Goal: Task Accomplishment & Management: Use online tool/utility

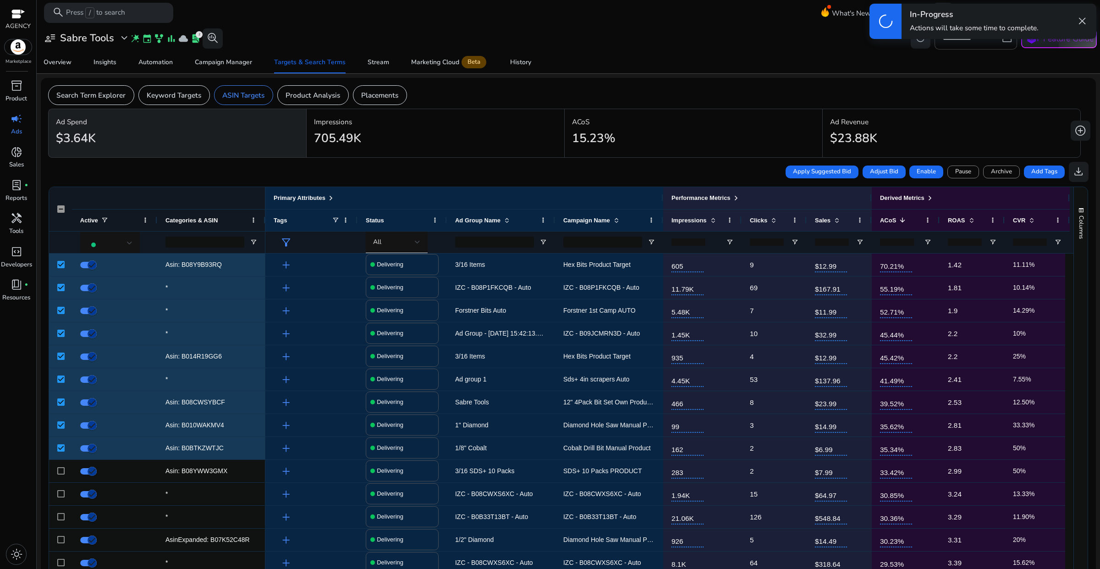
click at [1081, 23] on span "close" at bounding box center [1082, 21] width 12 height 12
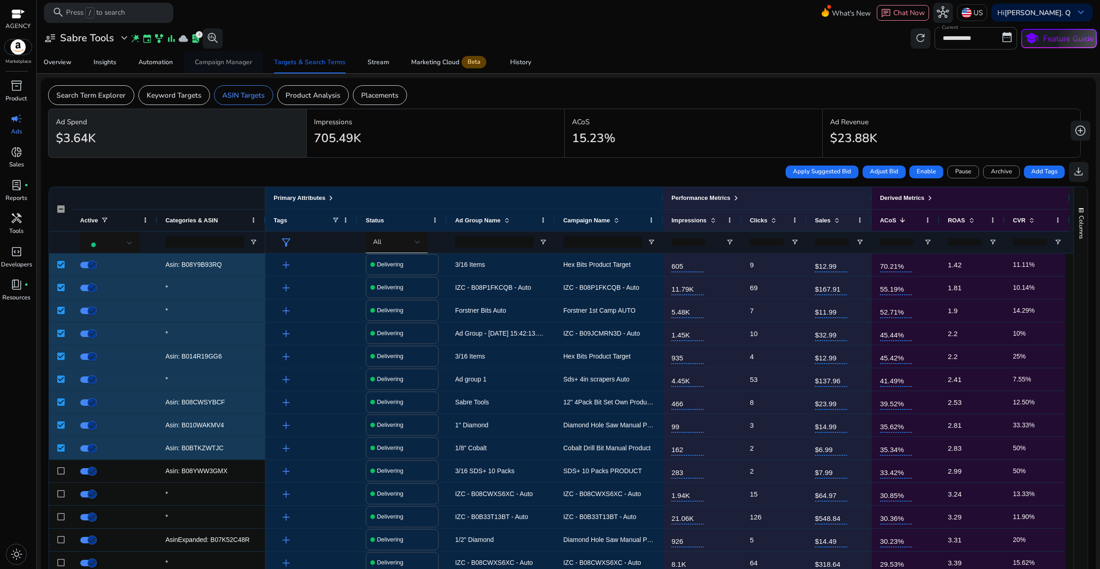
click at [224, 65] on div "Campaign Manager" at bounding box center [223, 62] width 57 height 6
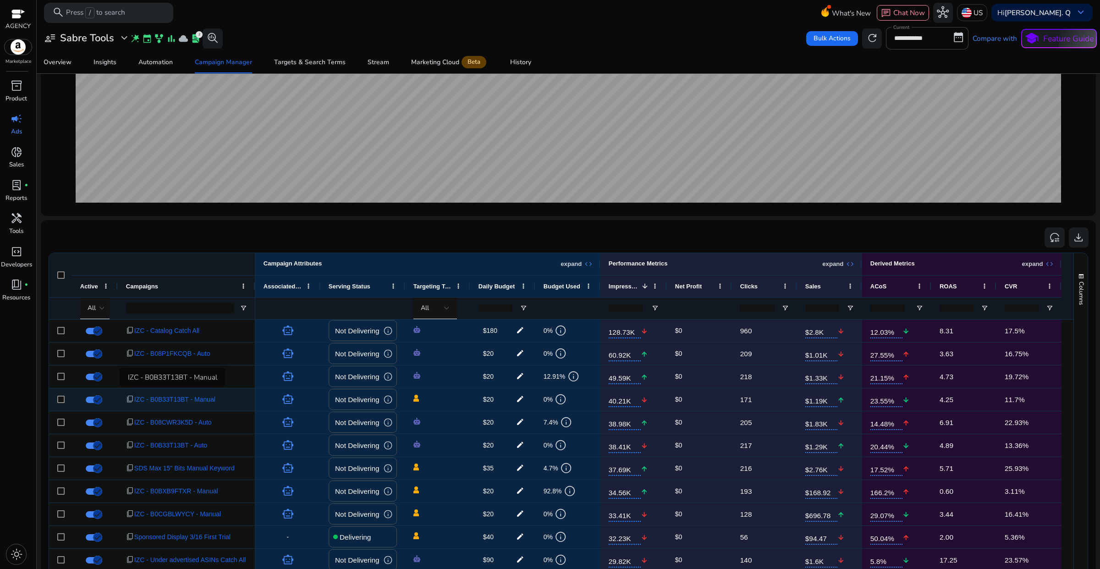
scroll to position [229, 0]
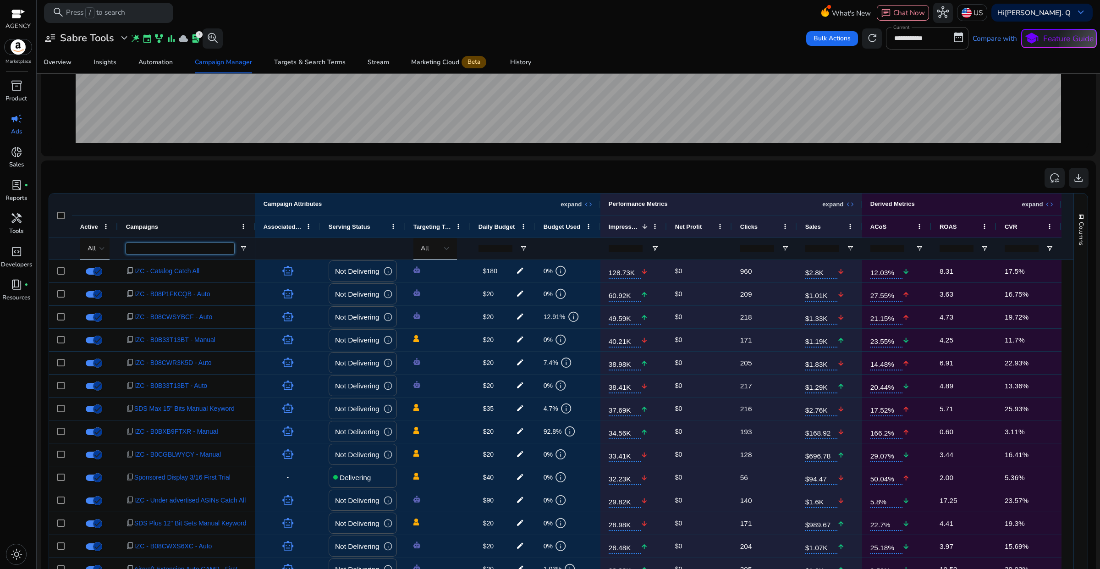
click at [142, 254] on input "Campaigns Filter Input" at bounding box center [180, 248] width 108 height 11
paste input "**********"
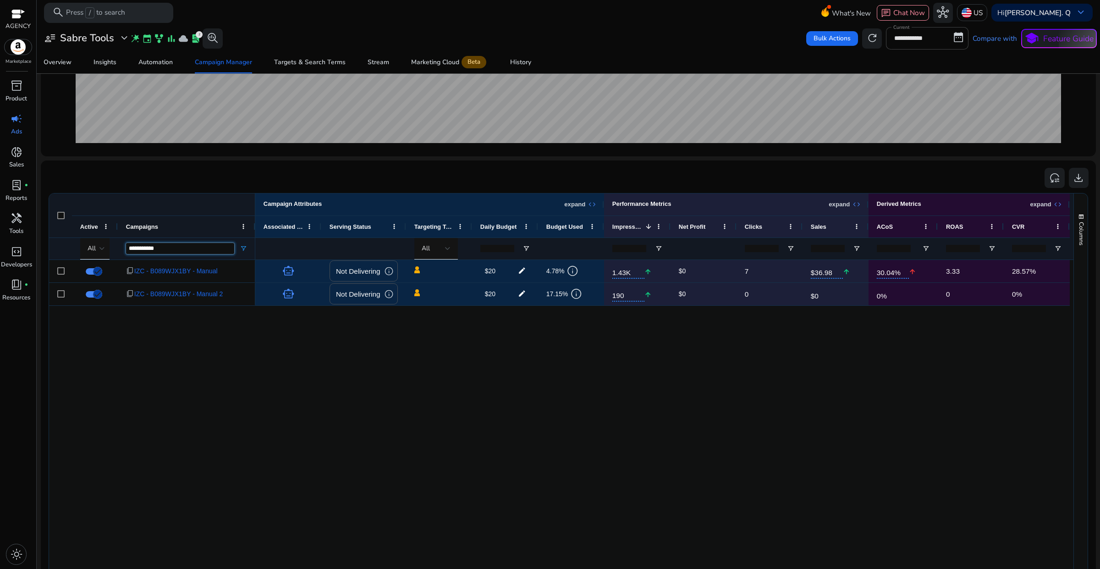
type input "**********"
click at [377, 398] on div "smart_toy Not Delivering info $20 edit 4.78% info 1.43K arrow_upward $0 7 $36.9…" at bounding box center [664, 461] width 818 height 402
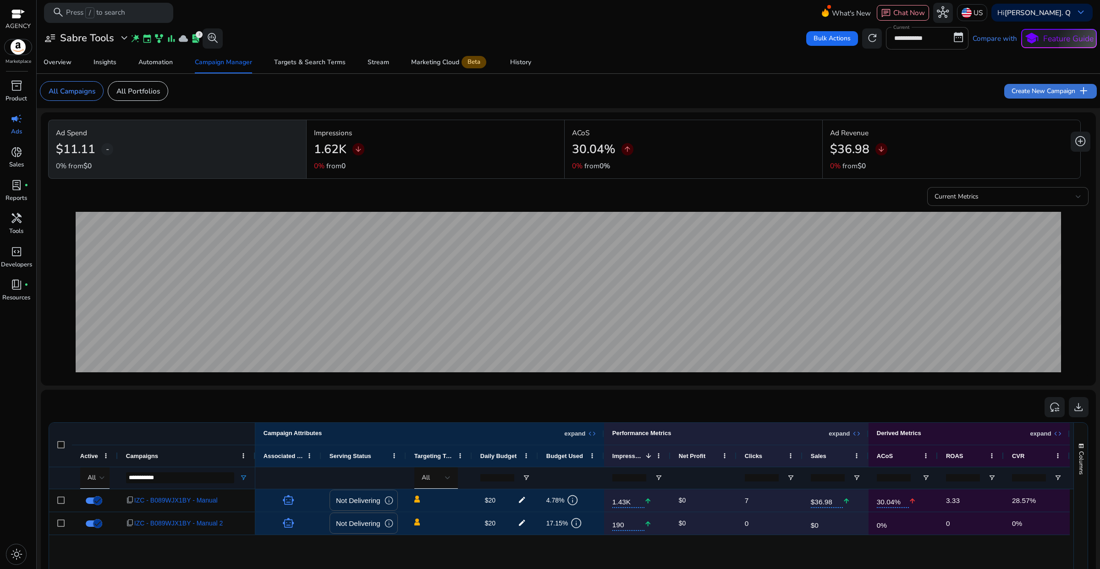
click at [1034, 94] on span "Create New Campaign add" at bounding box center [1050, 91] width 77 height 12
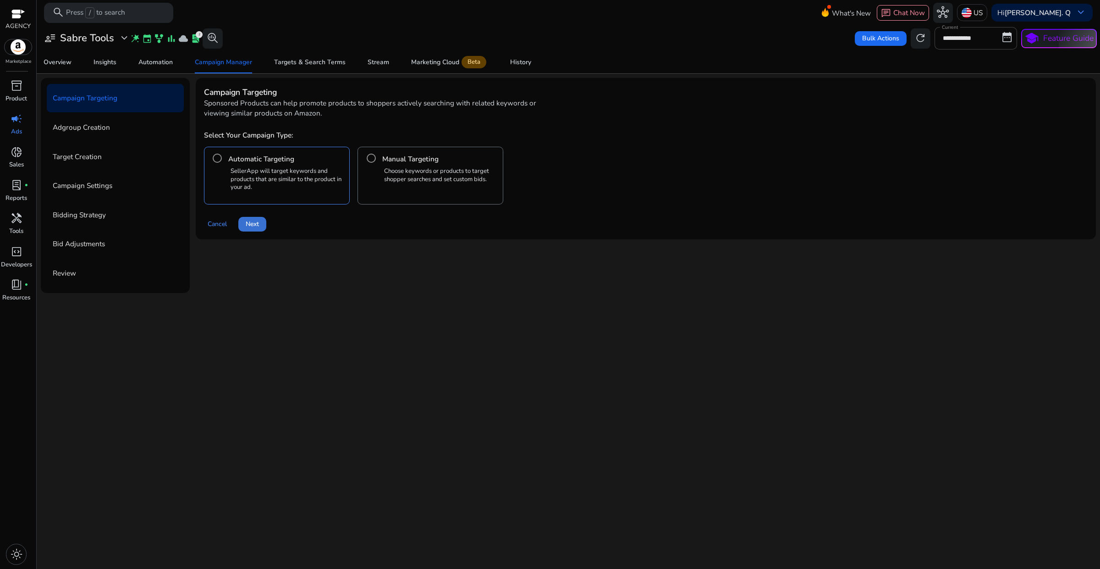
click at [263, 226] on span at bounding box center [252, 224] width 28 height 22
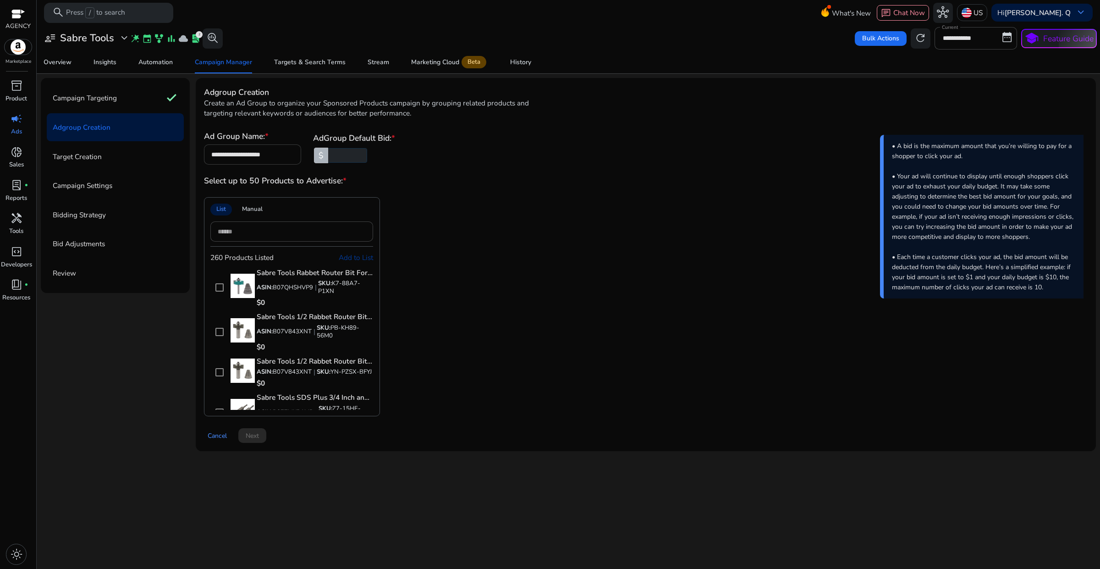
click at [266, 155] on input "**********" at bounding box center [252, 154] width 83 height 10
paste input "**"
type input "**********"
click at [569, 247] on app-asin-list "List Manual 260 Products Listed Add to List Sabre Tools Rabbet Router Bit For W…" at bounding box center [646, 306] width 884 height 219
click at [252, 227] on input at bounding box center [292, 231] width 149 height 10
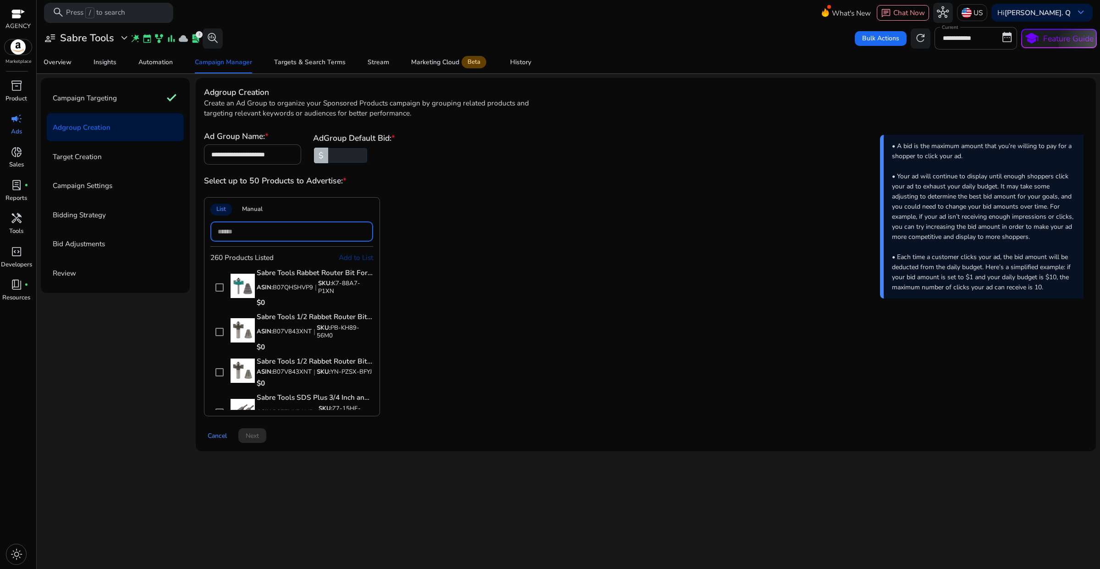
paste input "**********"
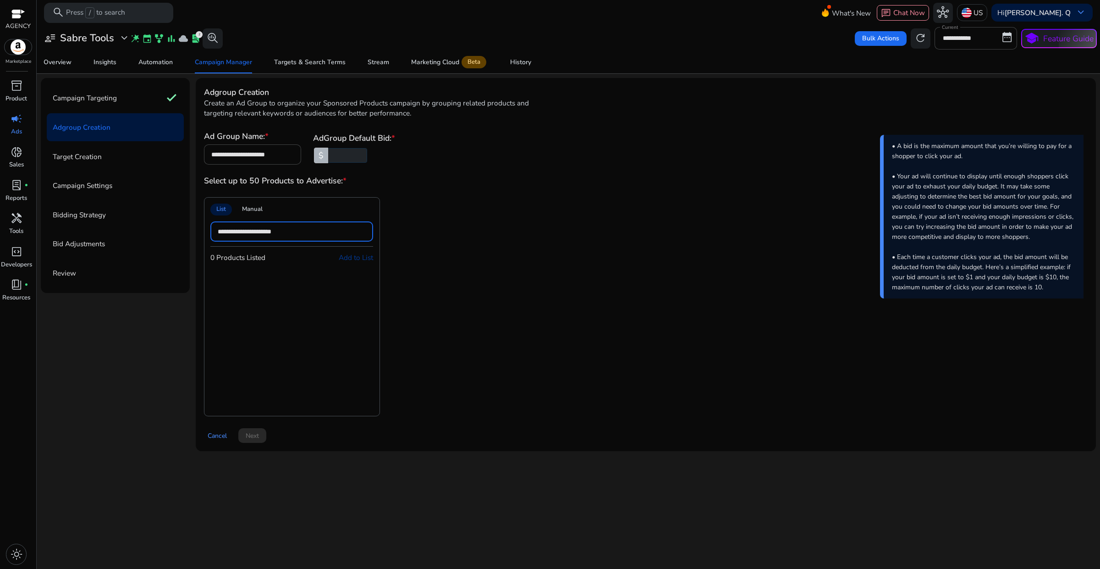
drag, startPoint x: 296, startPoint y: 229, endPoint x: 275, endPoint y: 229, distance: 21.1
click at [275, 229] on input "**********" at bounding box center [292, 231] width 149 height 10
drag, startPoint x: 233, startPoint y: 232, endPoint x: 207, endPoint y: 231, distance: 25.7
click at [207, 231] on div "**********" at bounding box center [292, 306] width 176 height 219
type input "**********"
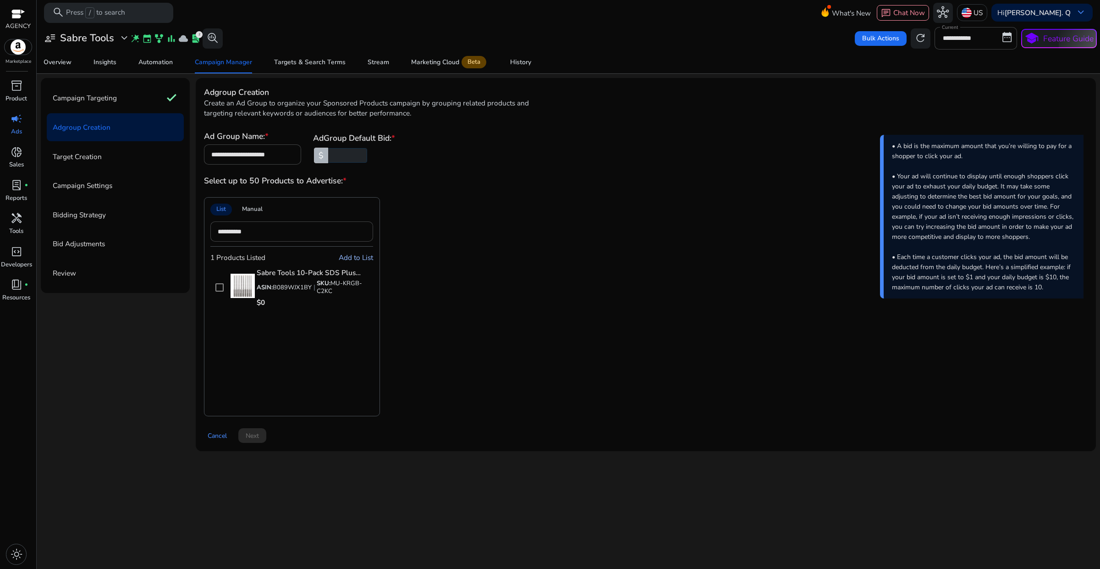
click at [365, 258] on span "Add to List" at bounding box center [356, 258] width 34 height 10
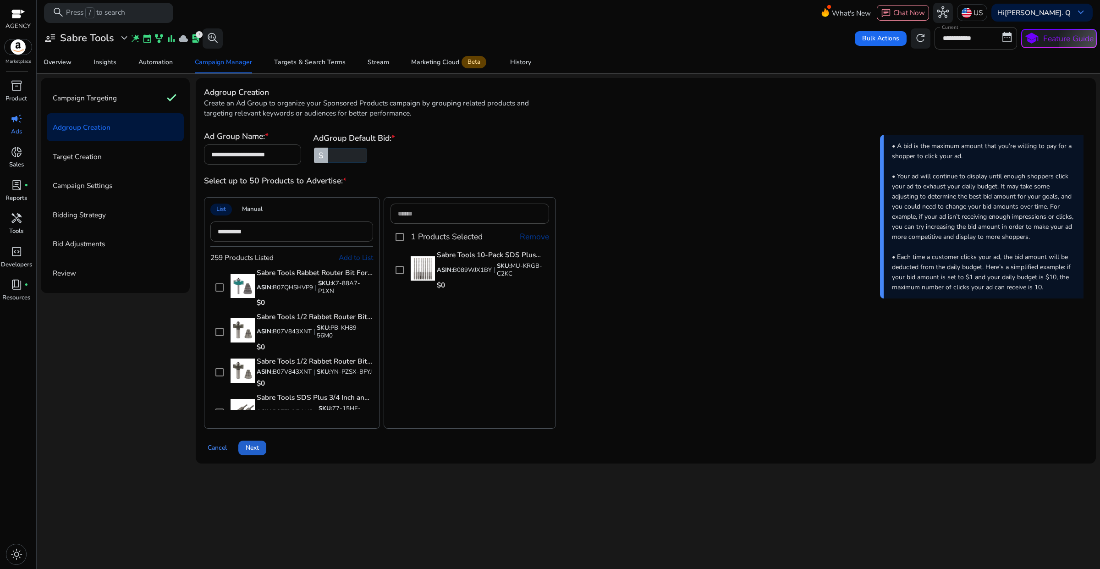
click at [249, 454] on span at bounding box center [252, 448] width 28 height 22
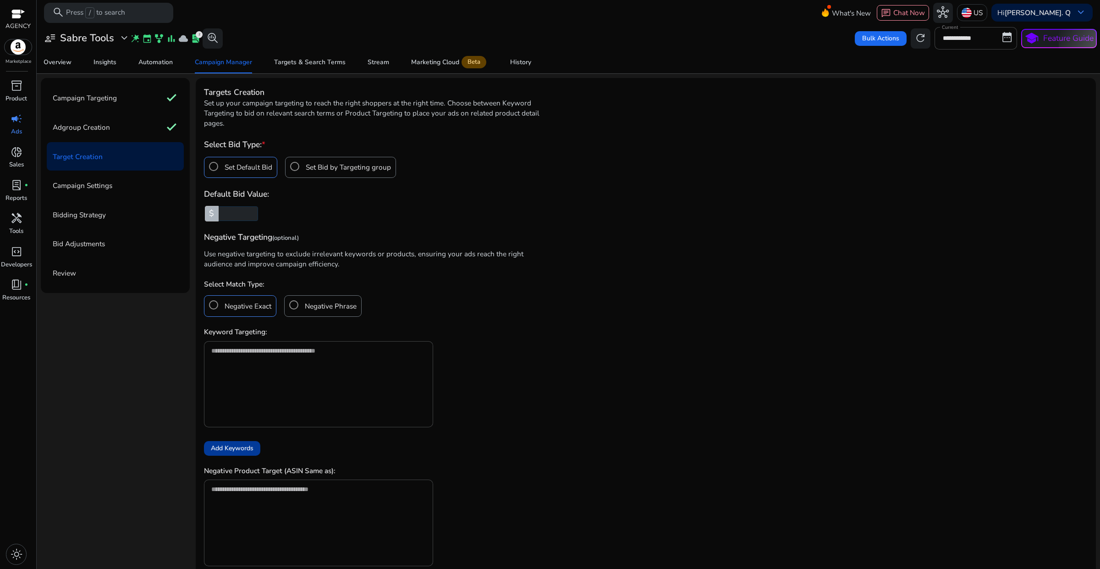
click at [610, 208] on app-ppc-custom-prefix-input "$ ****" at bounding box center [646, 213] width 884 height 15
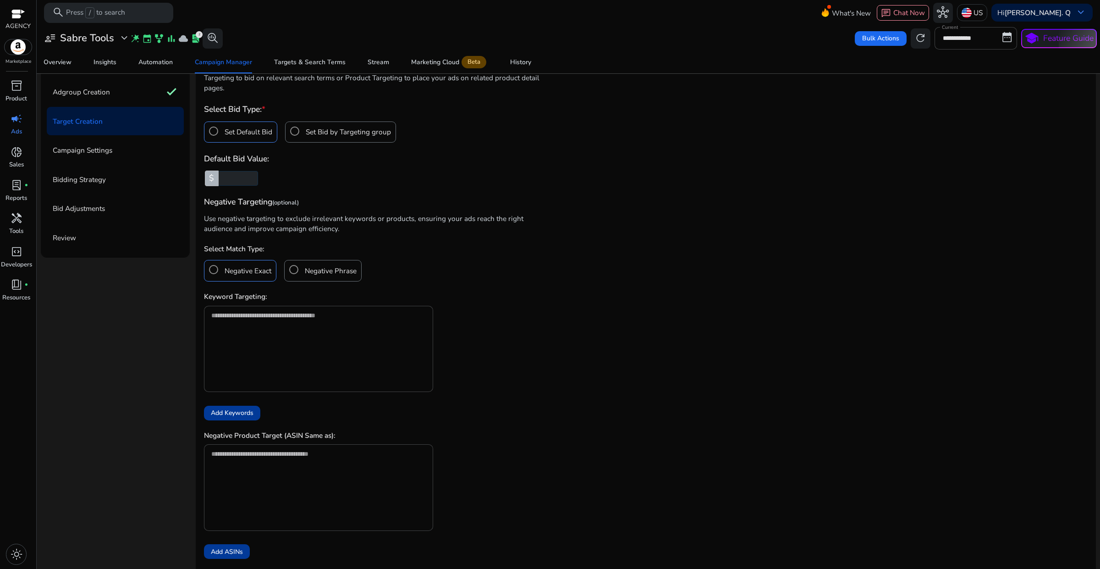
scroll to position [69, 0]
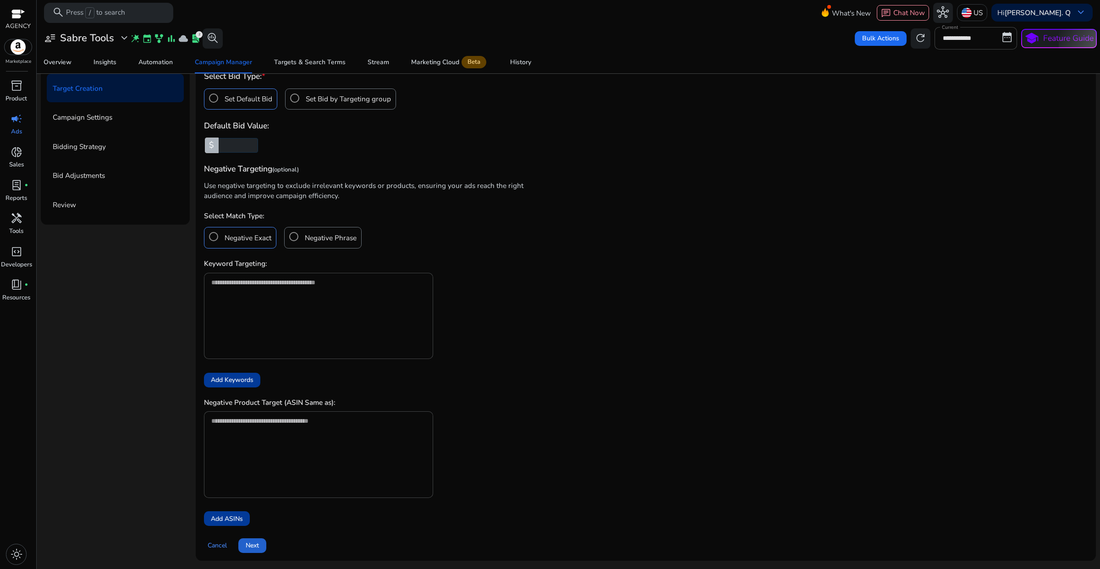
click at [255, 550] on span at bounding box center [252, 545] width 28 height 22
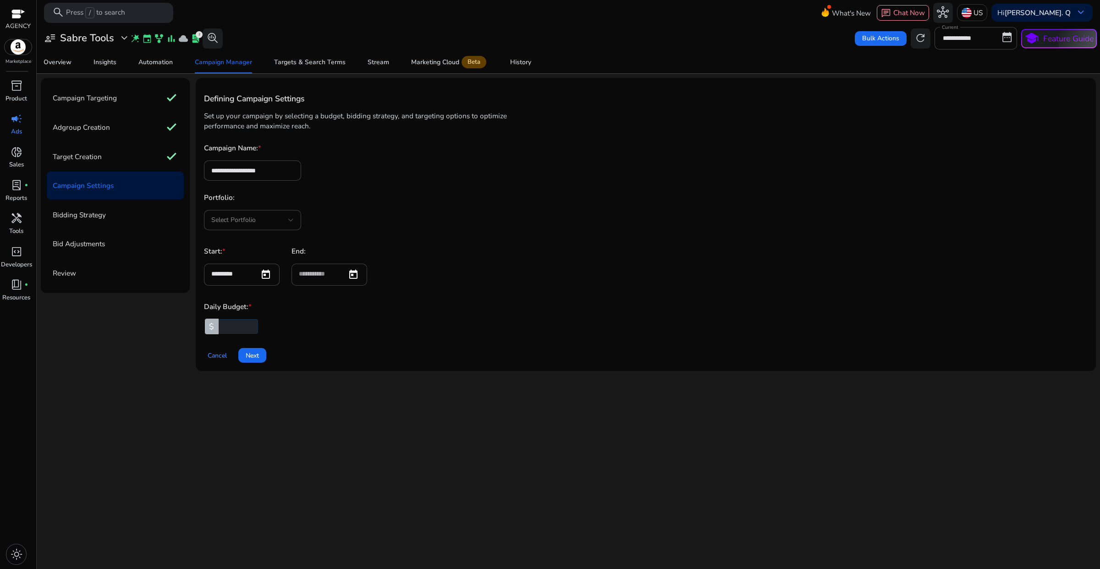
scroll to position [0, 0]
drag, startPoint x: 290, startPoint y: 165, endPoint x: 195, endPoint y: 170, distance: 95.0
click at [196, 170] on div "**********" at bounding box center [646, 224] width 900 height 293
paste input "****"
type input "**********"
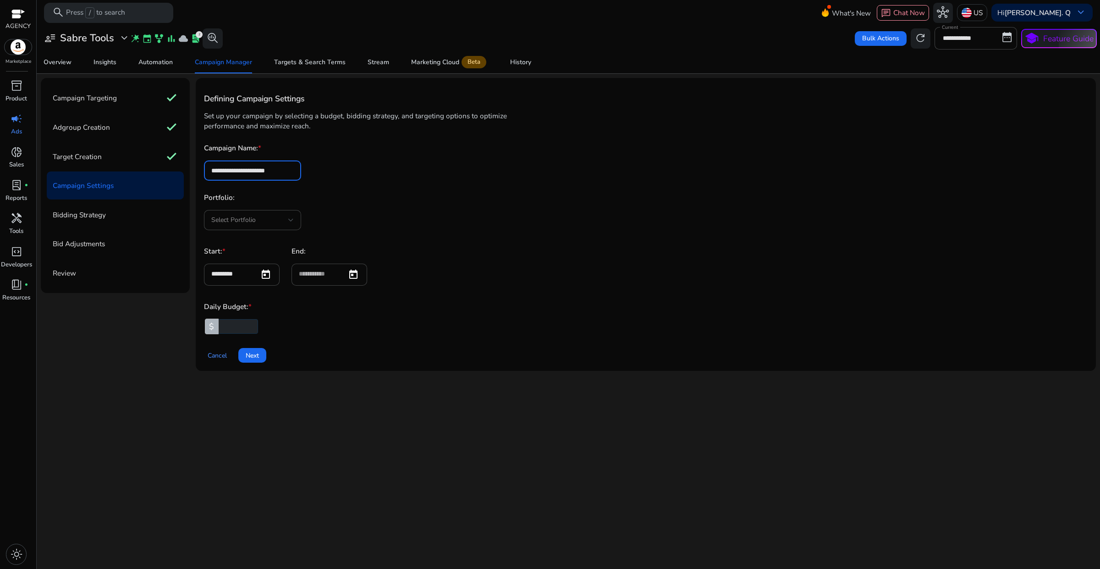
click at [569, 234] on form "**********" at bounding box center [646, 238] width 884 height 191
click at [289, 216] on div at bounding box center [291, 220] width 6 height 11
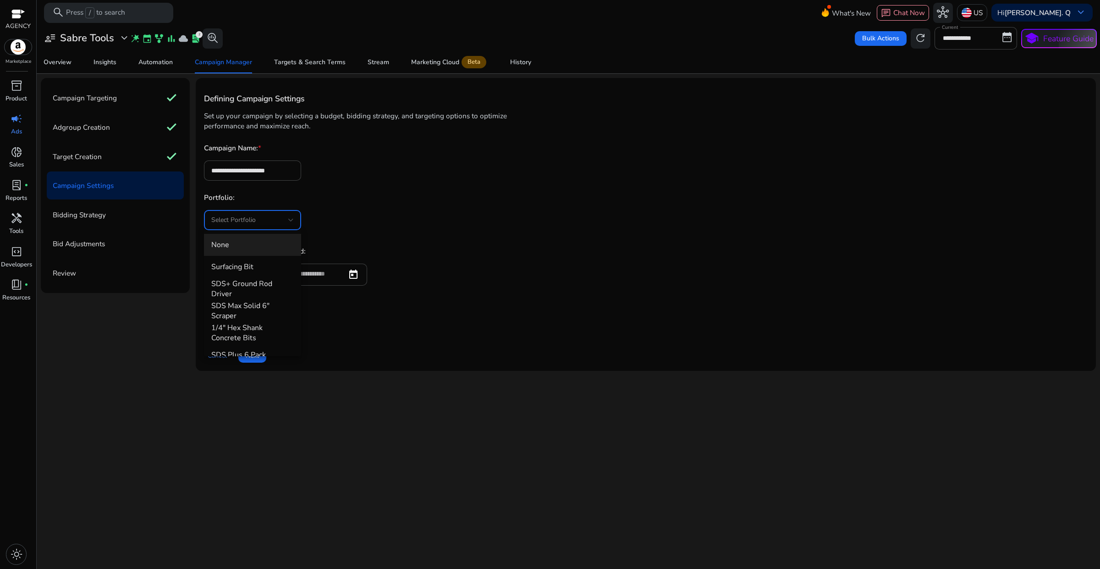
click at [510, 219] on div at bounding box center [550, 284] width 1100 height 569
click at [236, 329] on input "*" at bounding box center [237, 326] width 41 height 15
drag, startPoint x: 228, startPoint y: 327, endPoint x: 211, endPoint y: 324, distance: 16.8
click at [211, 324] on div "$ *" at bounding box center [231, 326] width 55 height 15
type input "**"
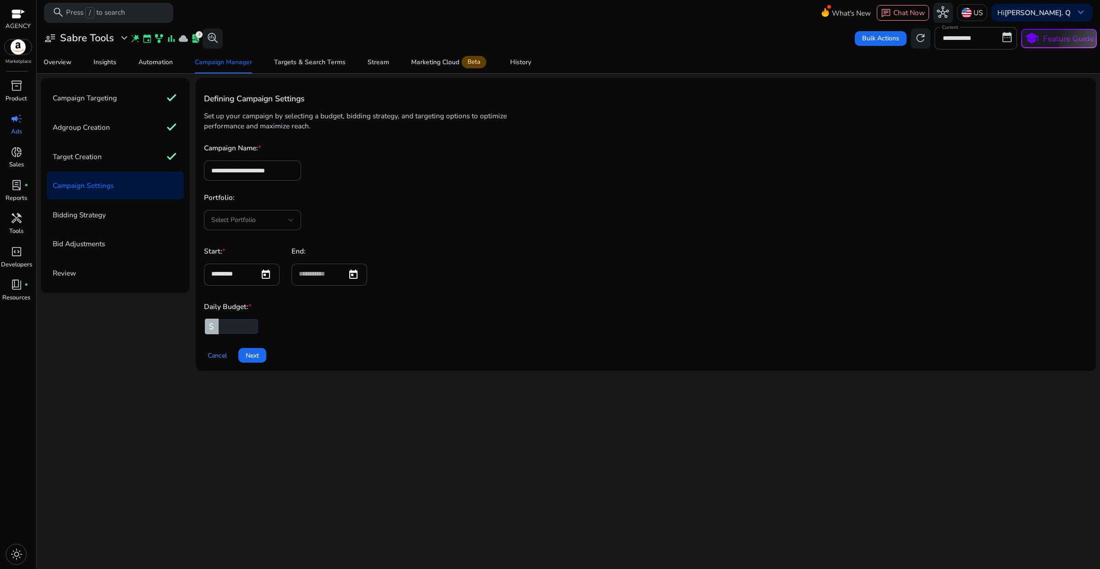
click at [594, 303] on h4 "Daily Budget: *" at bounding box center [646, 307] width 884 height 10
click at [138, 164] on div "Target Creation check" at bounding box center [115, 156] width 137 height 28
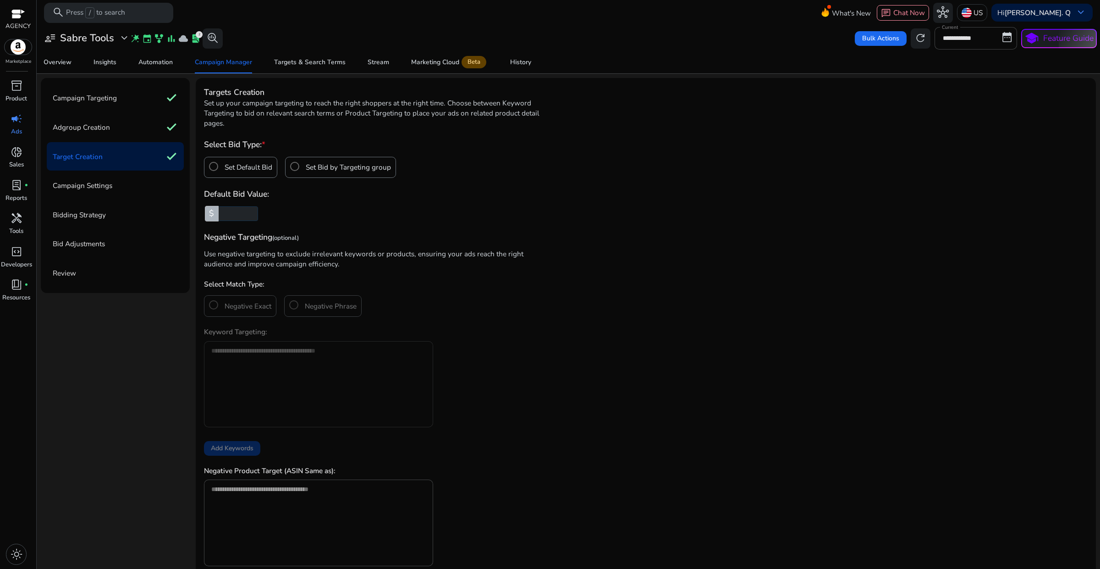
click at [293, 170] on div "Set Bid by Targeting group" at bounding box center [338, 166] width 105 height 18
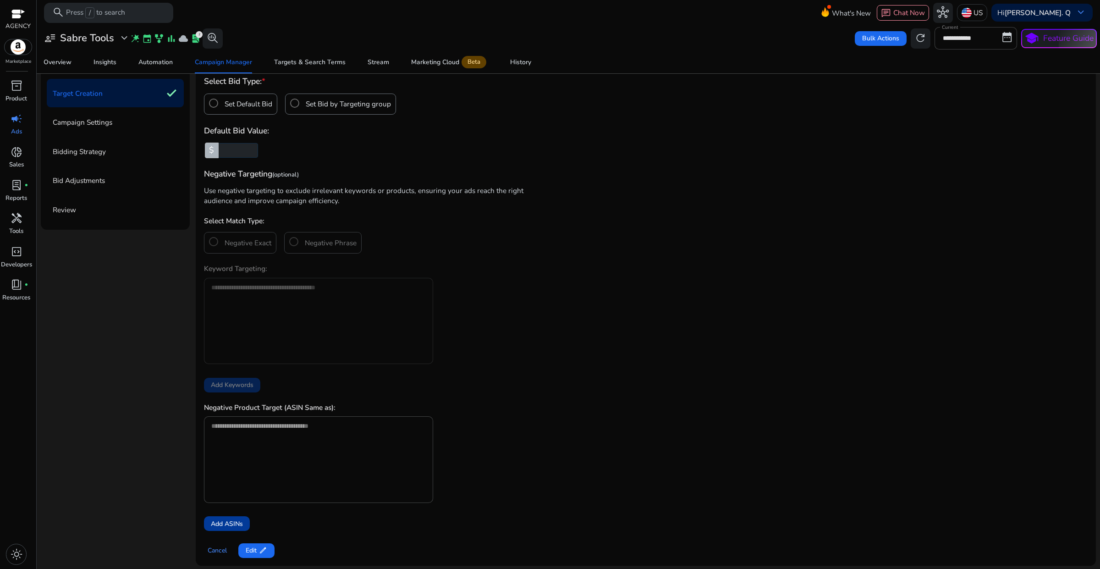
scroll to position [69, 0]
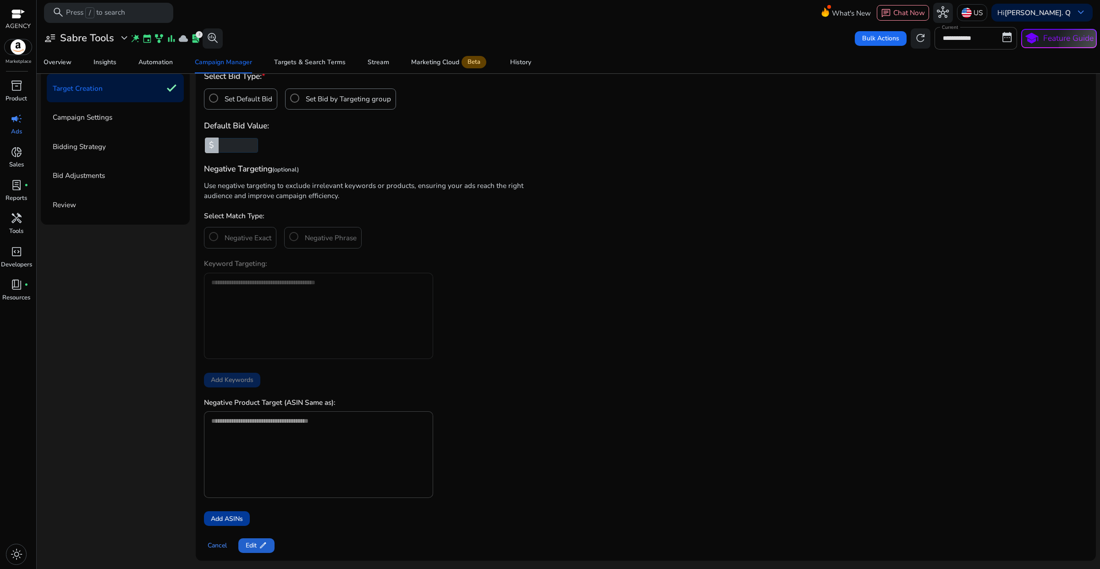
click at [251, 542] on span "Edit edit" at bounding box center [256, 545] width 21 height 10
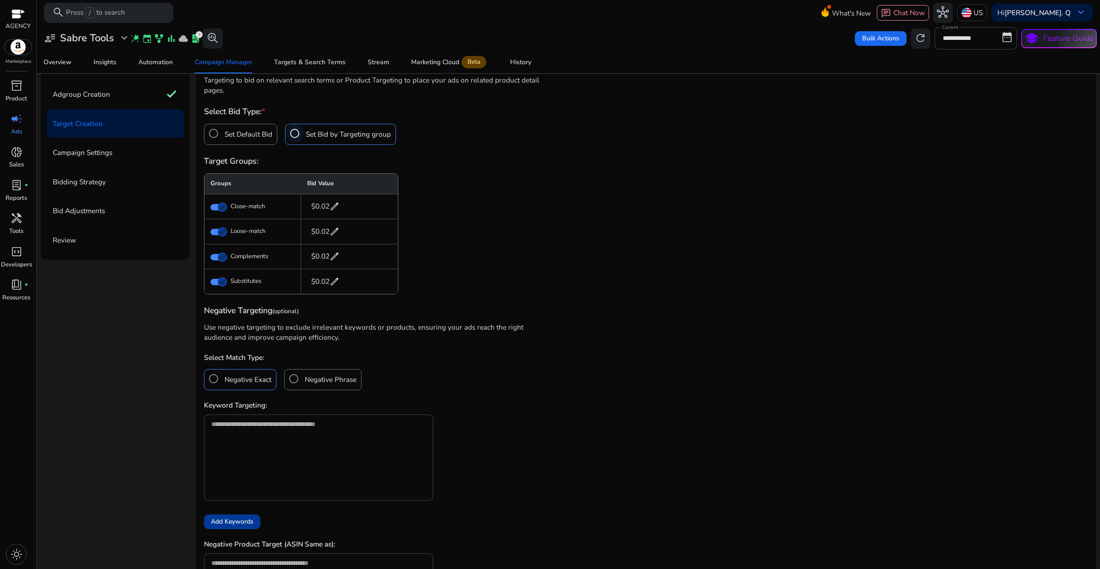
scroll to position [0, 0]
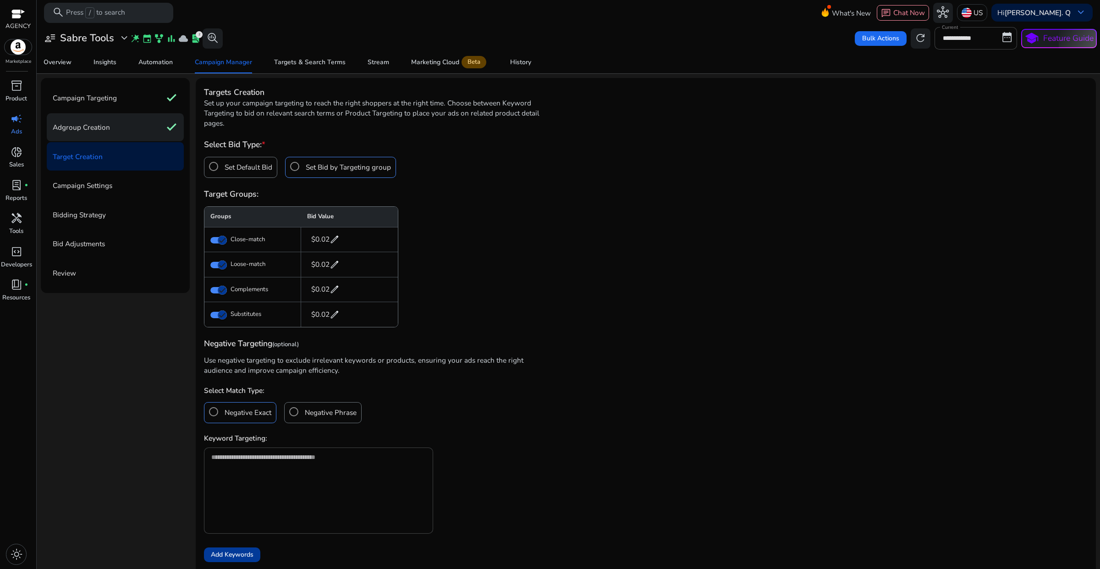
click at [90, 126] on p "Adgroup Creation" at bounding box center [81, 127] width 57 height 16
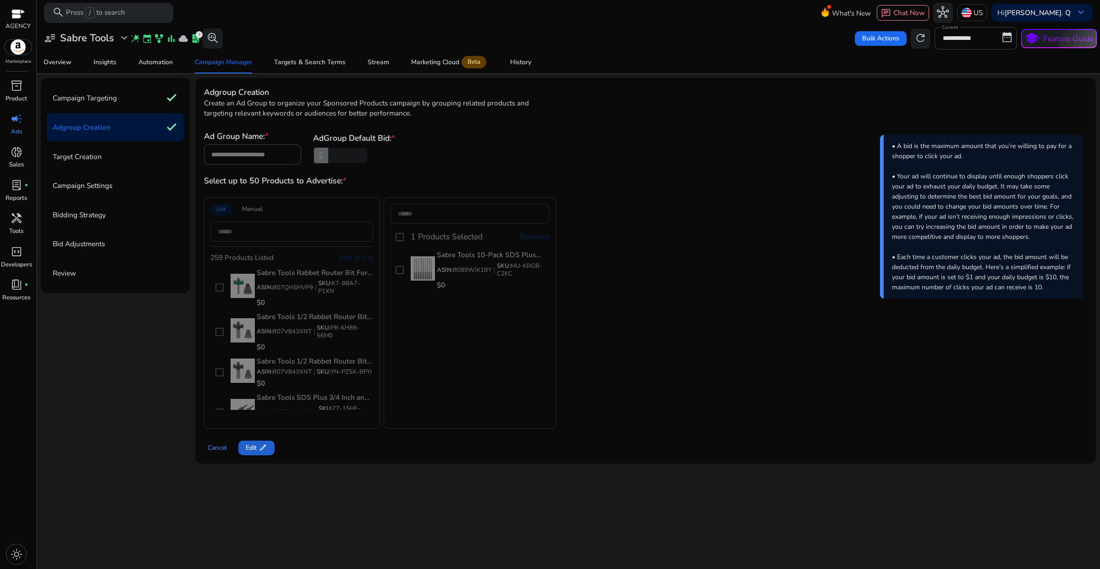
click at [244, 450] on span at bounding box center [256, 448] width 36 height 22
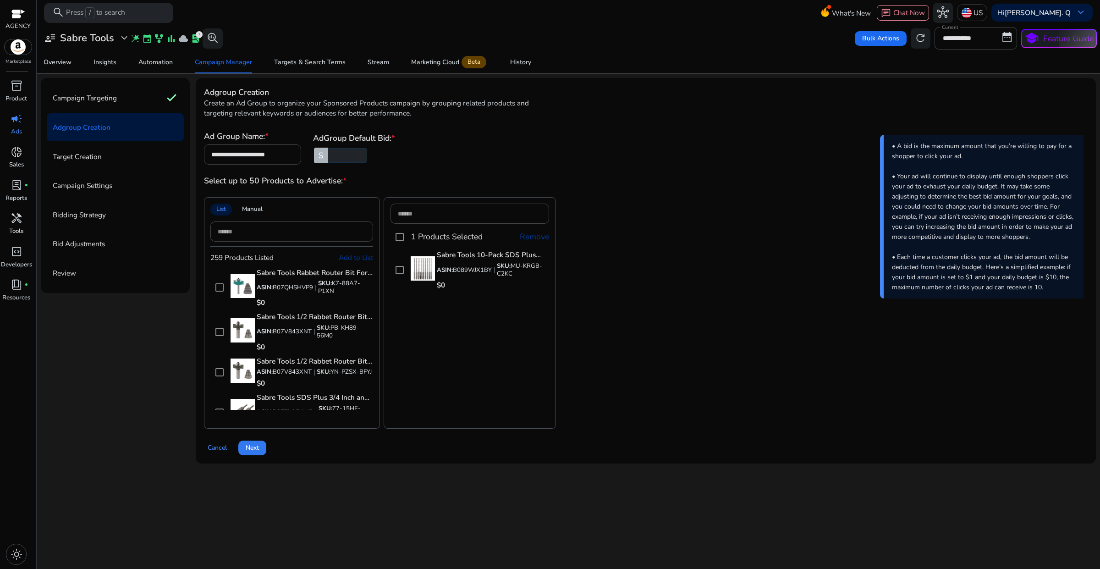
click at [251, 454] on span at bounding box center [252, 448] width 28 height 22
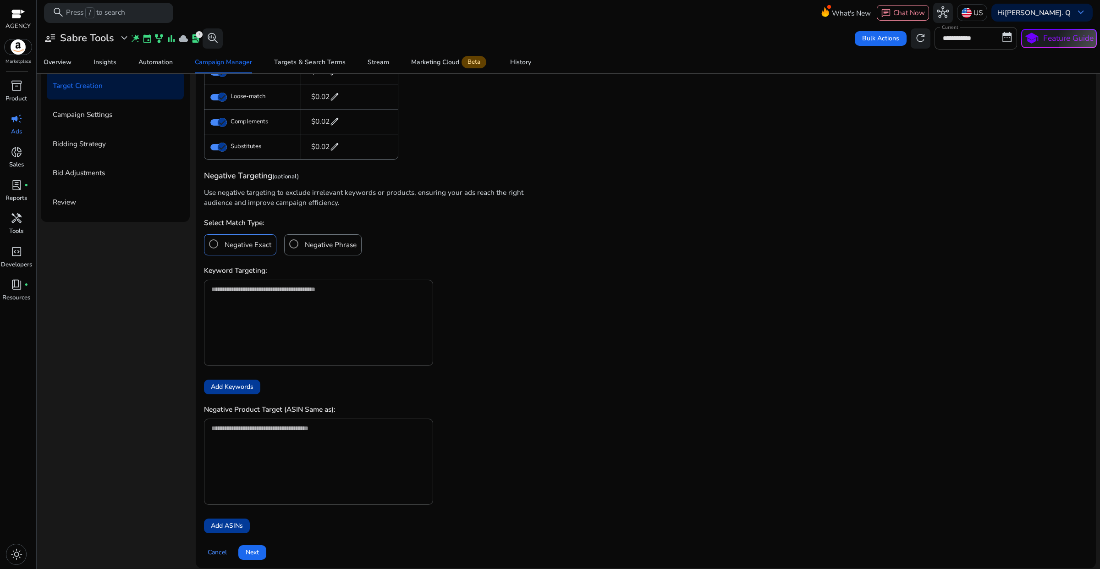
scroll to position [78, 0]
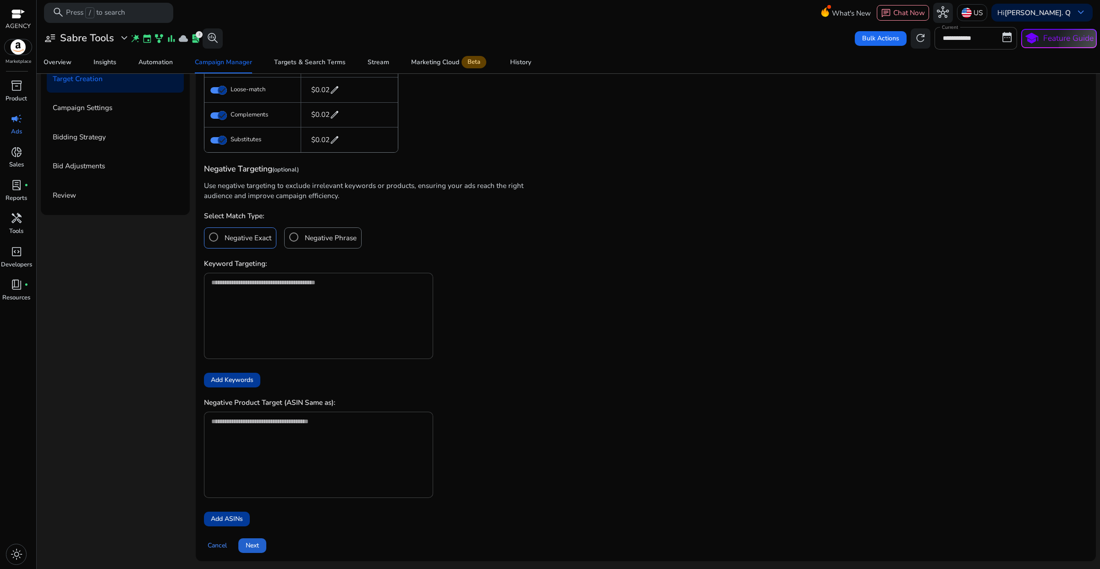
click at [251, 541] on span "Next" at bounding box center [252, 545] width 13 height 10
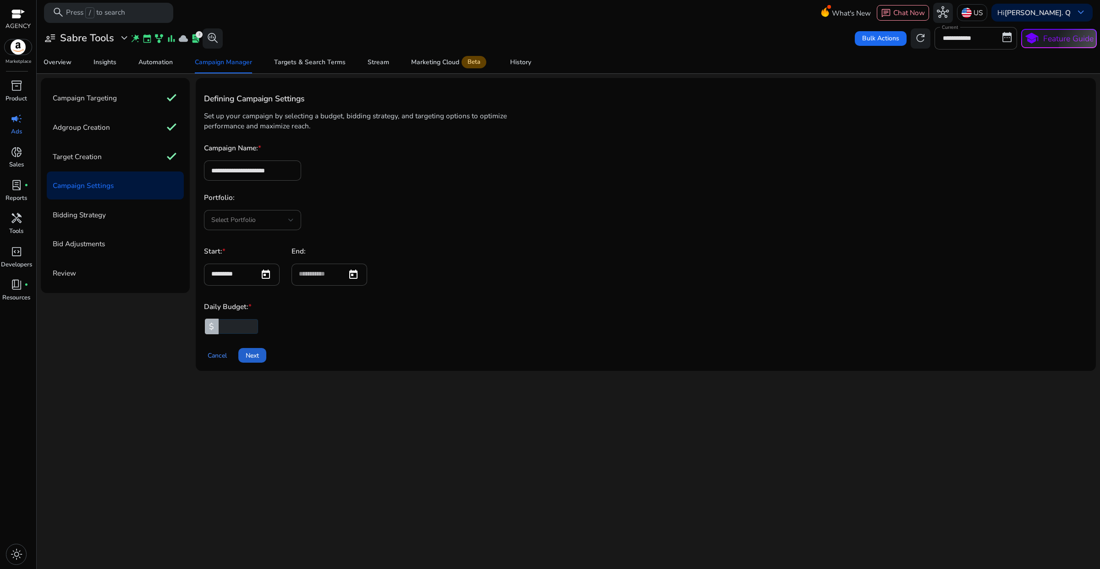
click at [263, 360] on span at bounding box center [252, 355] width 28 height 22
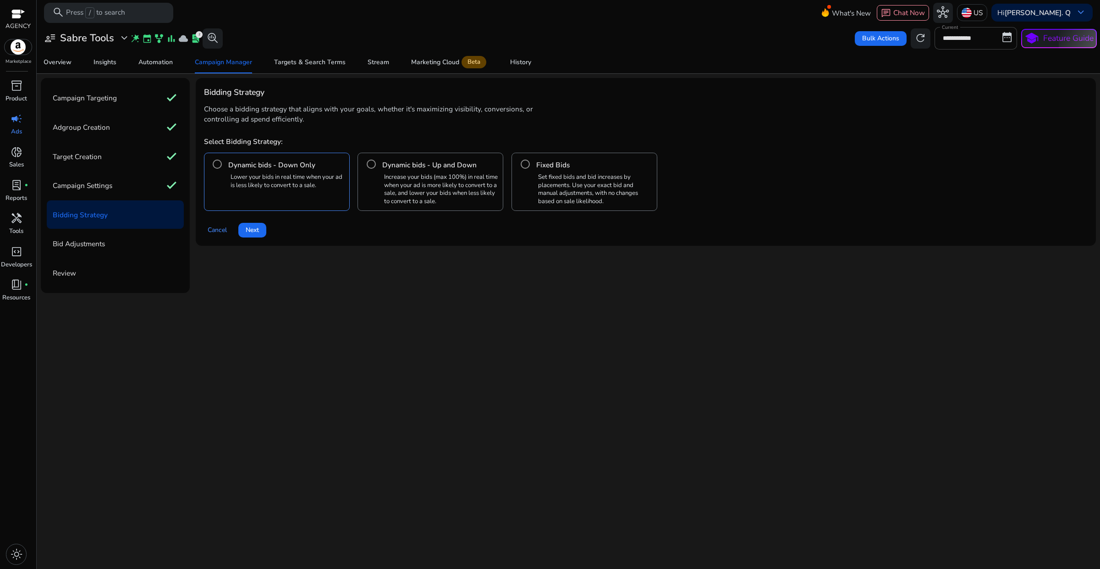
click at [255, 231] on span "Next" at bounding box center [252, 230] width 13 height 10
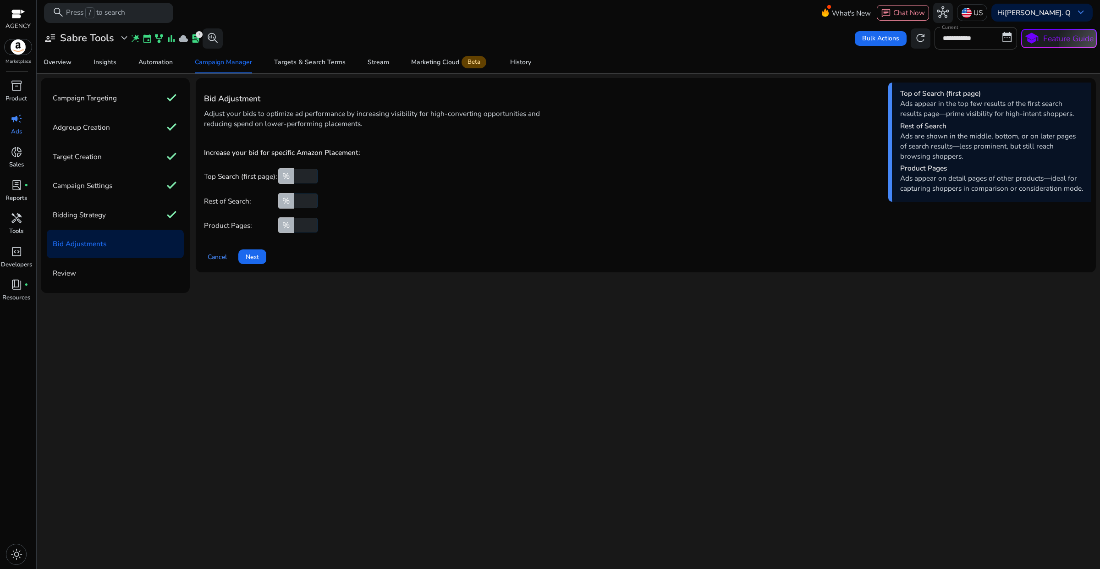
click at [303, 178] on input "number" at bounding box center [304, 176] width 25 height 15
type input "**"
click at [347, 192] on div "Increase your bid for specific Amazon Placement: Top Search (first page): % ** …" at bounding box center [388, 187] width 369 height 92
click at [334, 283] on div "Bid Adjustment Adjust your bids to optimize ad performance by increasing visibi…" at bounding box center [646, 185] width 900 height 215
click at [254, 259] on span "Next" at bounding box center [252, 257] width 13 height 10
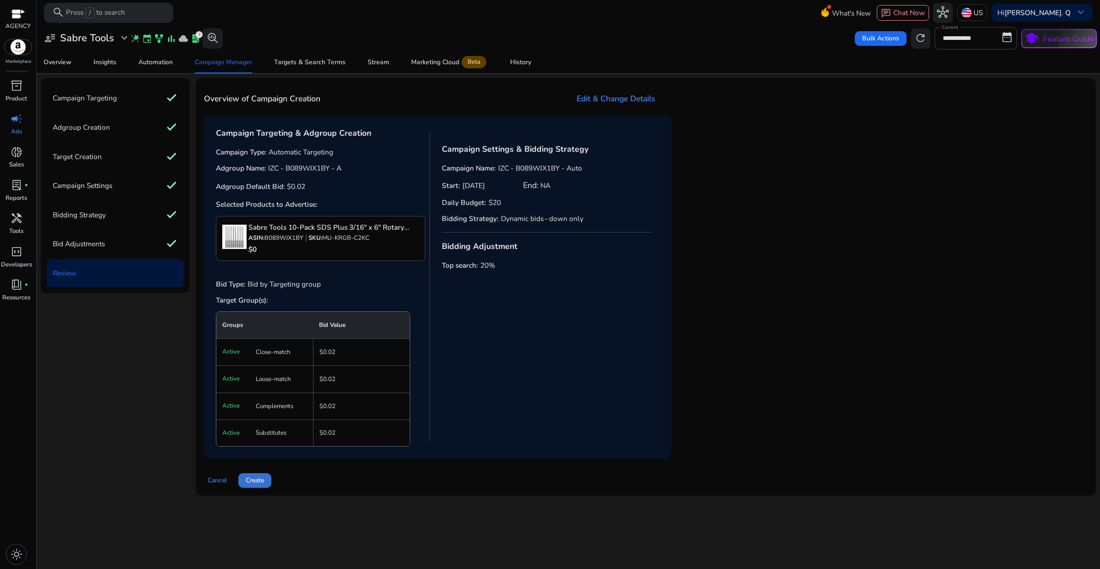
click at [260, 482] on span "Create" at bounding box center [255, 480] width 18 height 10
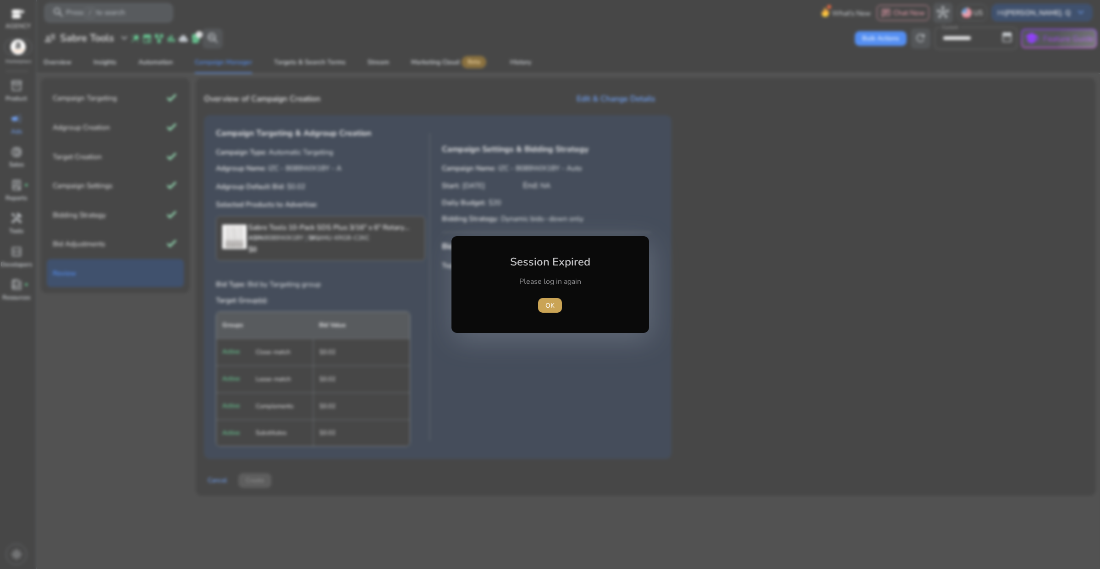
click at [545, 302] on span "OK" at bounding box center [549, 306] width 9 height 10
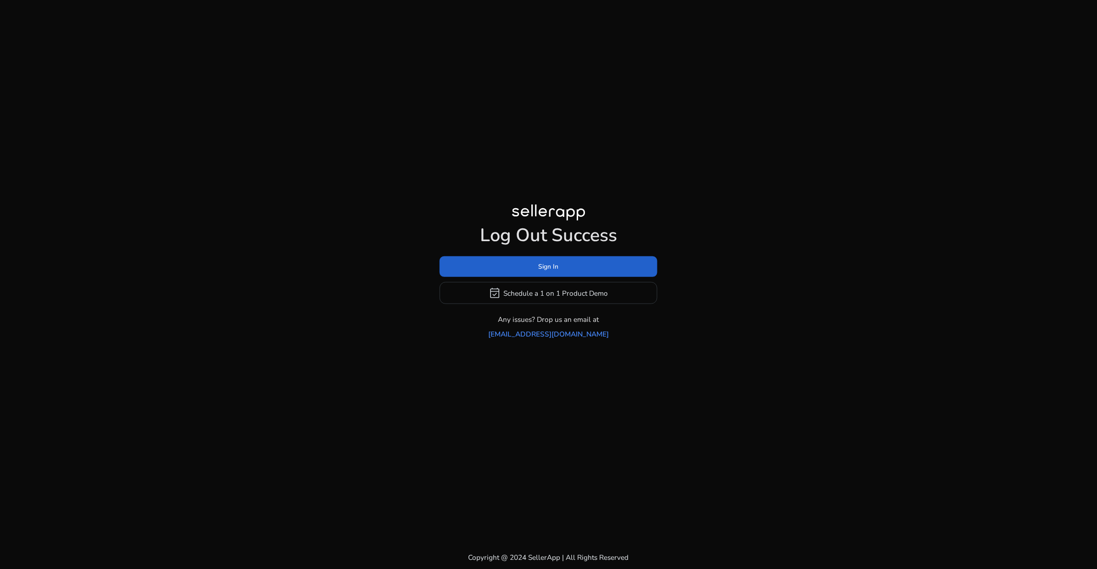
click at [550, 271] on span "Sign In" at bounding box center [549, 267] width 20 height 10
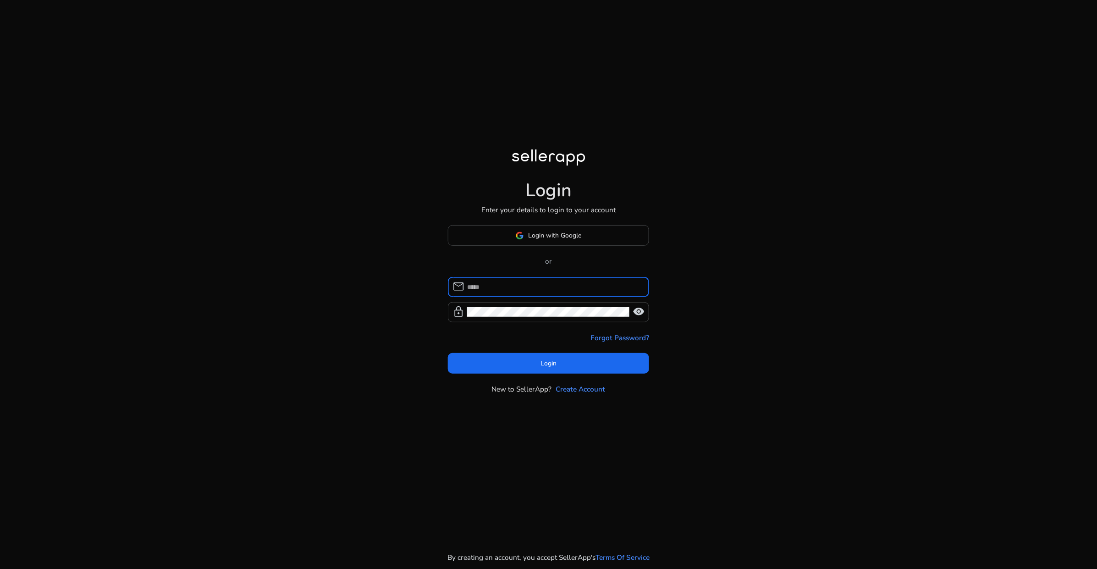
type input "**********"
click at [540, 365] on span "Login" at bounding box center [548, 363] width 16 height 10
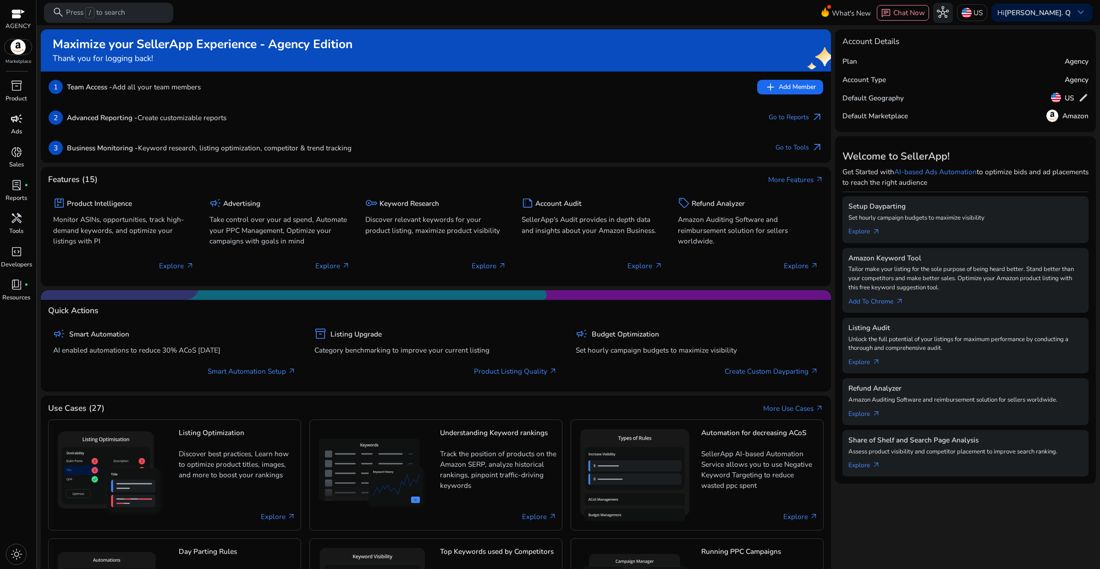
click at [18, 131] on p "Ads" at bounding box center [16, 131] width 11 height 9
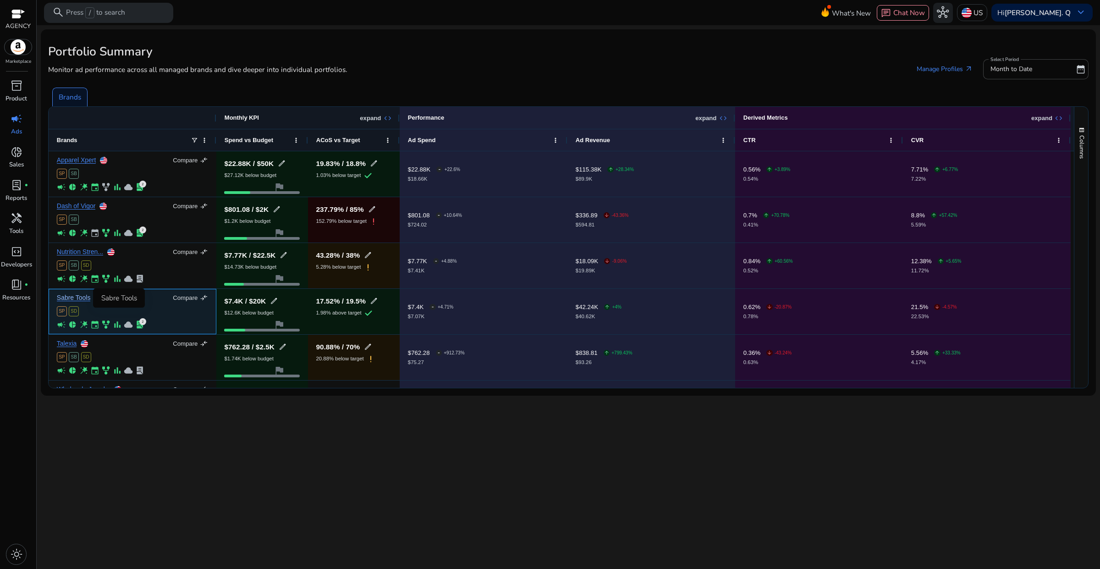
click at [72, 294] on link "Sabre Tools" at bounding box center [74, 297] width 34 height 7
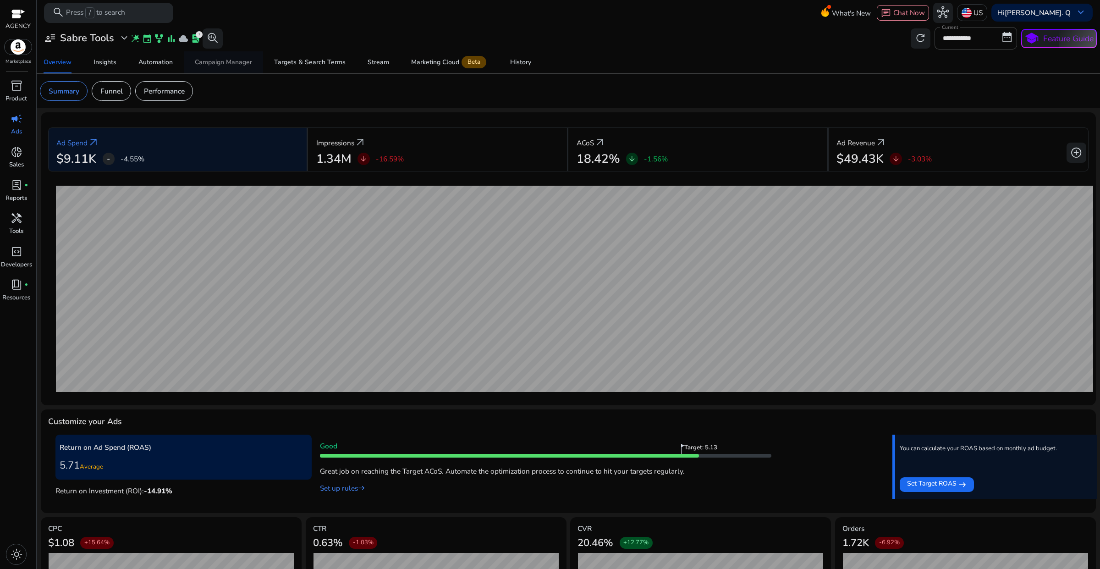
click at [212, 61] on div "Campaign Manager" at bounding box center [223, 62] width 57 height 6
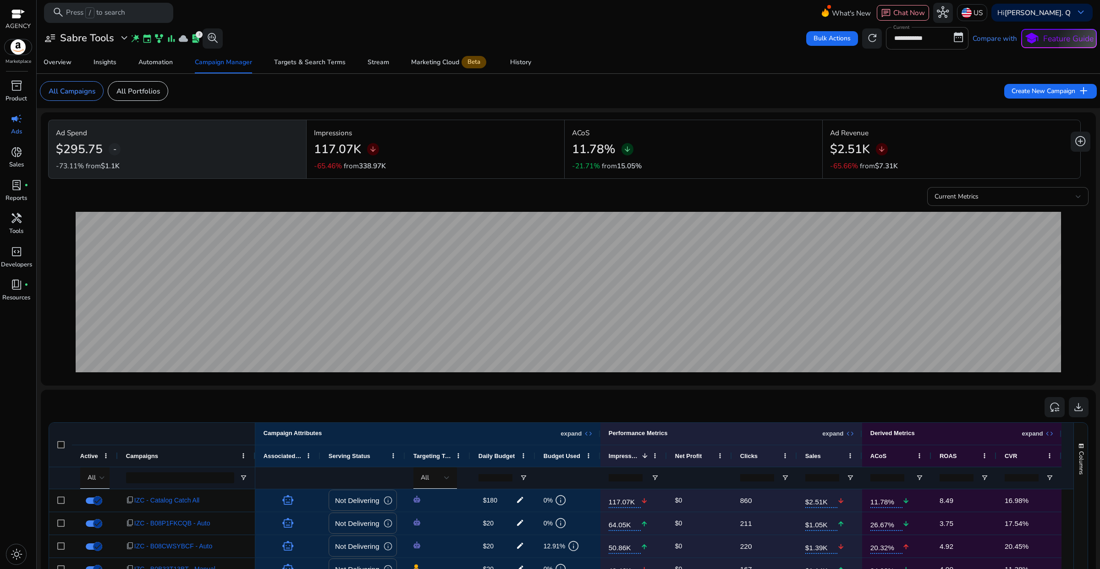
scroll to position [286, 0]
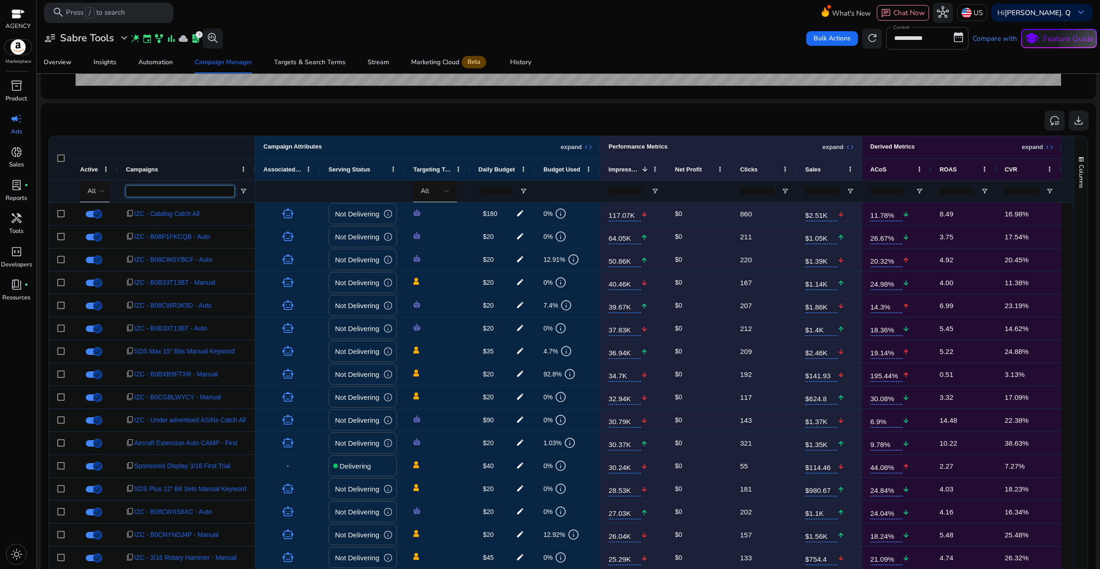
click at [152, 192] on input "Campaigns Filter Input" at bounding box center [180, 191] width 108 height 11
paste input "**********"
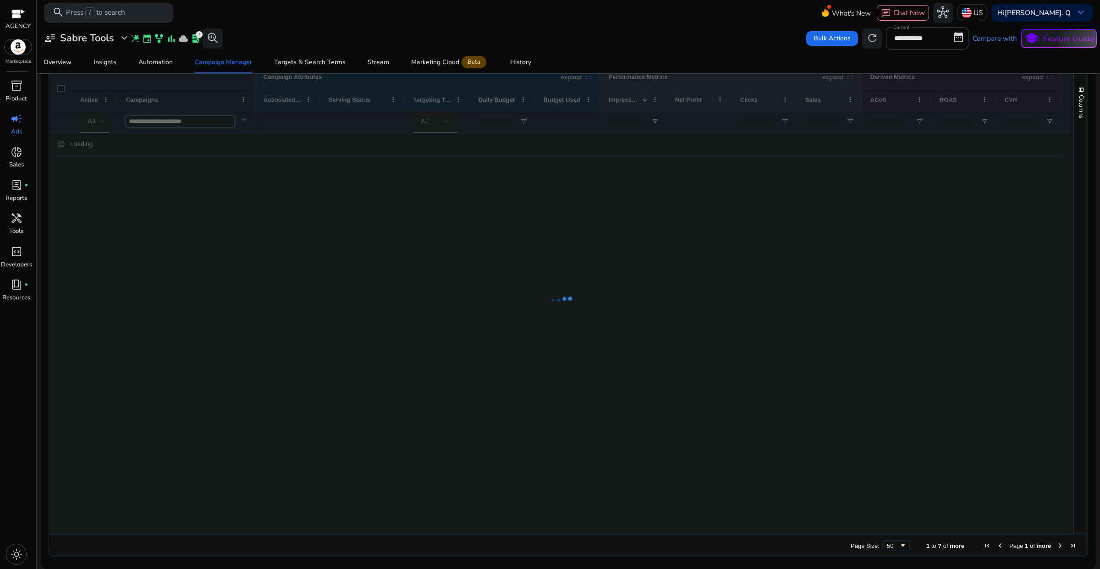
scroll to position [161, 0]
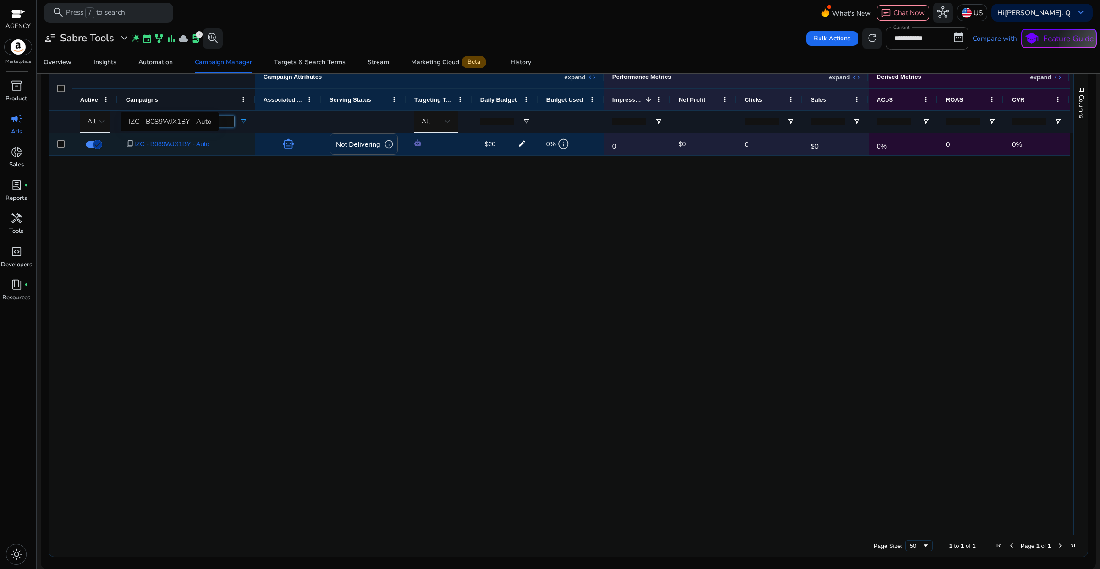
type input "**********"
click at [188, 146] on span "IZC - B089WJX1BY - Auto" at bounding box center [171, 144] width 75 height 19
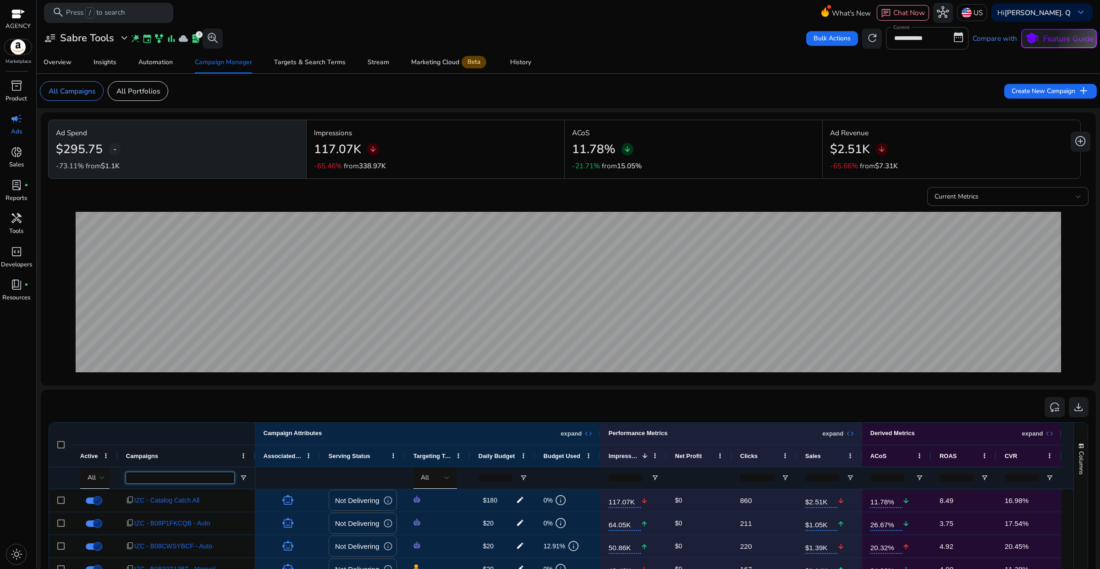
click at [147, 478] on input "Campaigns Filter Input" at bounding box center [180, 477] width 108 height 11
click at [178, 478] on input "Campaigns Filter Input" at bounding box center [180, 477] width 108 height 11
paste input "**********"
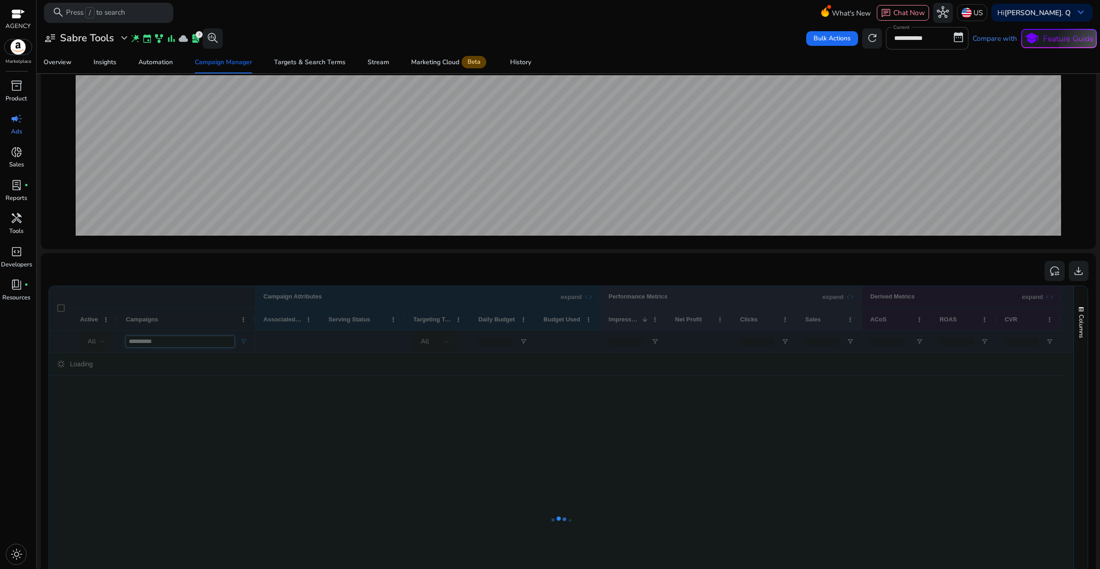
scroll to position [172, 0]
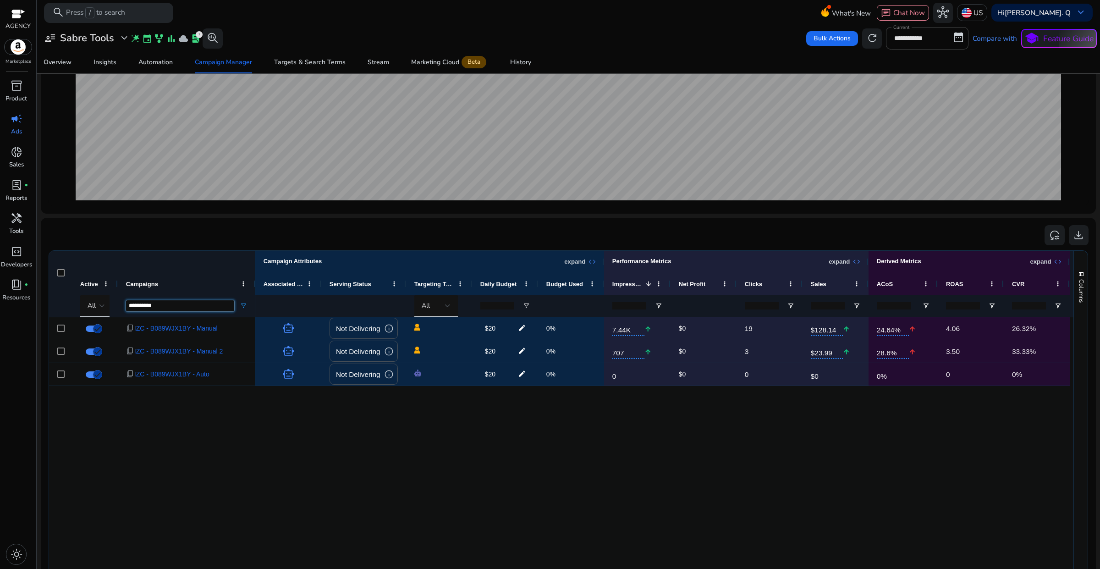
type input "**********"
click at [195, 377] on span "IZC - B089WJX1BY - Auto" at bounding box center [171, 374] width 75 height 19
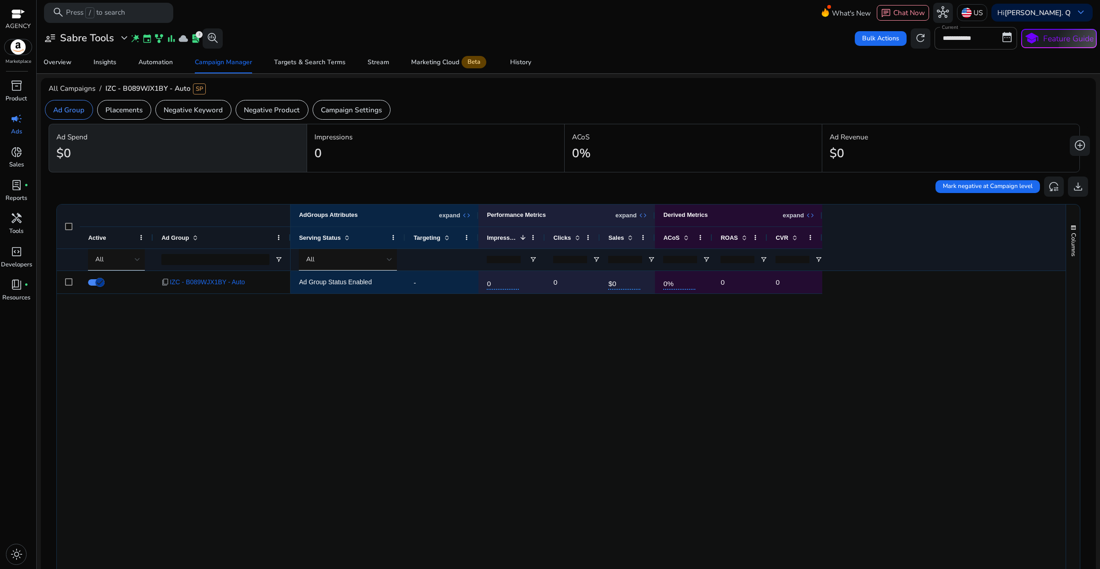
click at [398, 402] on div "Ad Group Status Enabled - 0 0 $0 0% 0 0" at bounding box center [678, 472] width 775 height 402
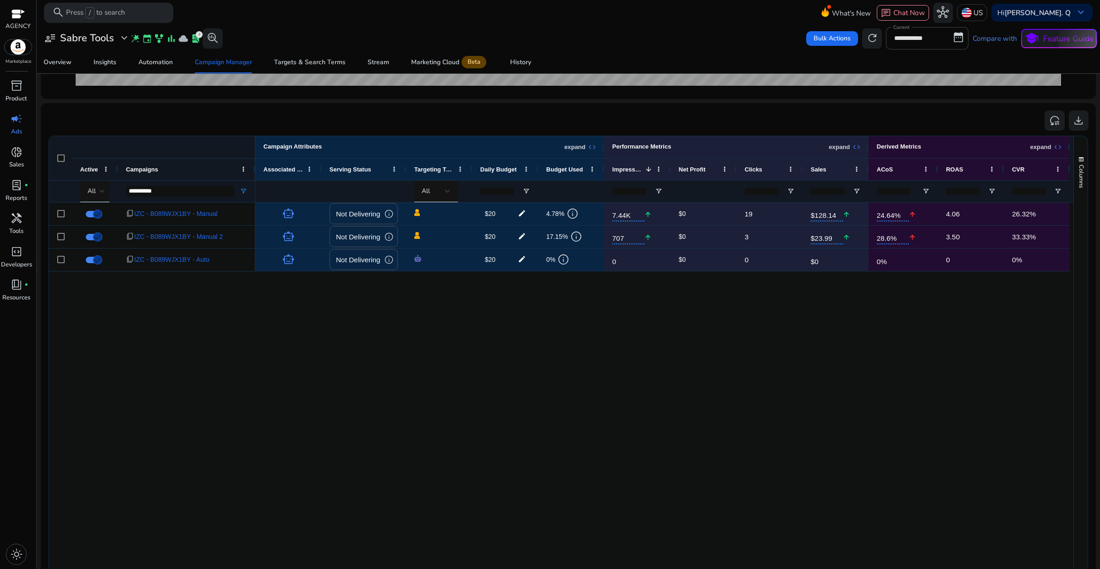
scroll to position [115, 0]
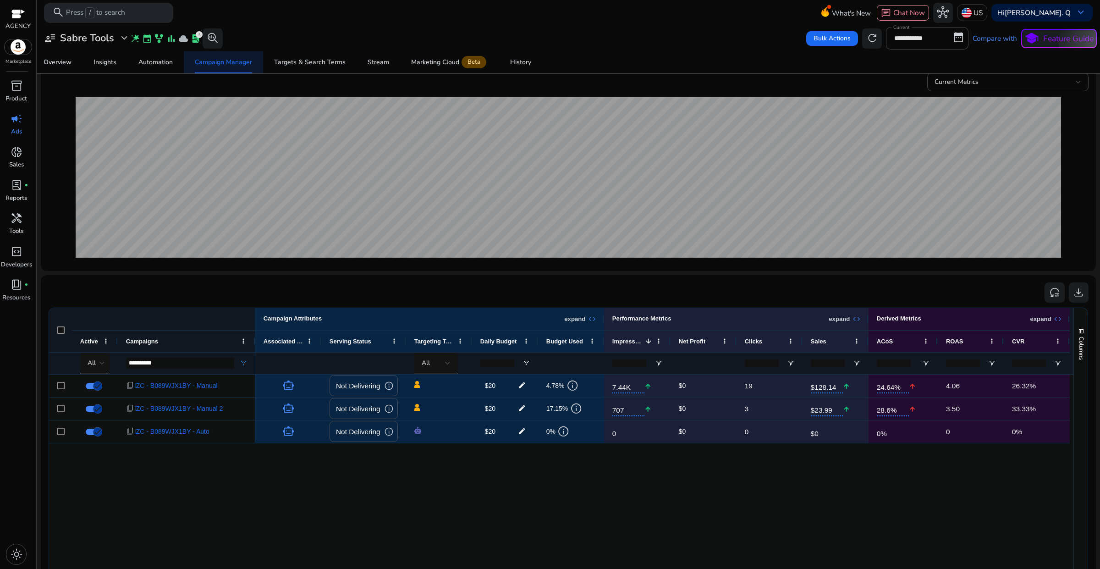
click at [239, 63] on div "Campaign Manager" at bounding box center [223, 62] width 57 height 6
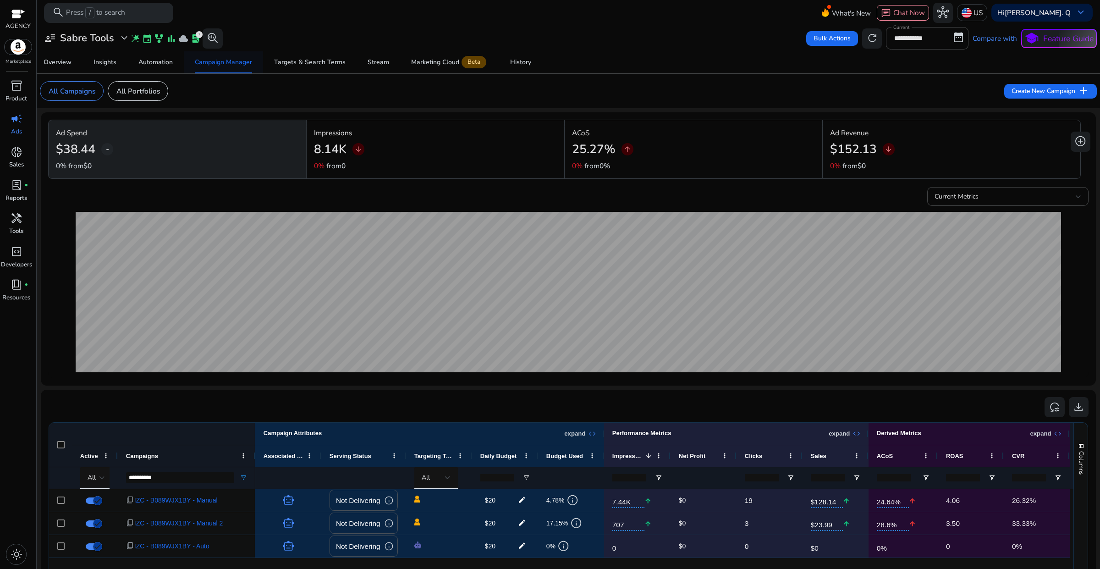
click at [239, 63] on div "Campaign Manager" at bounding box center [223, 62] width 57 height 6
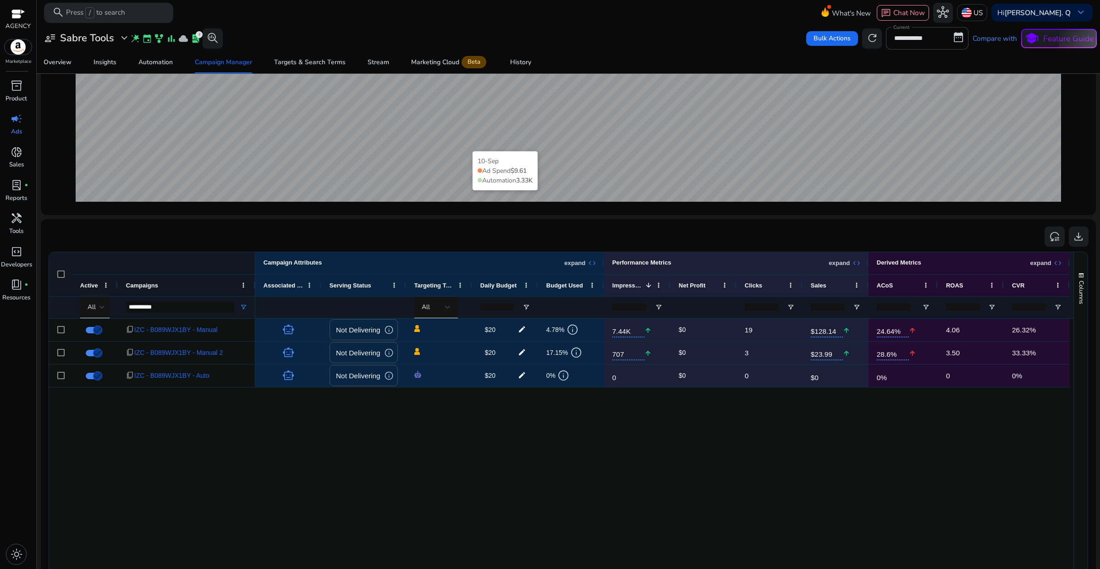
scroll to position [172, 0]
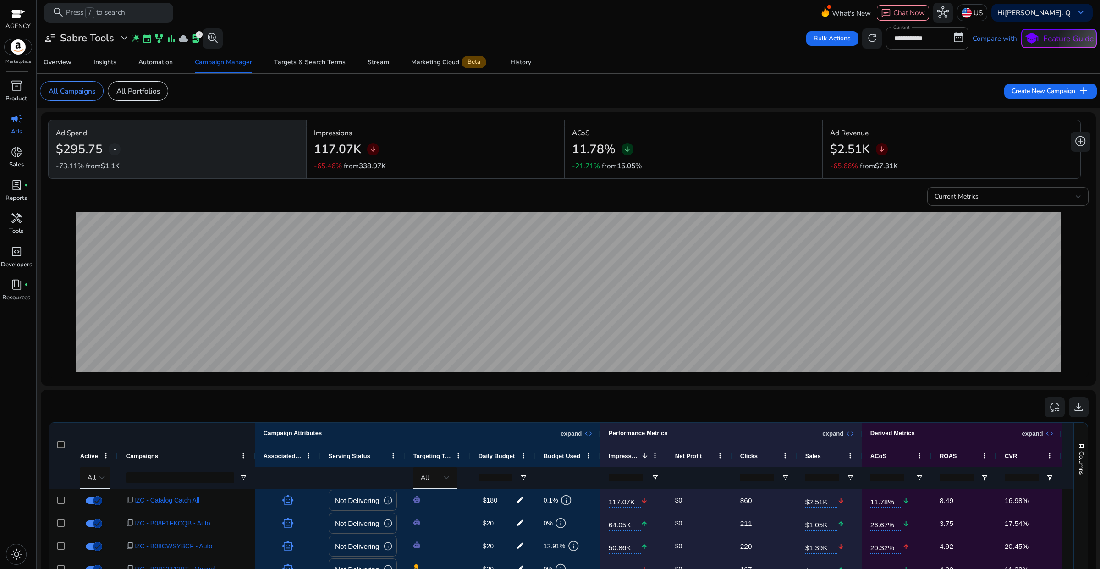
scroll to position [356, 0]
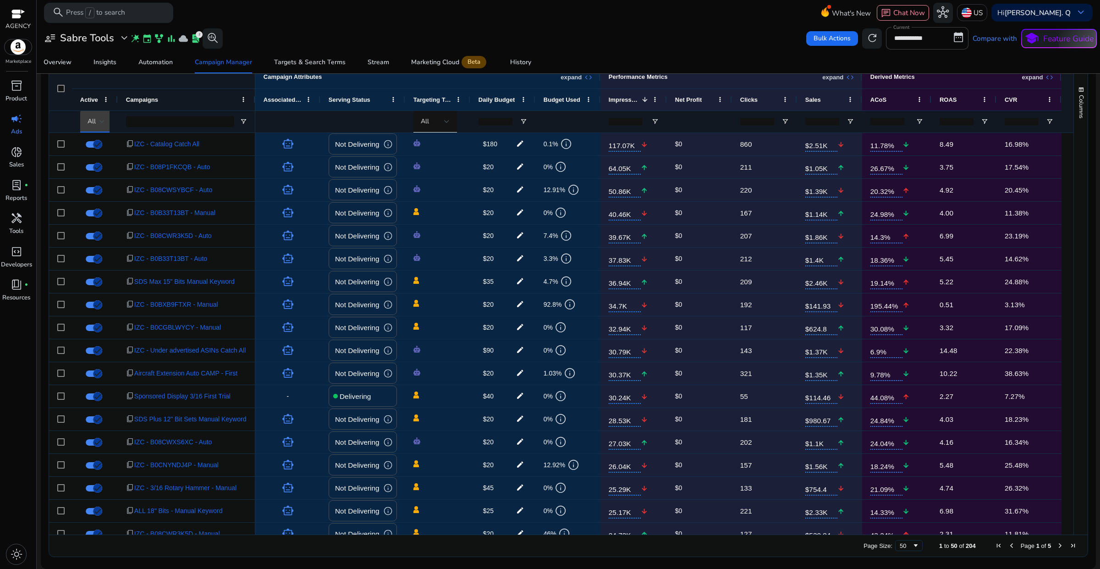
click at [100, 122] on div at bounding box center [102, 122] width 6 height 4
click at [108, 172] on span "Delivering" at bounding box center [108, 170] width 33 height 10
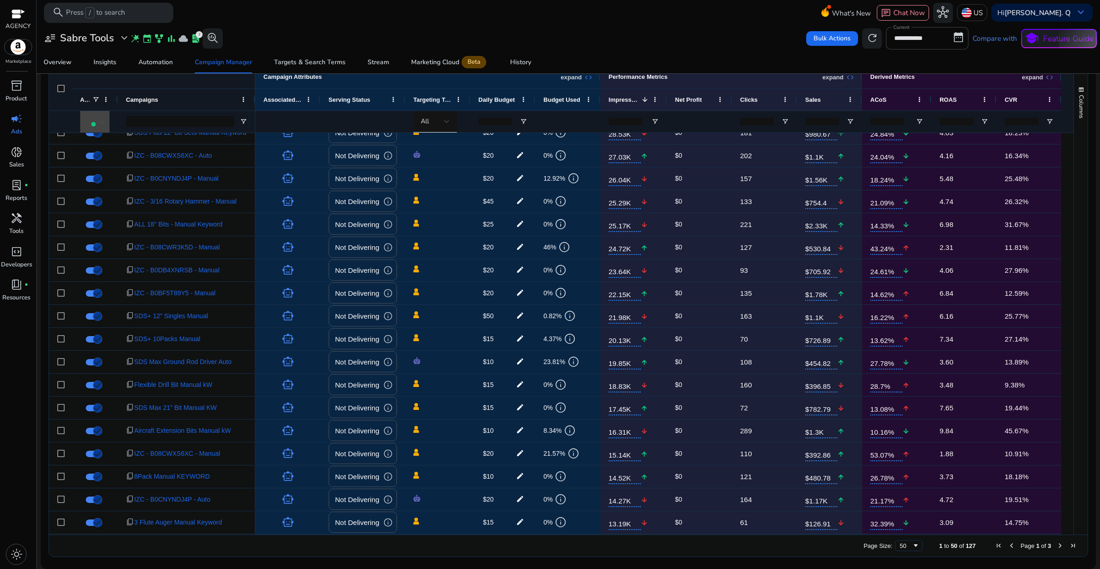
scroll to position [0, 0]
click at [177, 127] on input "Campaigns Filter Input" at bounding box center [180, 121] width 108 height 11
paste input "**********"
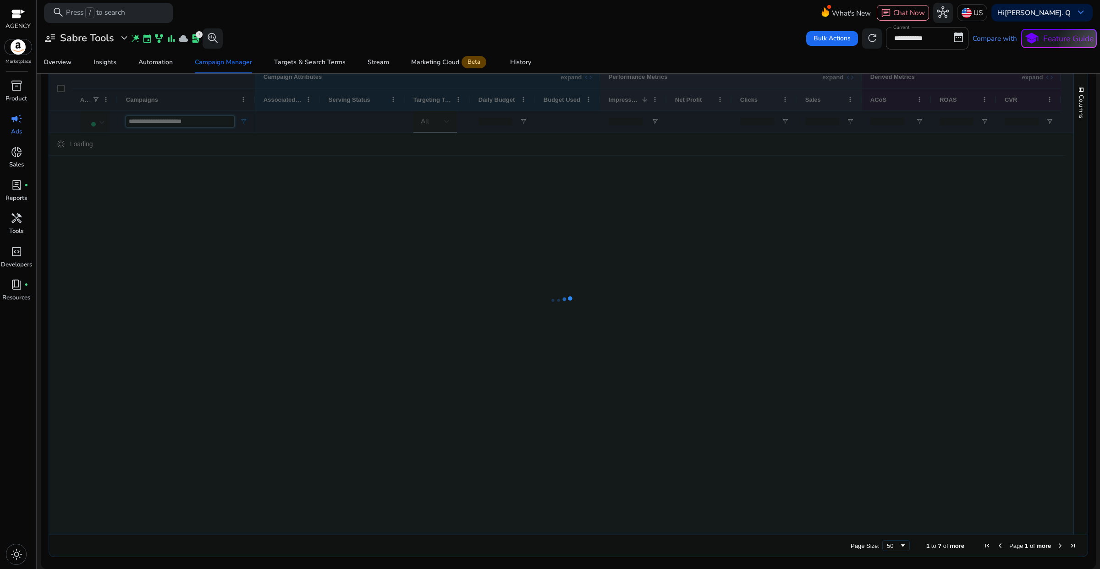
scroll to position [161, 0]
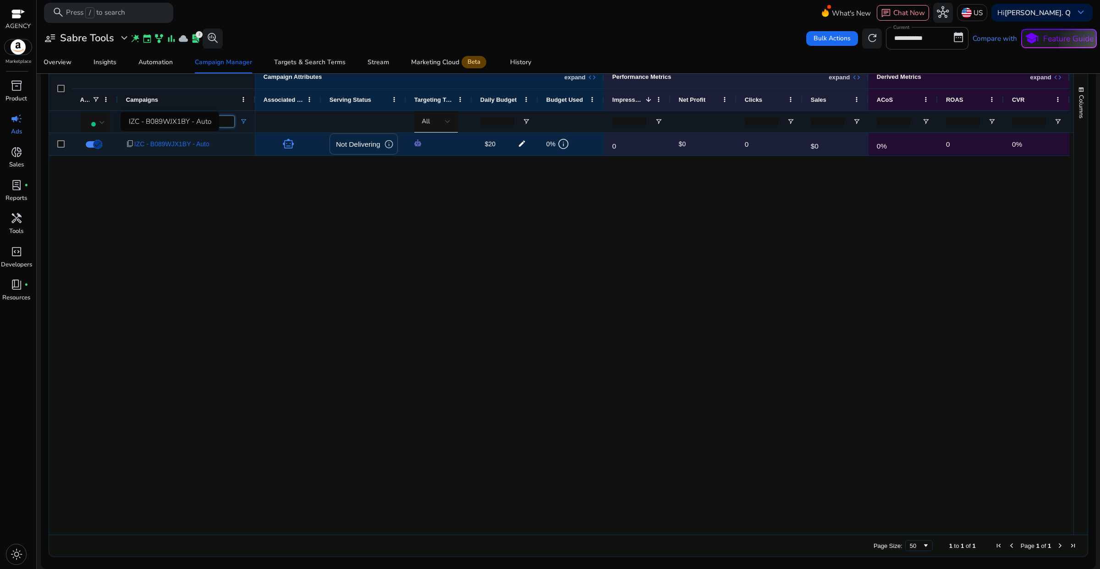
type input "**********"
click at [166, 141] on span "IZC - B089WJX1BY - Auto" at bounding box center [171, 144] width 75 height 19
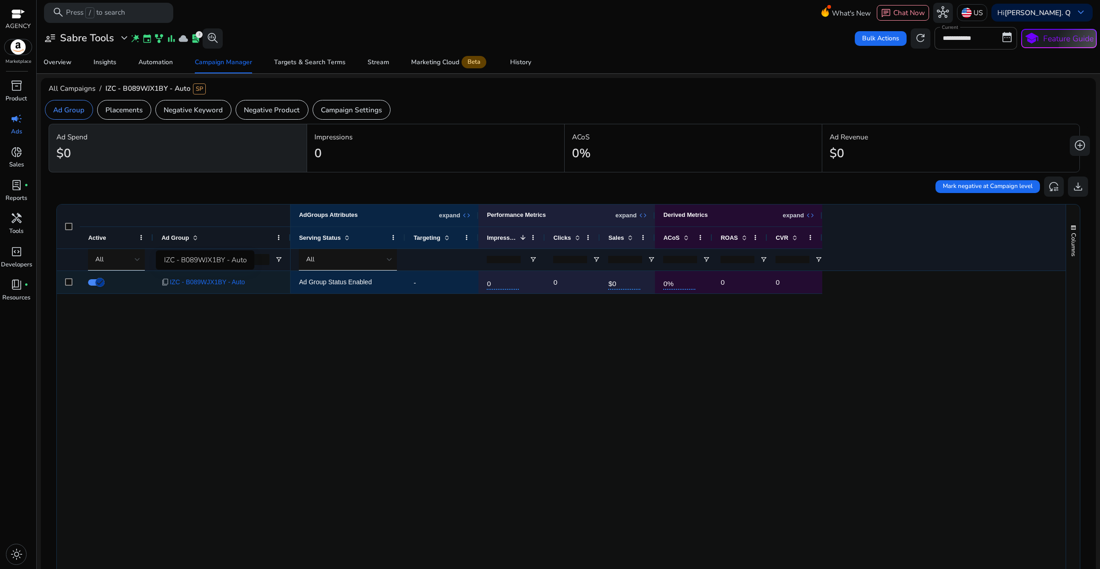
click at [220, 284] on span "IZC - B089WJX1BY - Auto" at bounding box center [207, 282] width 75 height 19
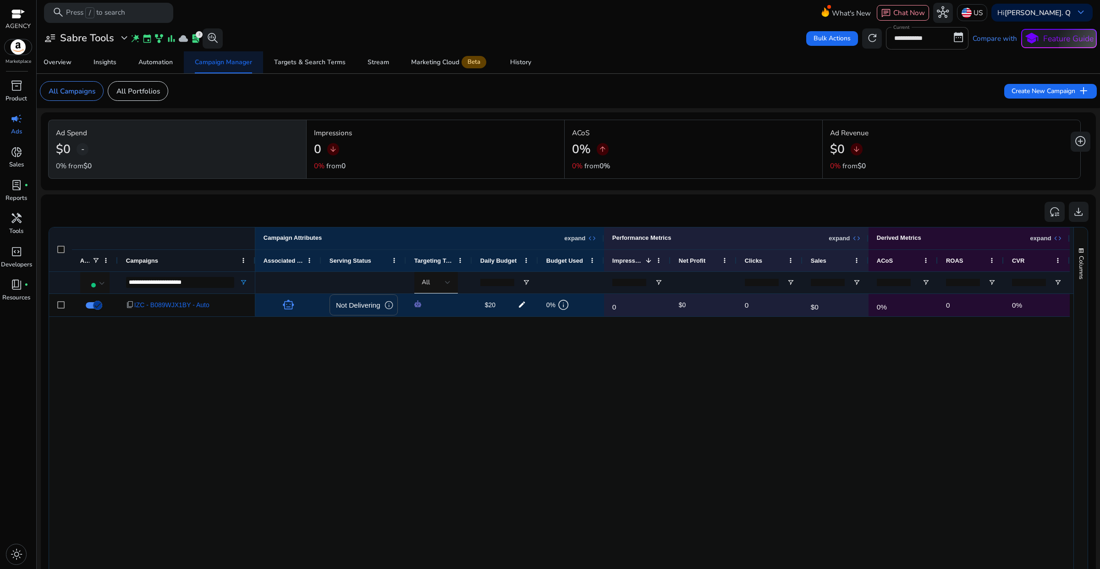
click at [227, 66] on div "Campaign Manager" at bounding box center [223, 62] width 57 height 6
click at [120, 39] on span "expand_more" at bounding box center [124, 38] width 12 height 12
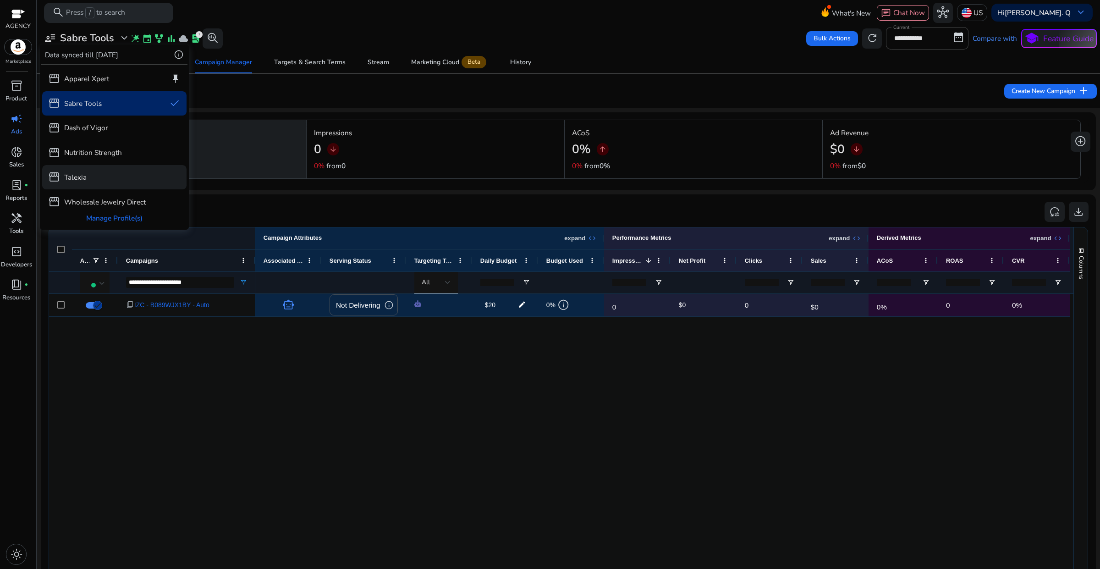
click at [79, 179] on p "Talexia" at bounding box center [75, 177] width 22 height 11
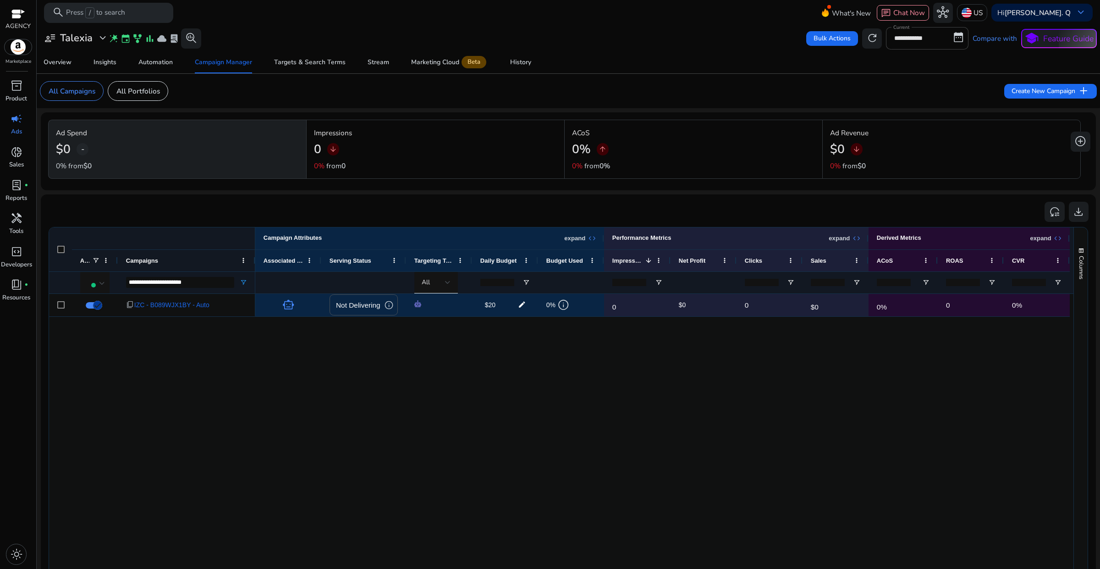
click at [421, 440] on div "smart_toy Not Delivering info $20 edit 0% info 0 $0 0 $0 0% 0 0%" at bounding box center [664, 495] width 818 height 402
drag, startPoint x: 206, startPoint y: 282, endPoint x: 130, endPoint y: 274, distance: 77.0
click at [130, 274] on div "**********" at bounding box center [180, 283] width 108 height 22
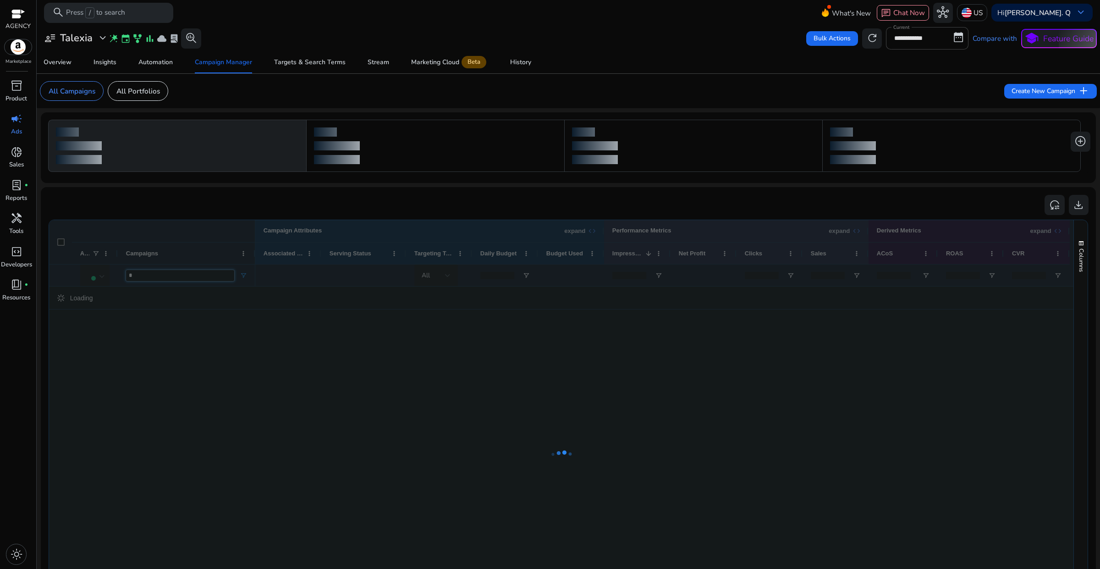
type input "*"
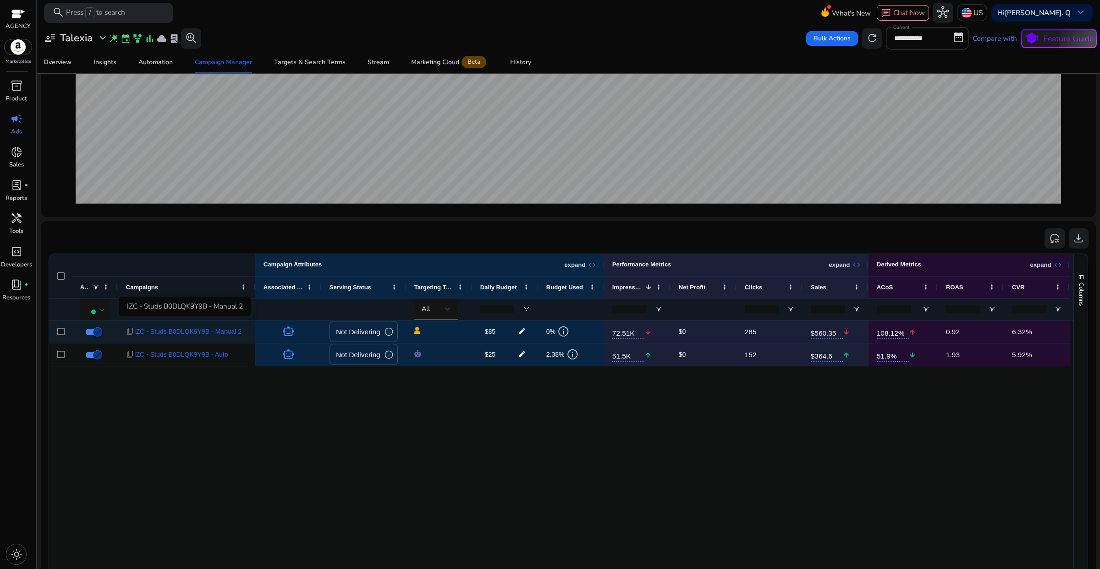
scroll to position [172, 0]
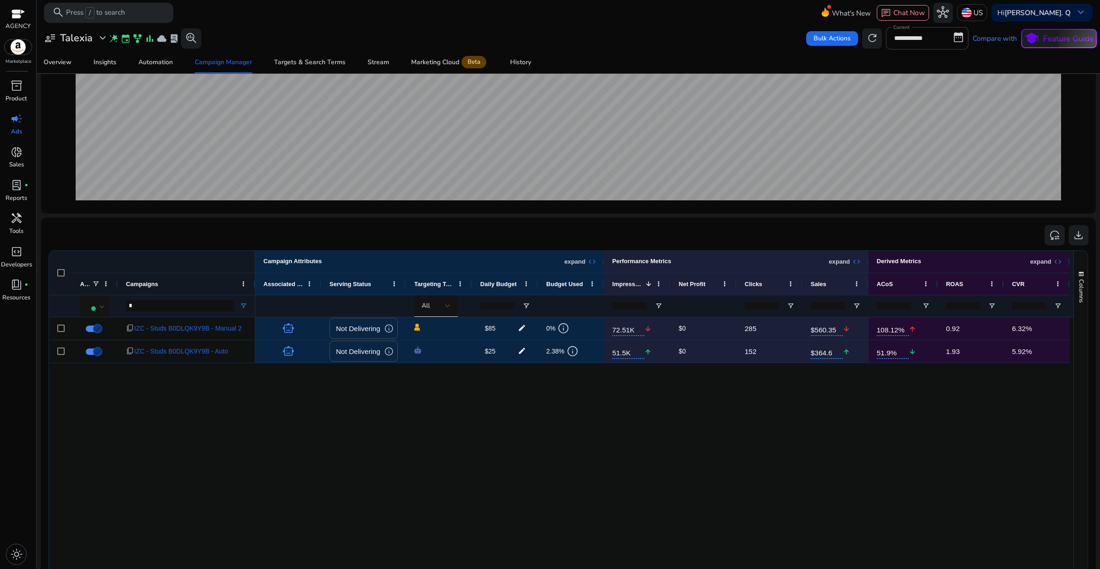
click at [233, 413] on div "content_copy IZC - Studs B0DLQK9Y9B - Manual 2 content_copy IZC - Studs B0DLQK9…" at bounding box center [561, 518] width 1024 height 402
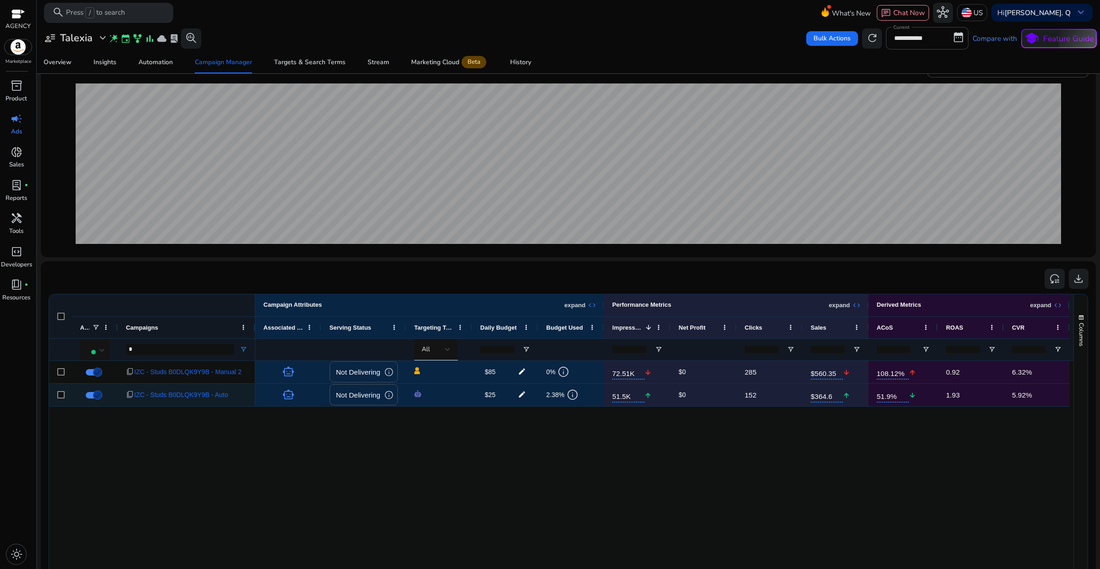
scroll to position [115, 0]
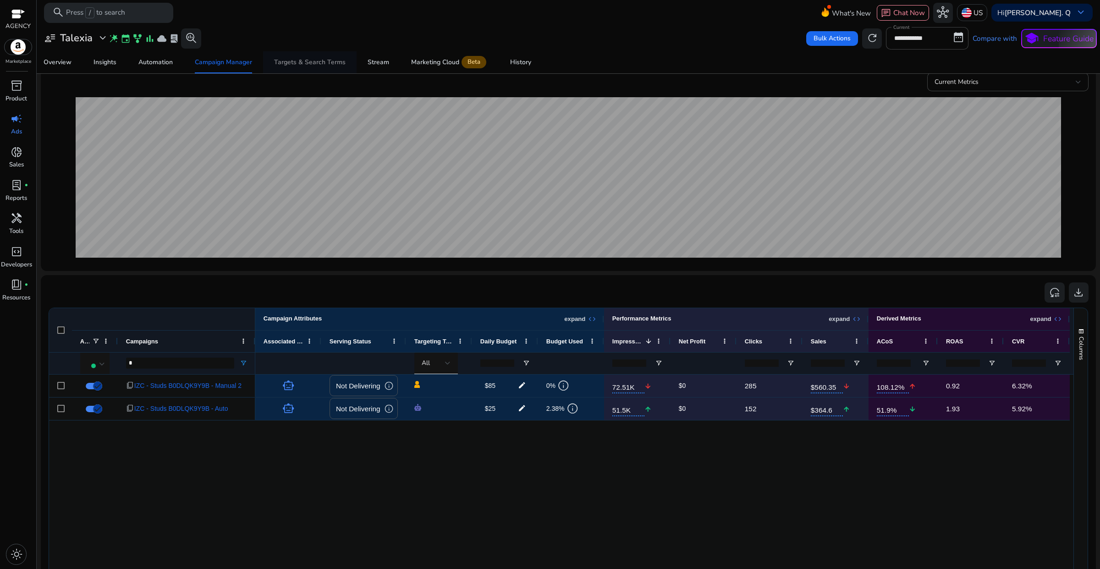
click at [294, 67] on span "Targets & Search Terms" at bounding box center [310, 62] width 72 height 22
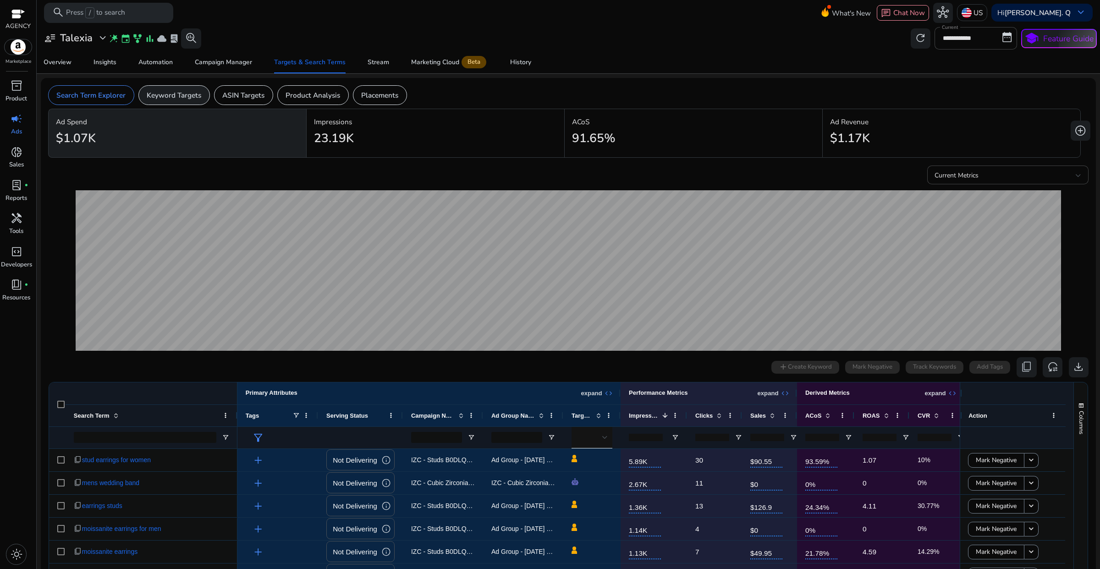
click at [184, 99] on p "Keyword Targets" at bounding box center [174, 95] width 55 height 11
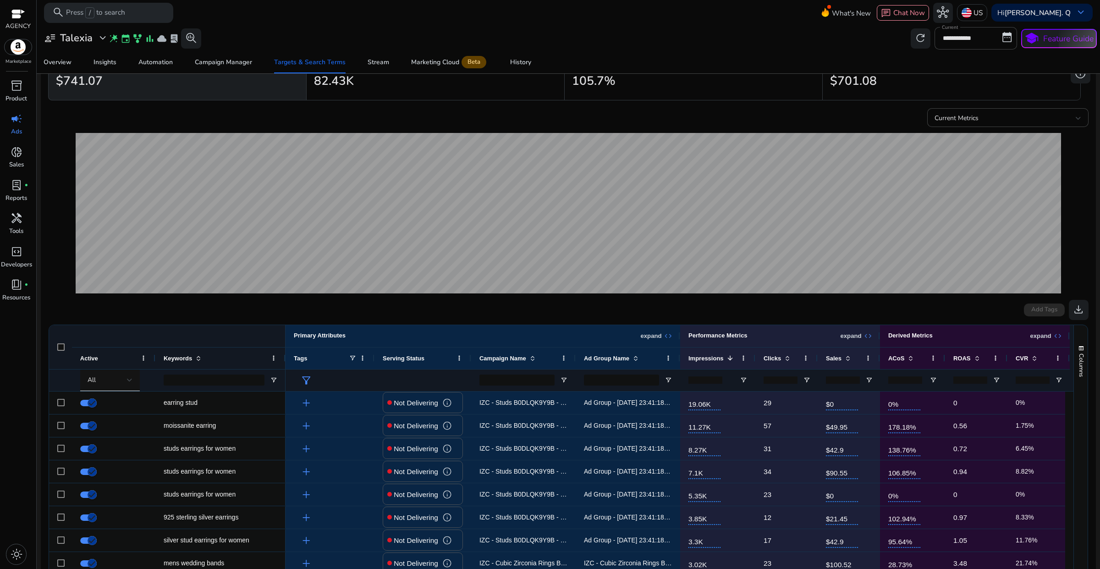
scroll to position [172, 0]
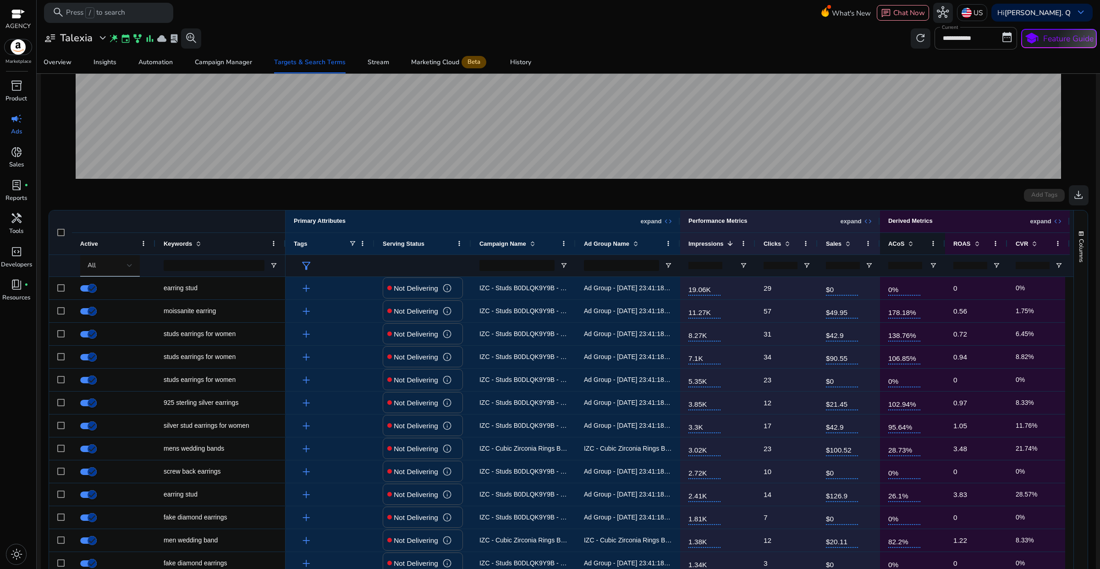
click at [897, 247] on span "ACoS" at bounding box center [896, 243] width 16 height 7
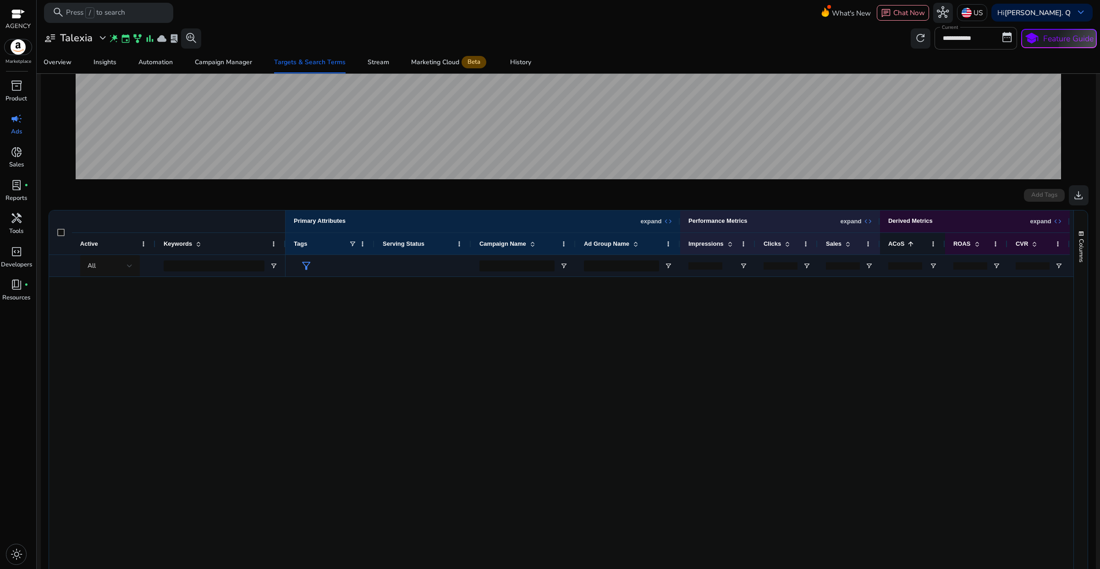
click at [897, 247] on span "ACoS" at bounding box center [896, 243] width 16 height 7
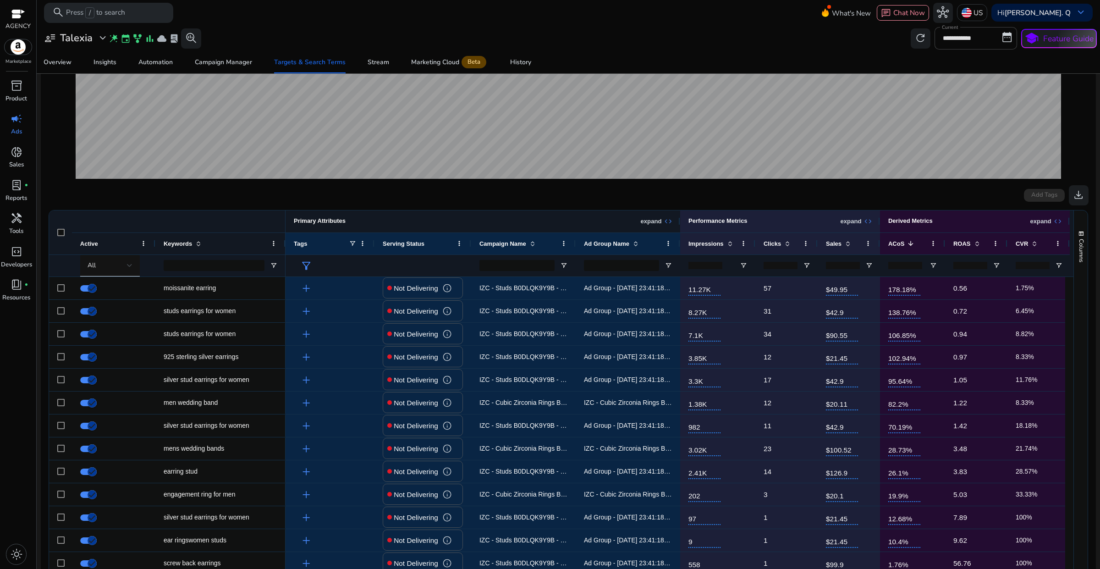
click at [659, 221] on p "expand" at bounding box center [650, 221] width 21 height 8
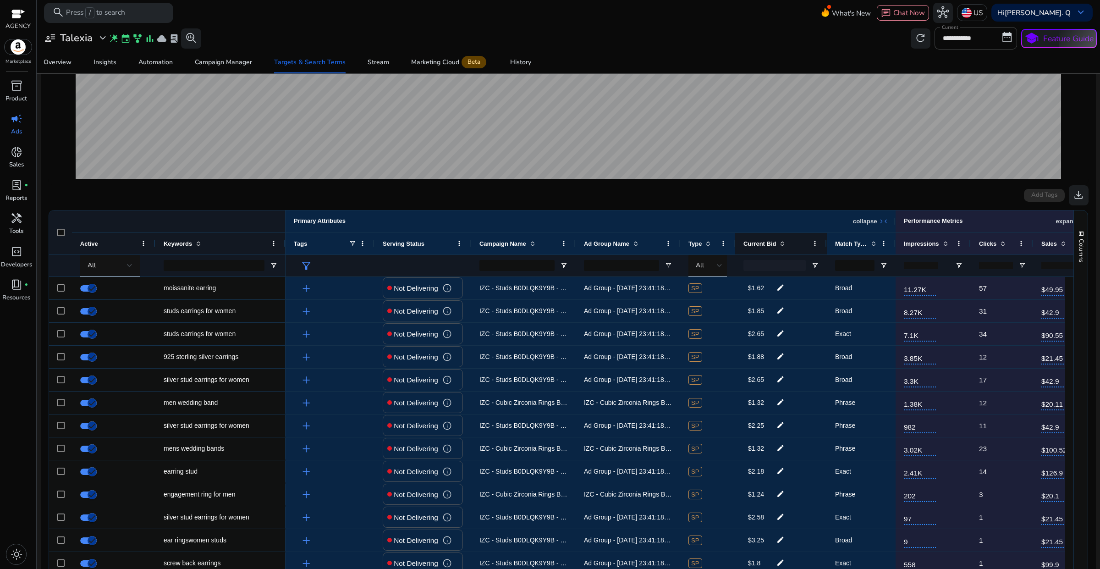
click at [781, 247] on span at bounding box center [782, 243] width 7 height 7
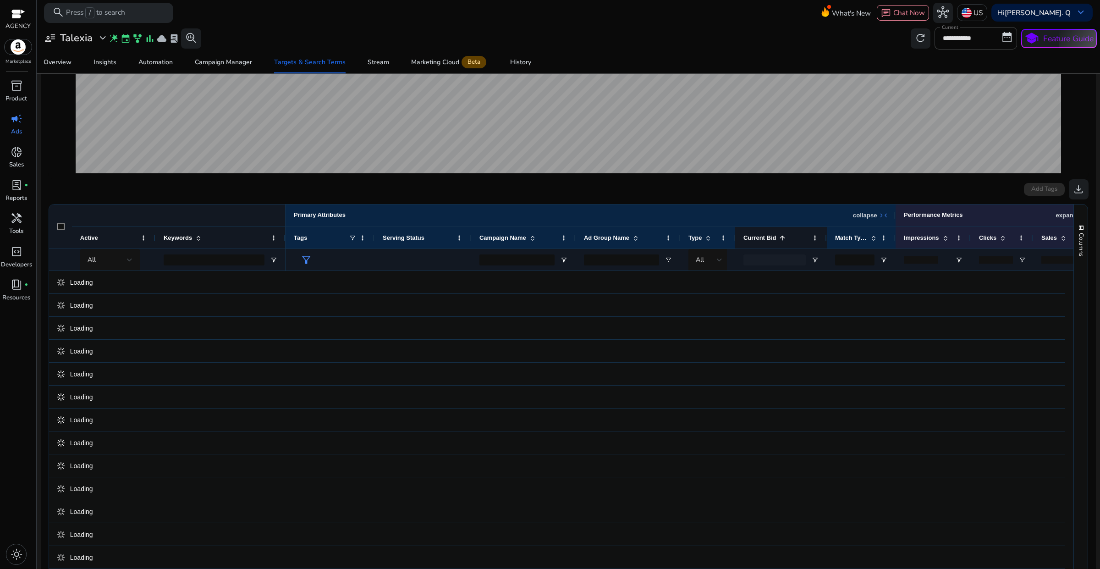
scroll to position [166, 0]
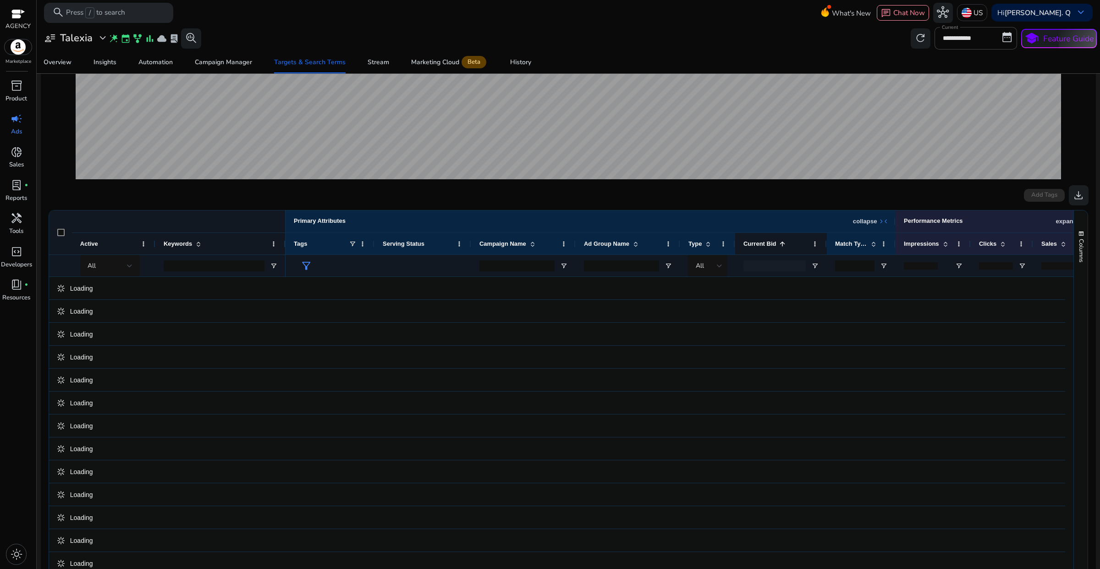
click at [781, 247] on span at bounding box center [782, 243] width 7 height 7
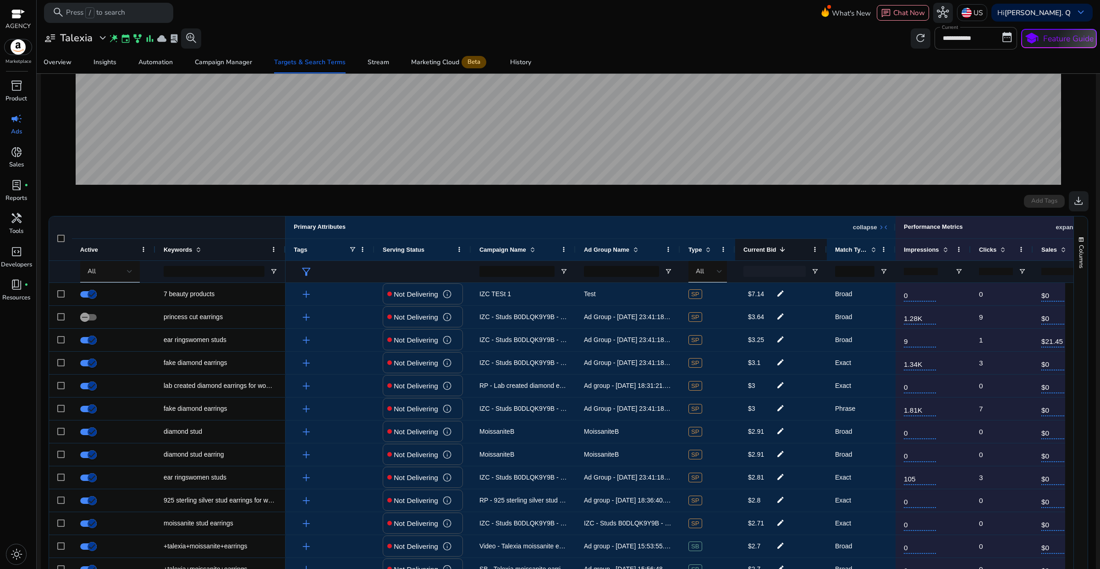
scroll to position [172, 0]
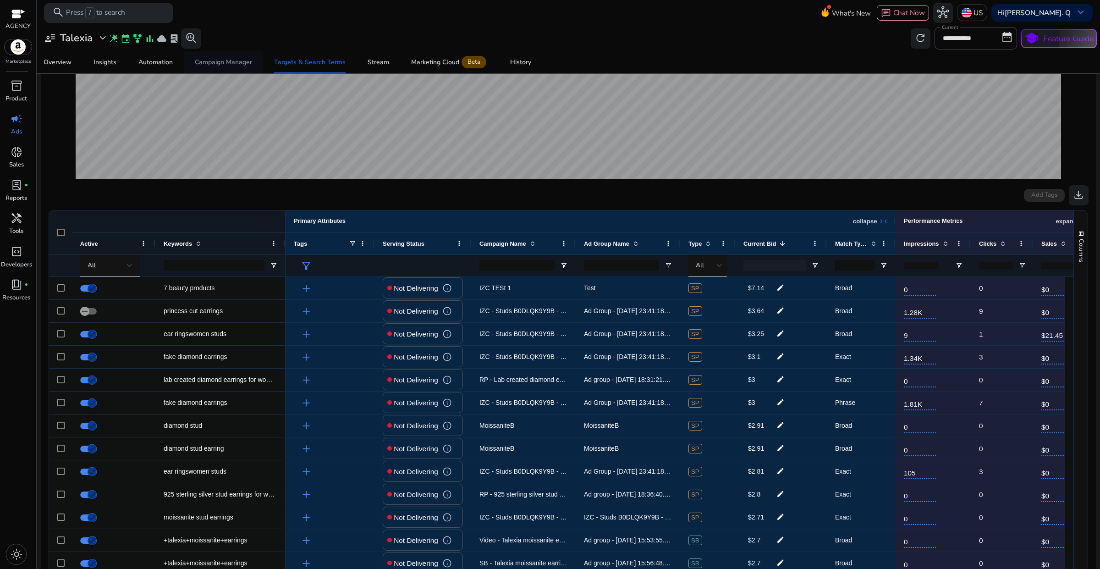
click at [198, 60] on div "Campaign Manager" at bounding box center [223, 62] width 57 height 6
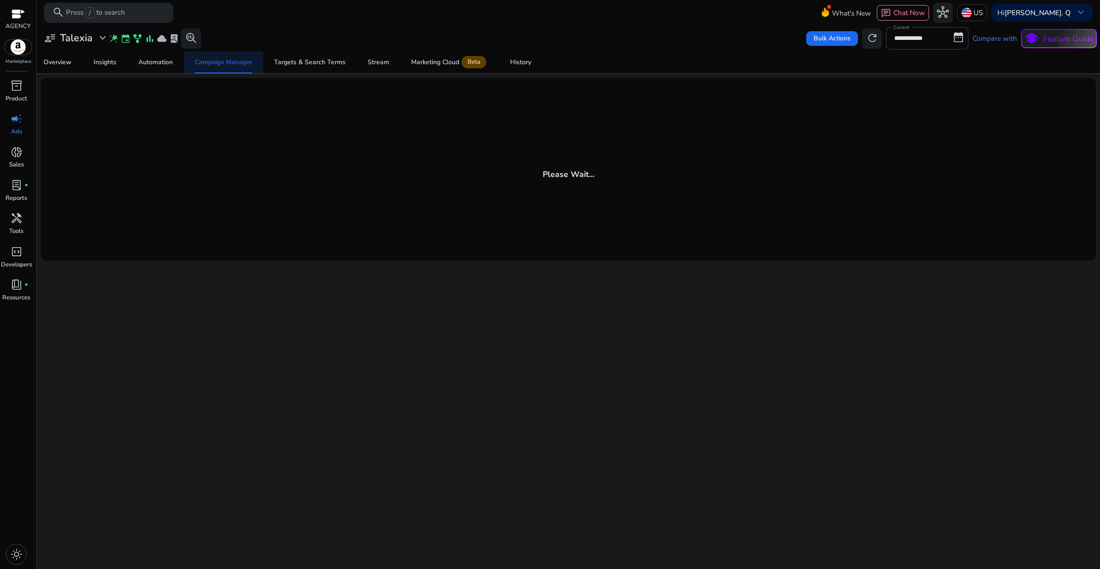
click at [239, 70] on span "Campaign Manager" at bounding box center [223, 62] width 57 height 22
click at [238, 70] on span "Campaign Manager" at bounding box center [223, 62] width 57 height 22
click at [169, 66] on div "Automation" at bounding box center [155, 62] width 34 height 6
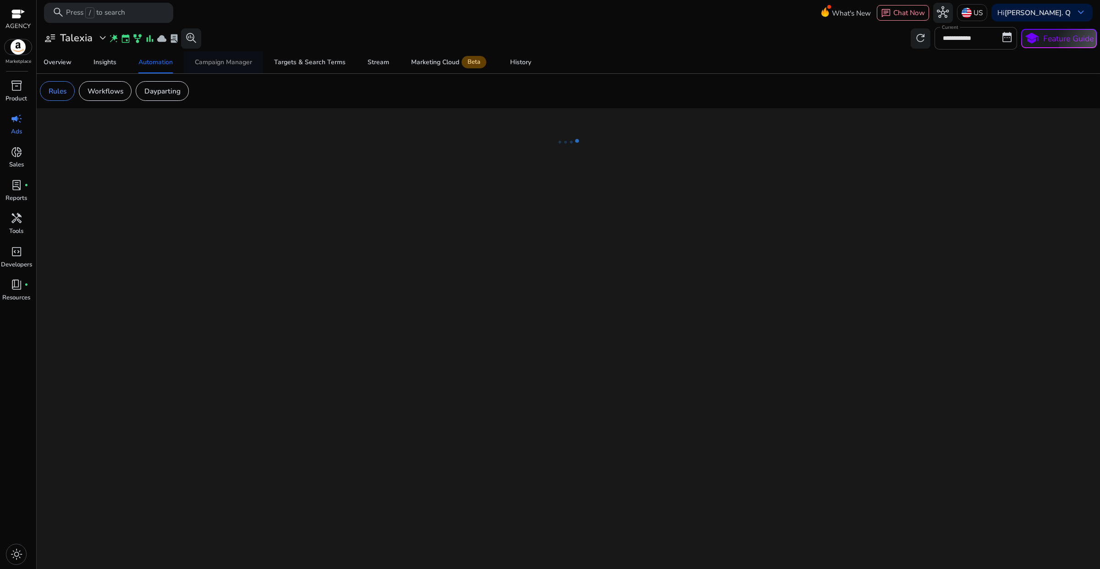
click at [205, 67] on span "Campaign Manager" at bounding box center [223, 62] width 57 height 22
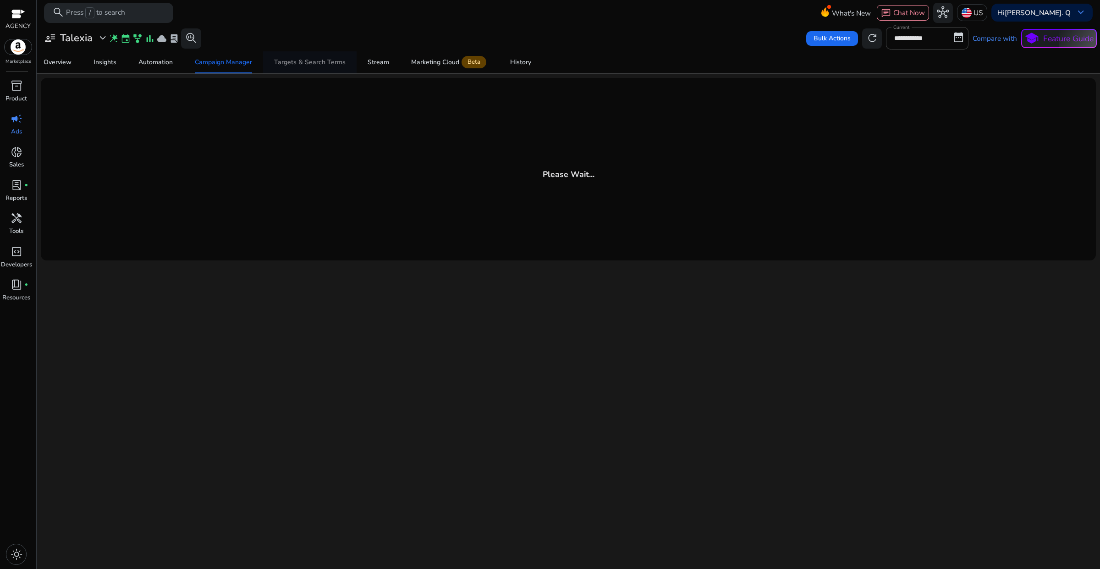
click at [274, 62] on link "Targets & Search Terms" at bounding box center [310, 62] width 94 height 22
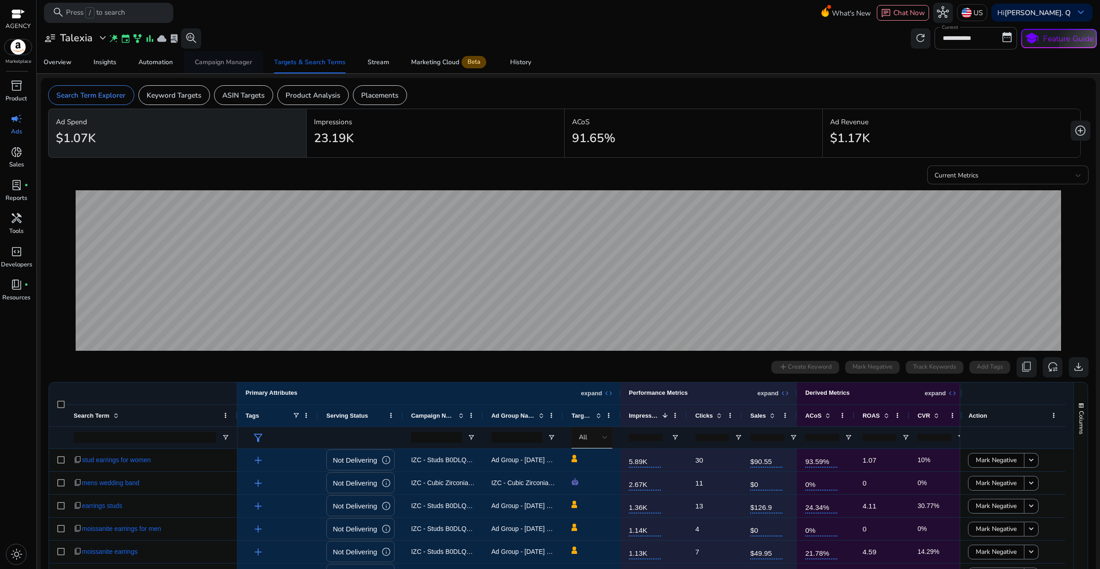
click at [232, 60] on div "Campaign Manager" at bounding box center [223, 62] width 57 height 6
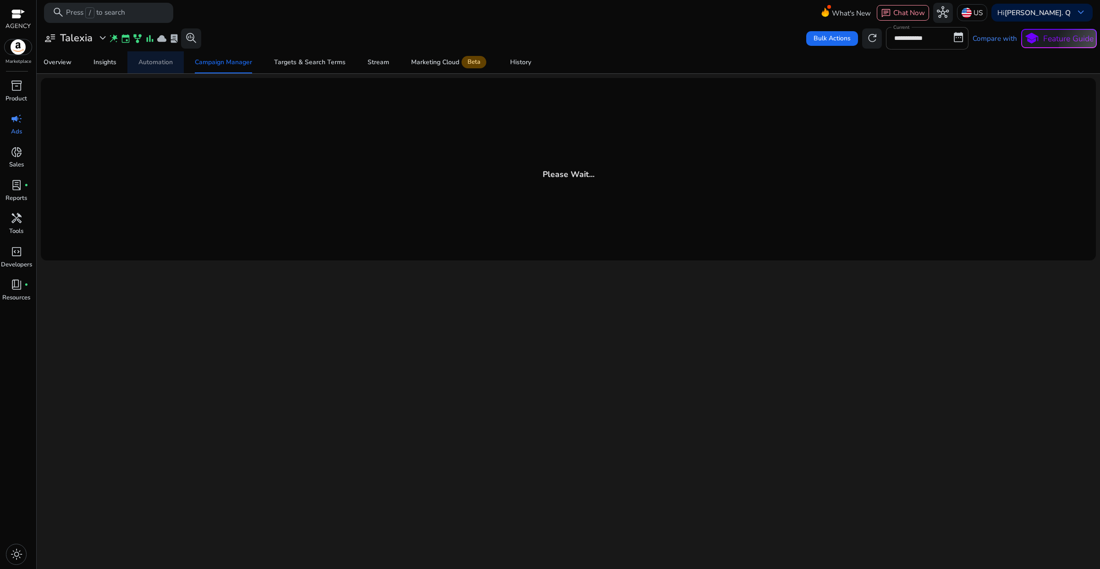
click at [142, 55] on span "Automation" at bounding box center [155, 62] width 34 height 22
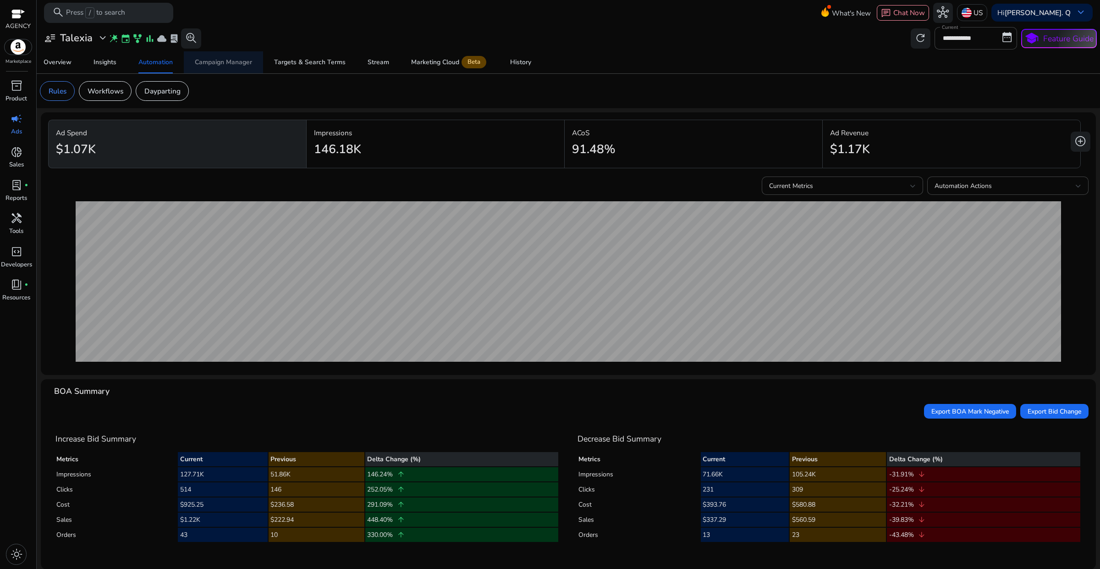
scroll to position [2, 0]
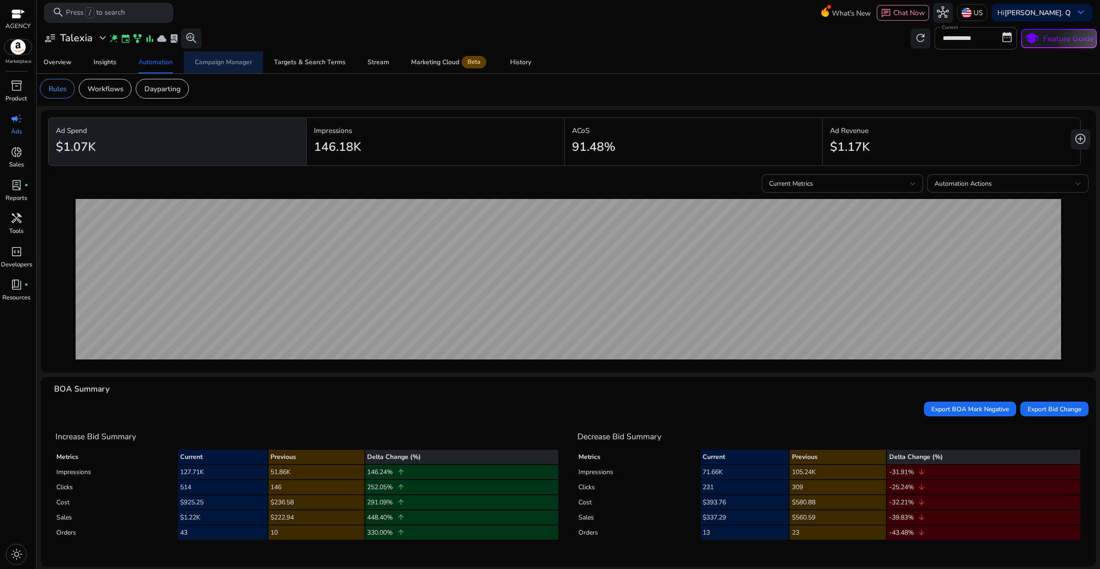
click at [252, 62] on link "Campaign Manager" at bounding box center [223, 62] width 79 height 22
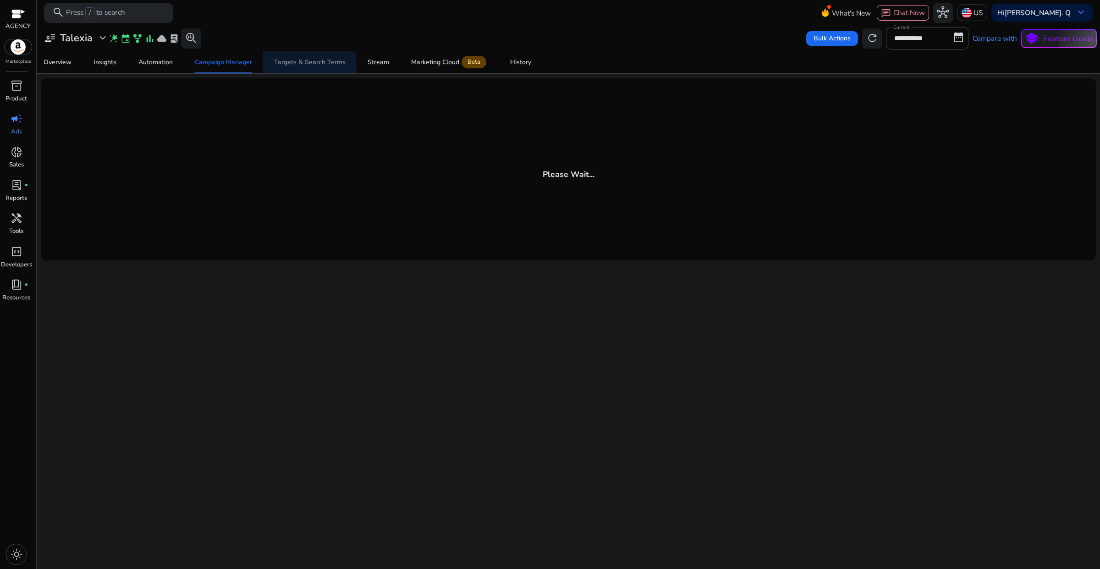
click at [301, 66] on div "Targets & Search Terms" at bounding box center [310, 62] width 72 height 6
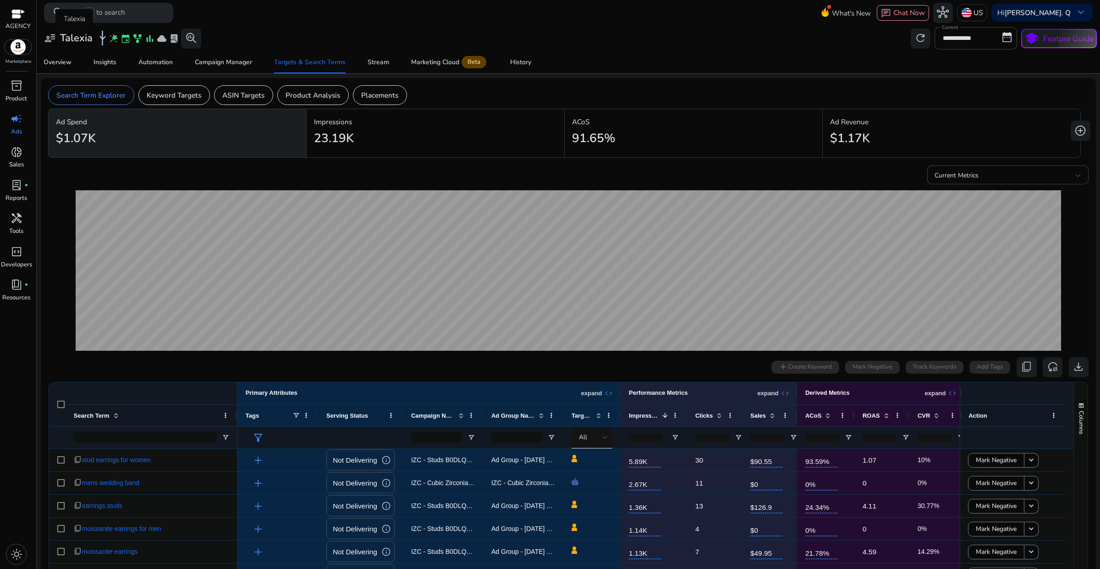
click at [101, 41] on span "expand_more" at bounding box center [103, 38] width 12 height 12
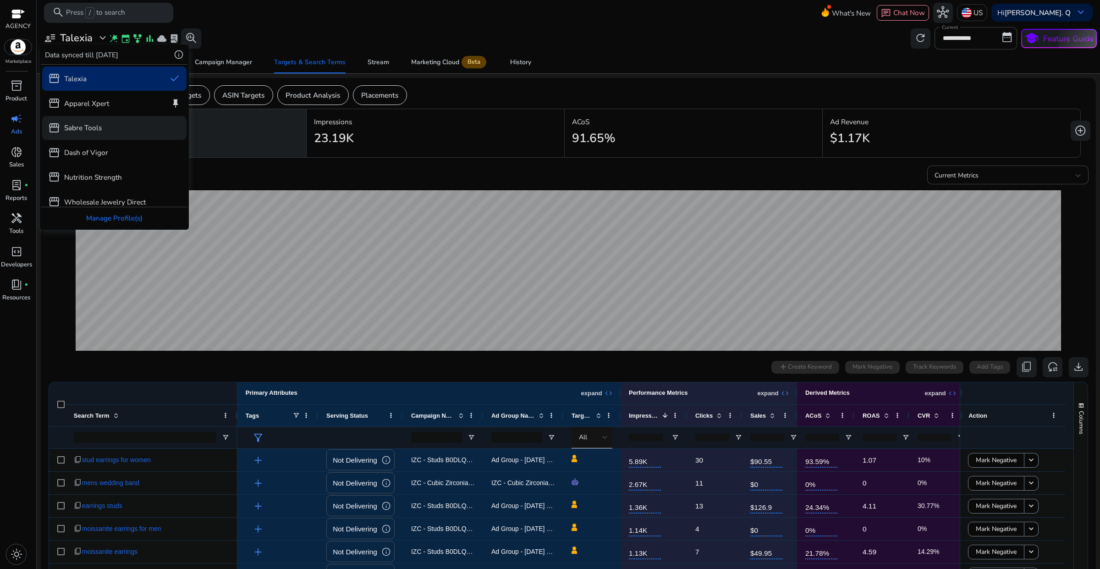
click at [97, 124] on p "Sabre Tools" at bounding box center [83, 127] width 38 height 11
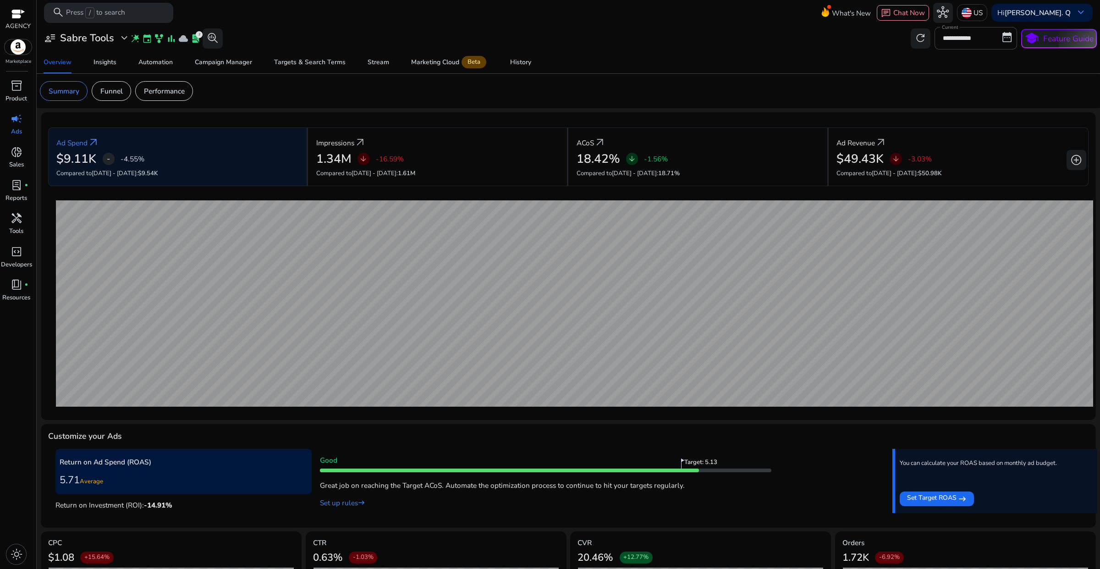
click at [127, 42] on span "expand_more" at bounding box center [124, 38] width 12 height 12
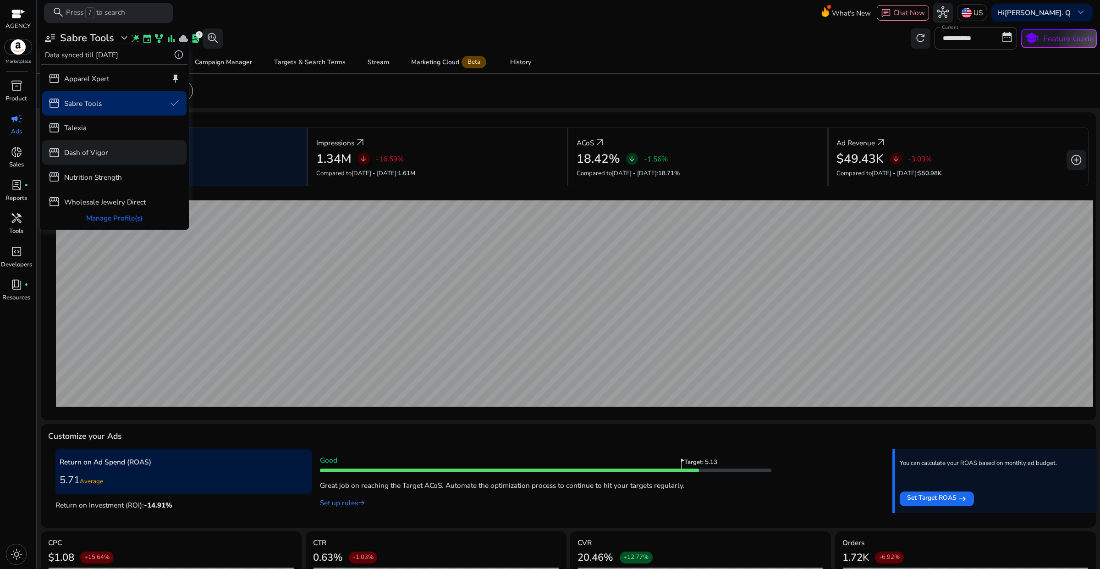
click at [96, 154] on p "Dash of Vigor" at bounding box center [86, 152] width 44 height 11
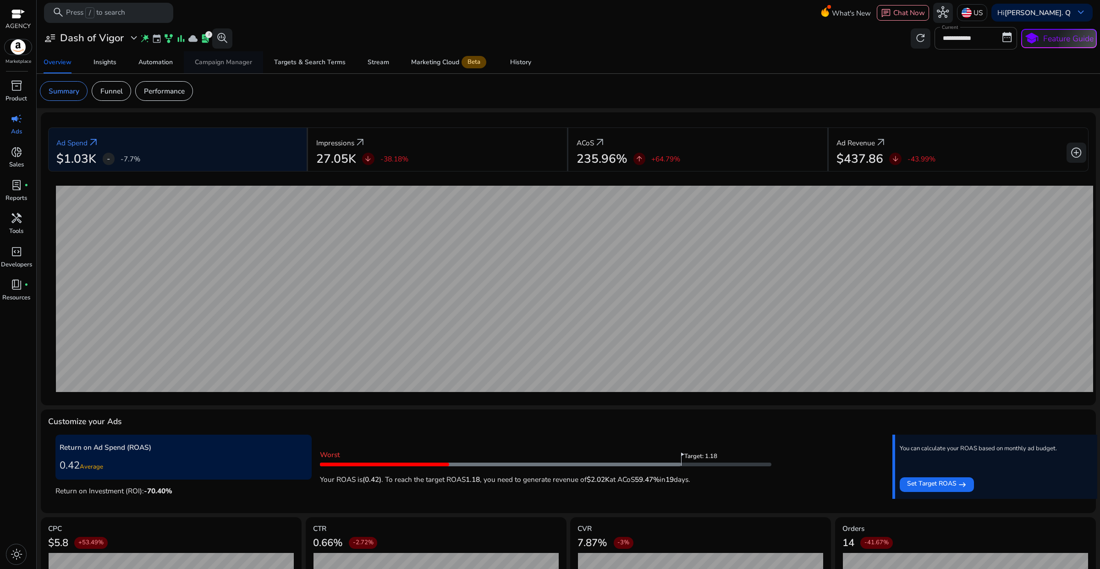
click at [234, 67] on span "Campaign Manager" at bounding box center [223, 62] width 57 height 22
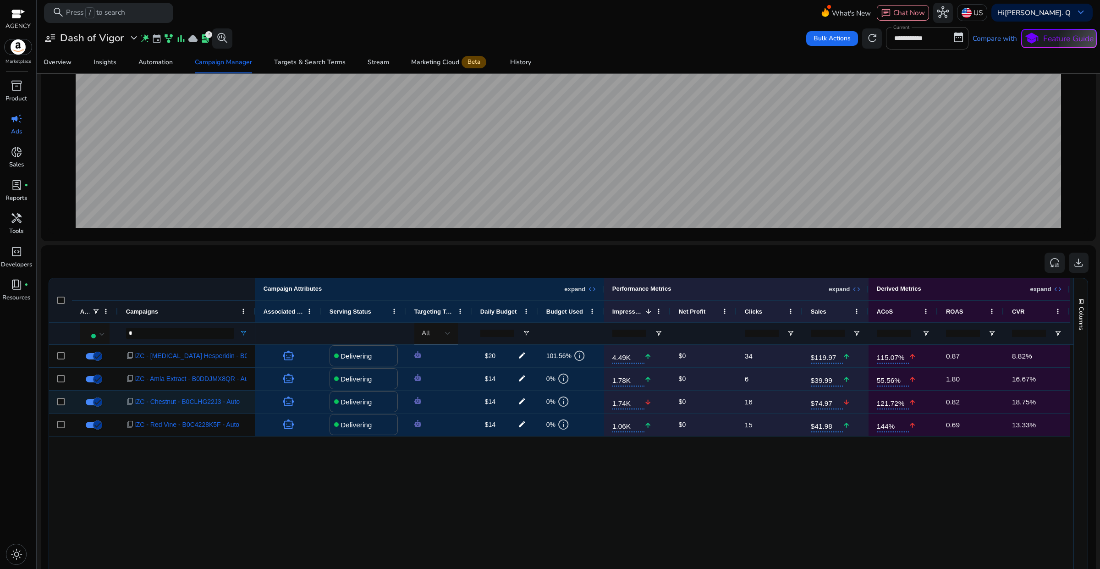
scroll to position [172, 0]
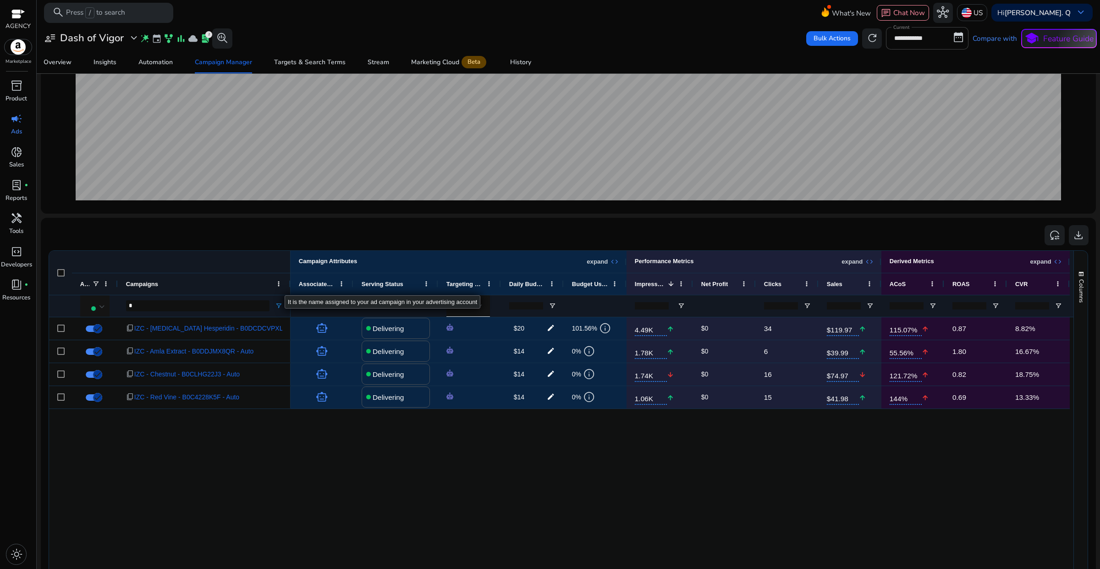
drag, startPoint x: 253, startPoint y: 289, endPoint x: 289, endPoint y: 286, distance: 36.8
click at [289, 286] on div at bounding box center [290, 284] width 4 height 22
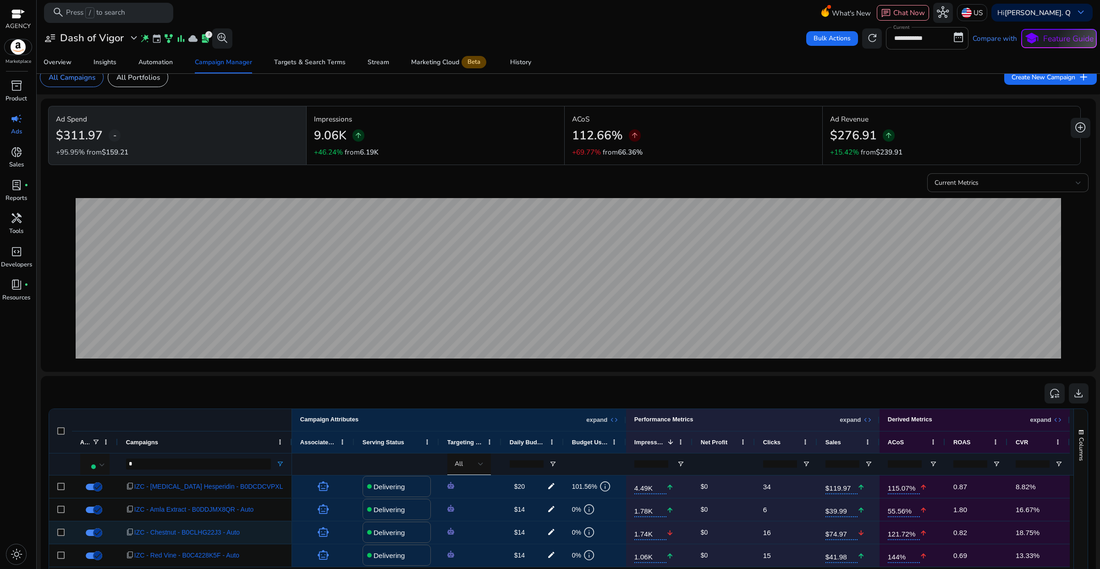
scroll to position [0, 0]
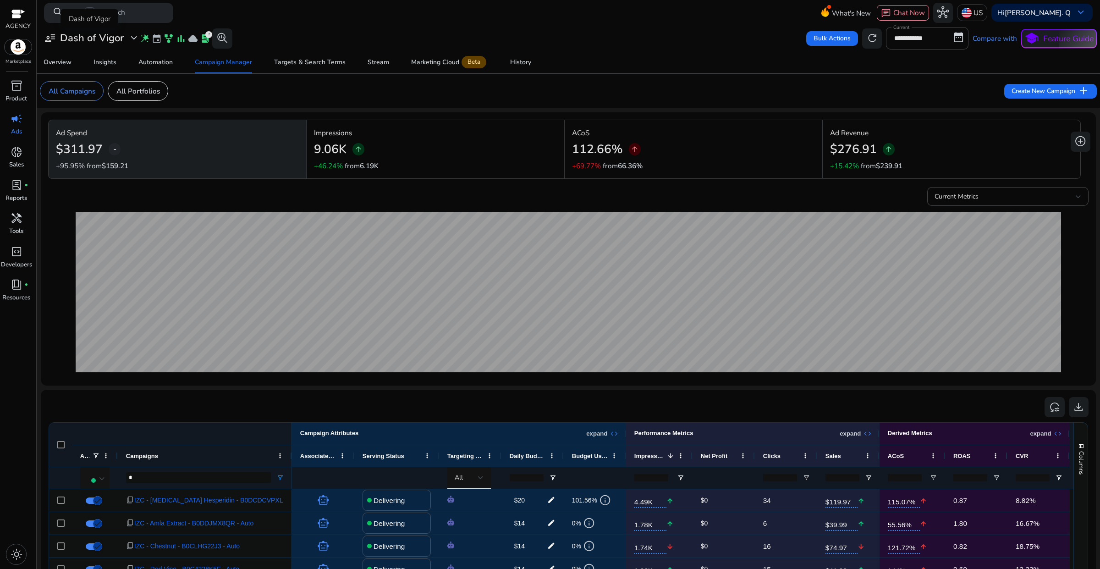
click at [129, 41] on span "expand_more" at bounding box center [134, 38] width 12 height 12
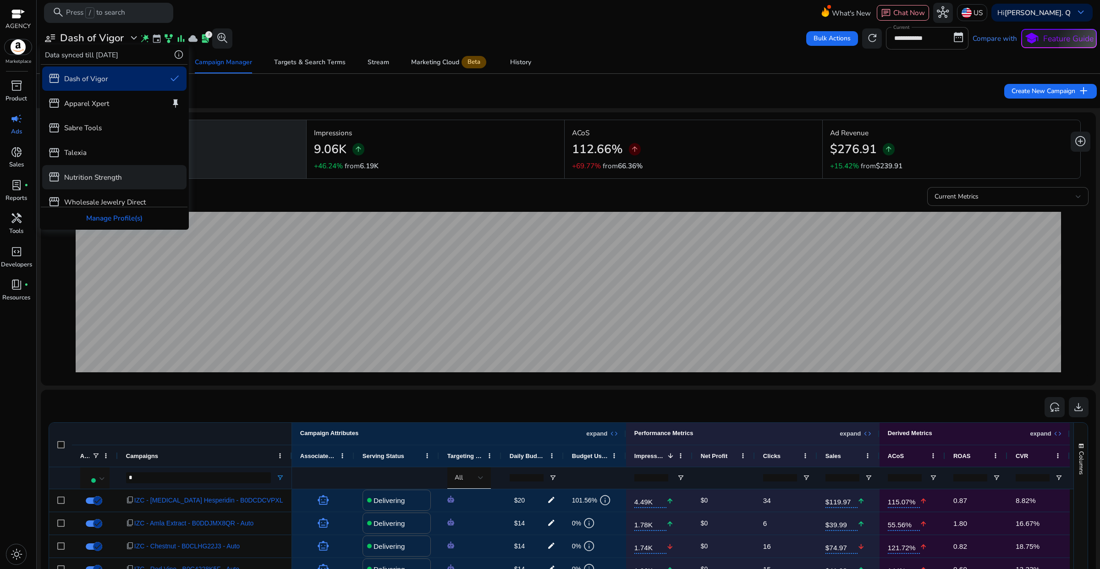
click at [105, 180] on p "Nutrition Strength" at bounding box center [93, 177] width 58 height 11
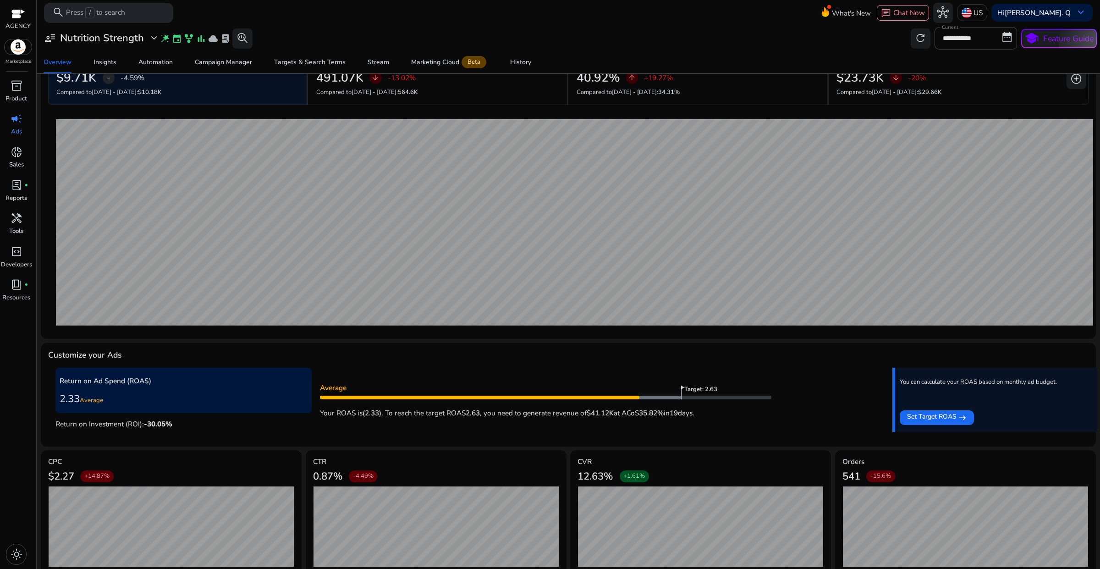
scroll to position [90, 0]
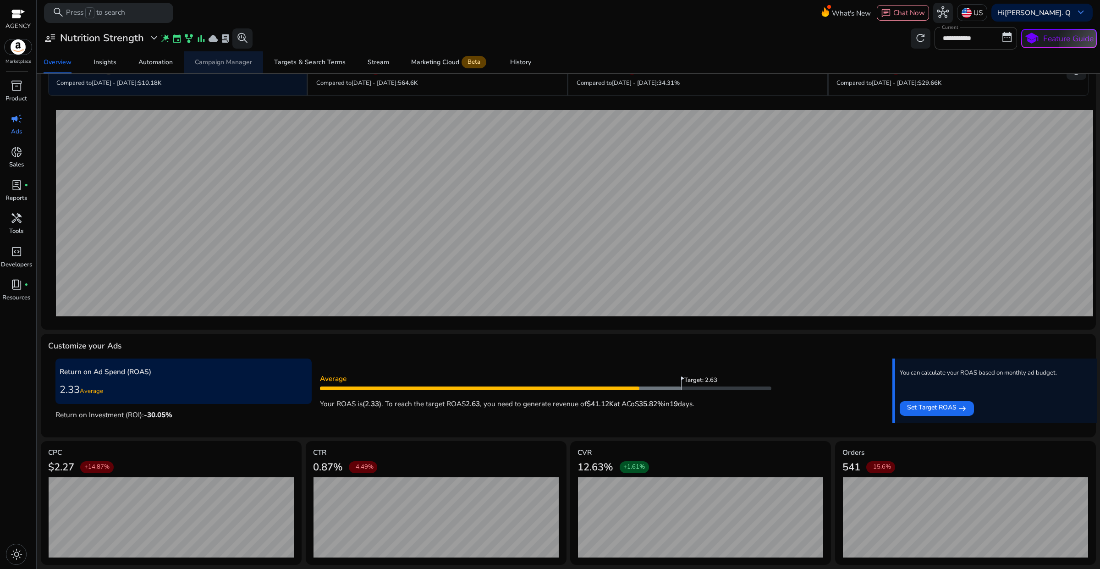
click at [215, 64] on div "Campaign Manager" at bounding box center [223, 62] width 57 height 6
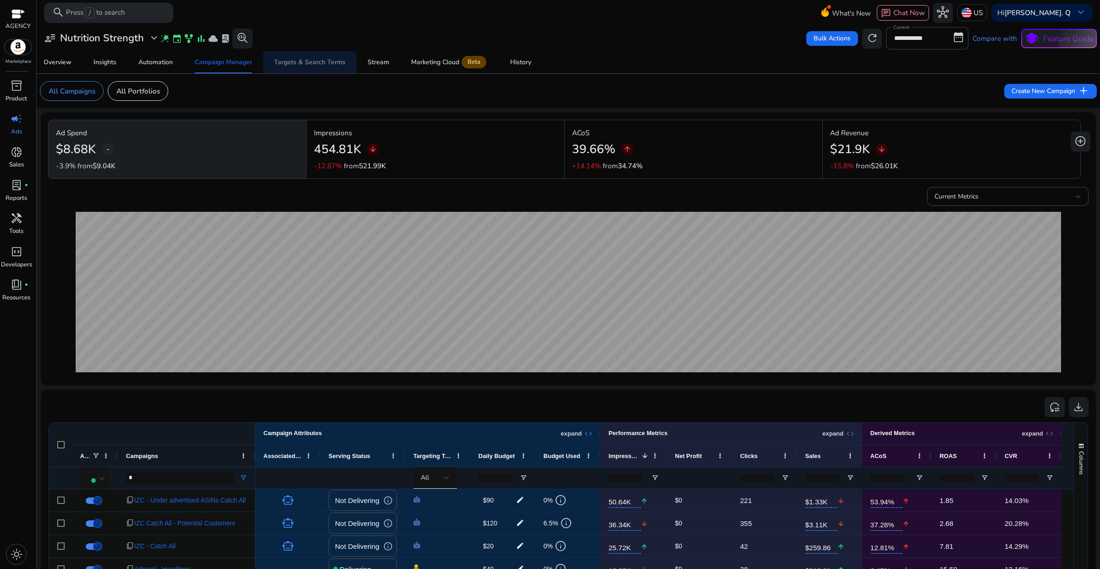
click at [309, 63] on div "Targets & Search Terms" at bounding box center [310, 62] width 72 height 6
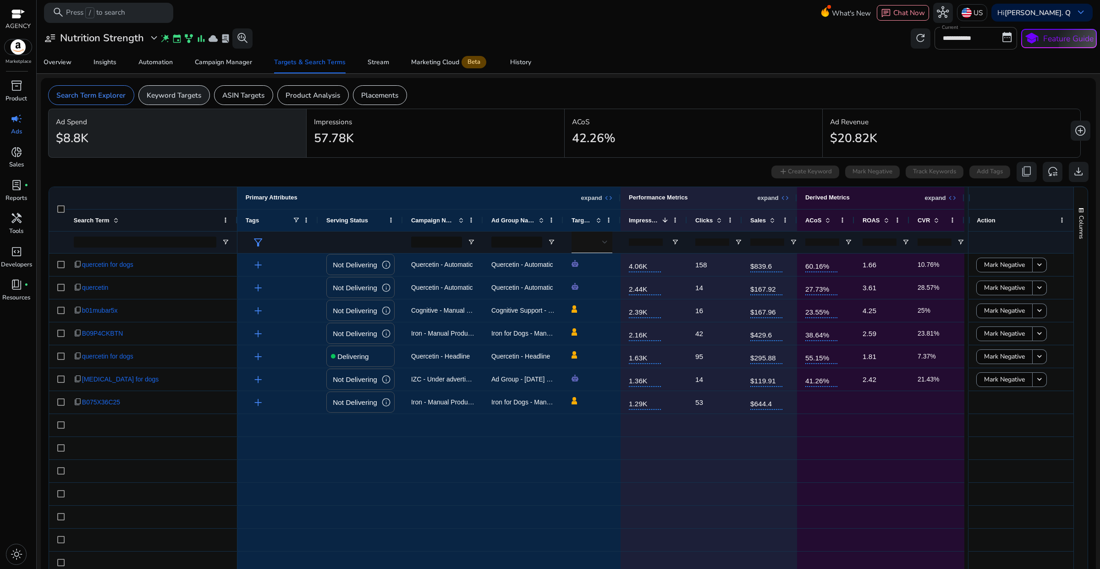
click at [173, 100] on p "Keyword Targets" at bounding box center [174, 95] width 55 height 11
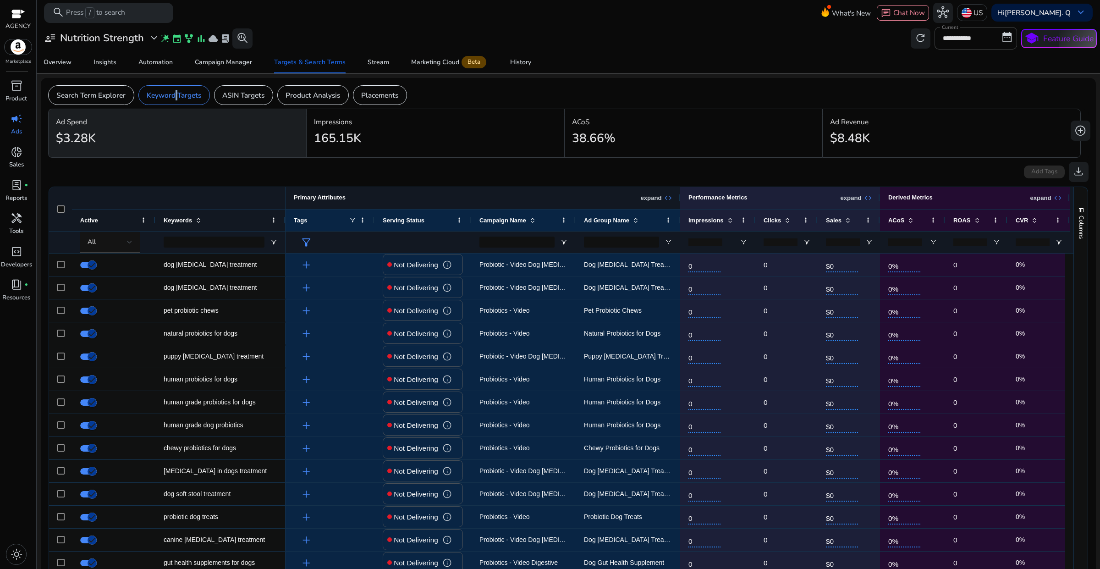
click at [661, 197] on p "expand" at bounding box center [650, 198] width 21 height 8
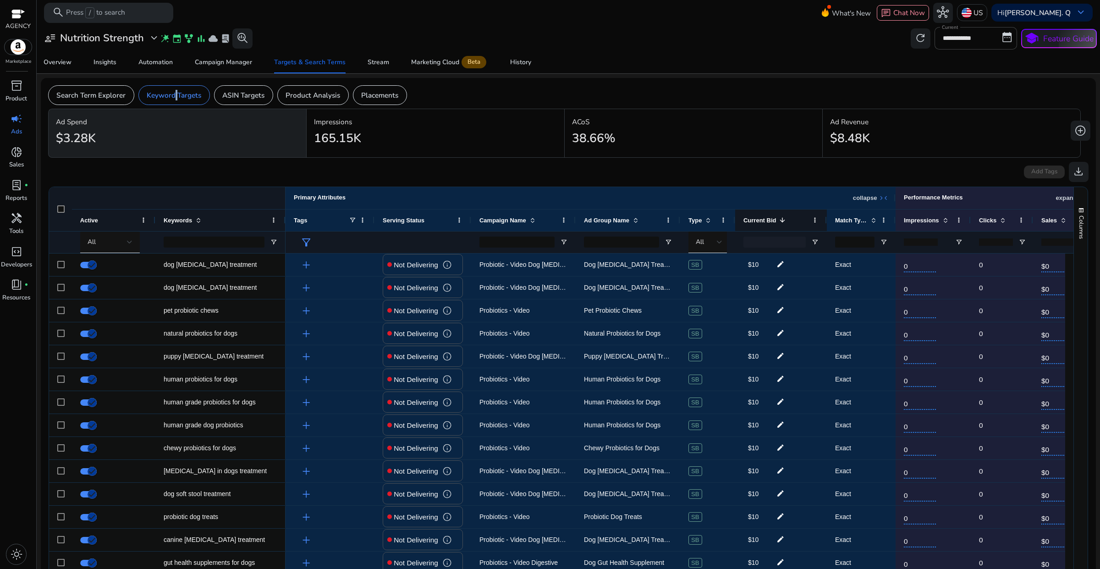
click at [754, 223] on span "Current Bid" at bounding box center [759, 220] width 33 height 7
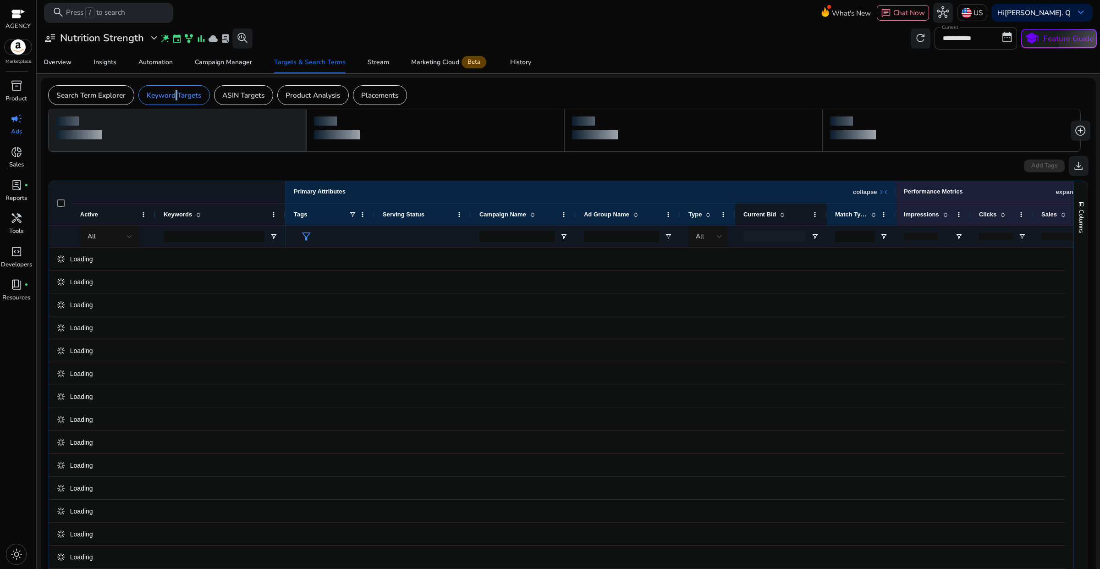
click at [754, 216] on span "Current Bid" at bounding box center [759, 214] width 33 height 7
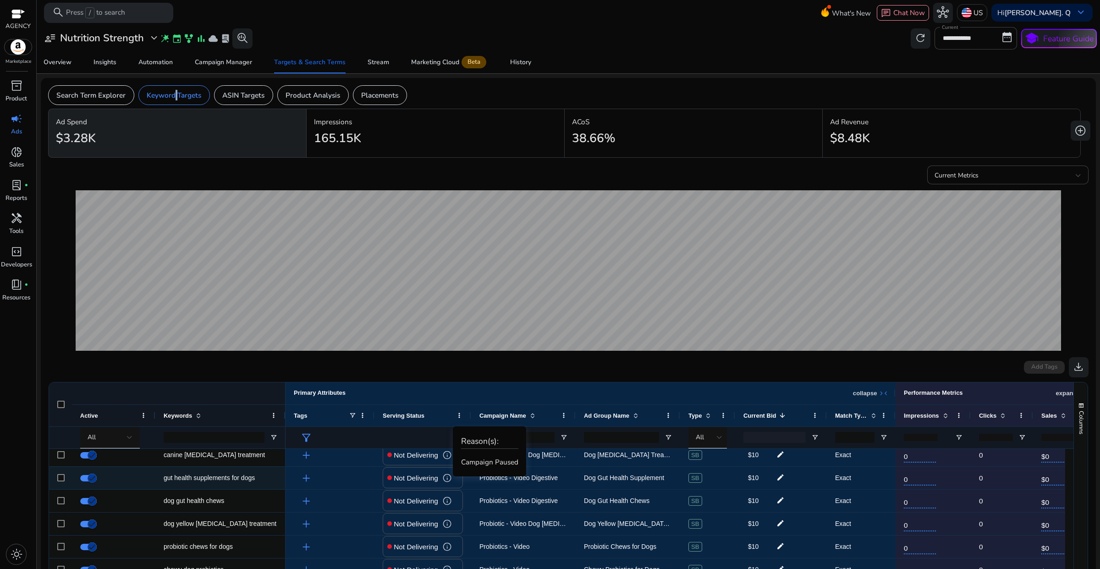
scroll to position [286, 0]
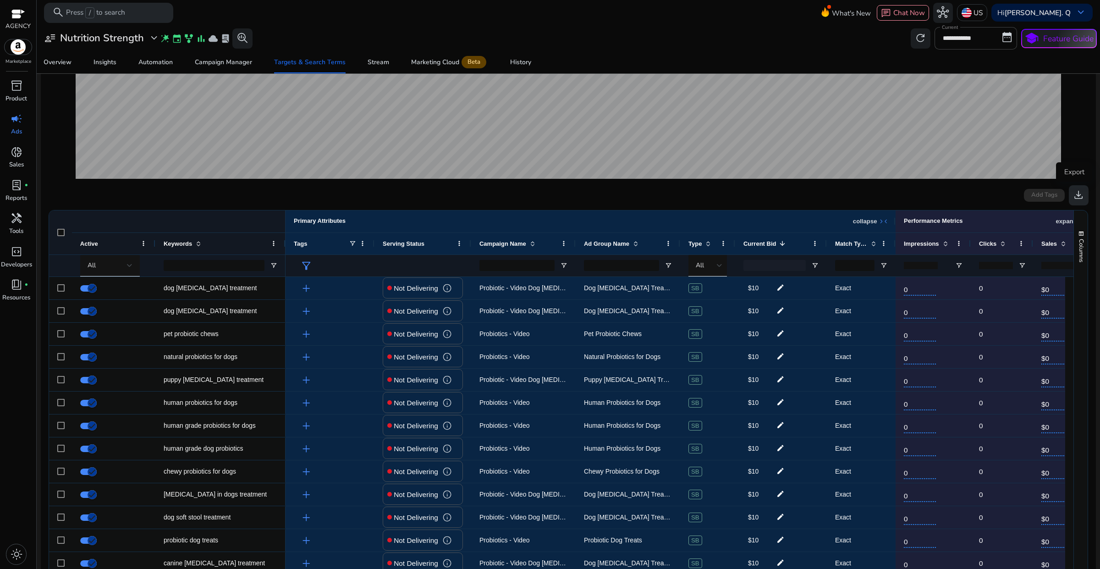
click at [1075, 198] on span "download" at bounding box center [1079, 195] width 12 height 12
click at [235, 62] on div "Campaign Manager" at bounding box center [223, 62] width 57 height 6
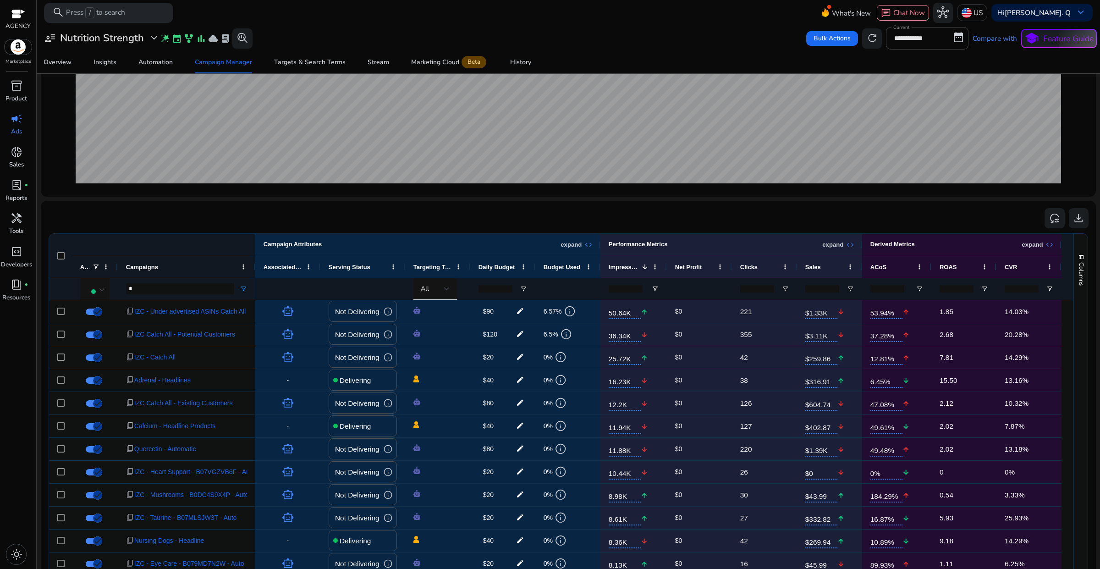
scroll to position [172, 0]
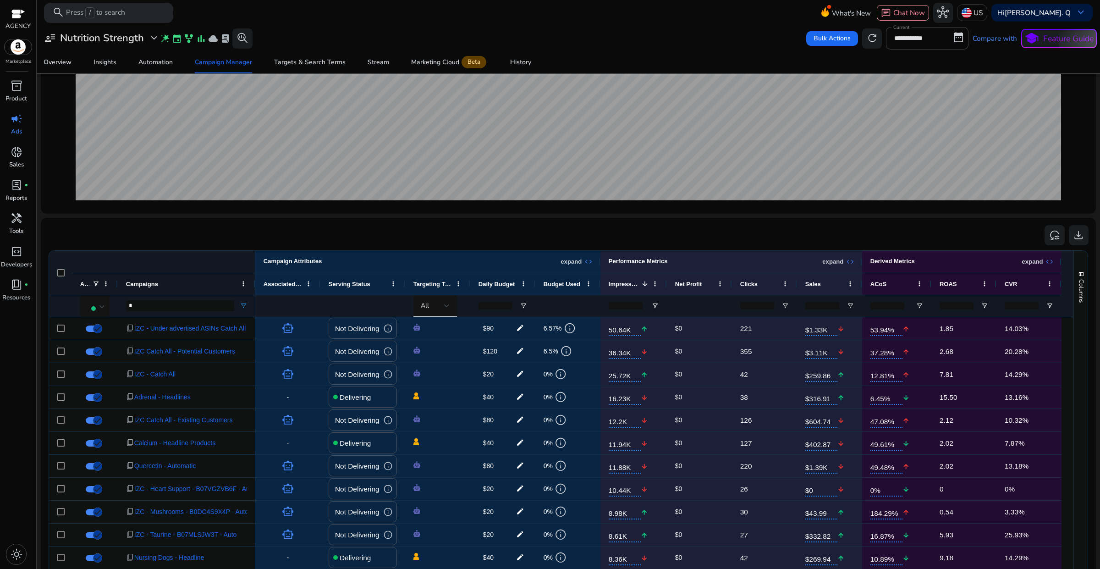
click at [150, 42] on span "expand_more" at bounding box center [154, 38] width 12 height 12
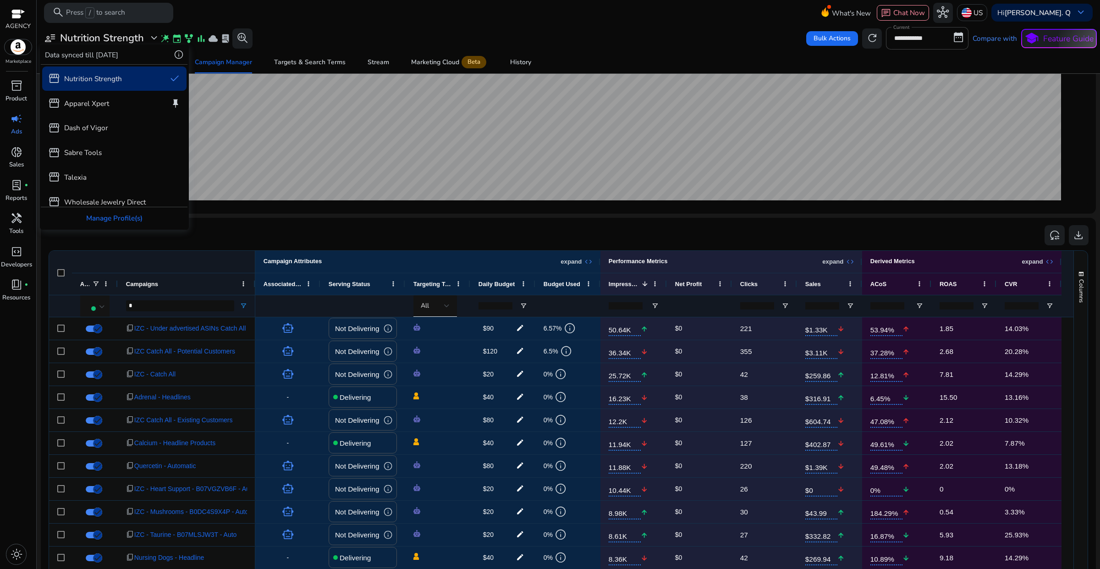
click at [287, 62] on div at bounding box center [550, 284] width 1100 height 569
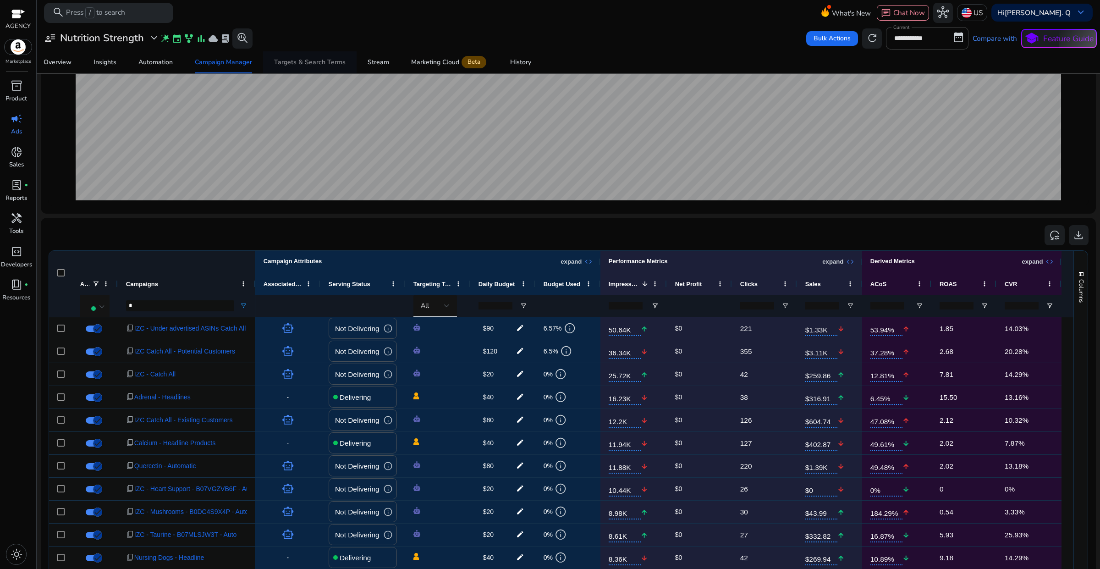
click at [293, 66] on div "Targets & Search Terms" at bounding box center [310, 62] width 72 height 6
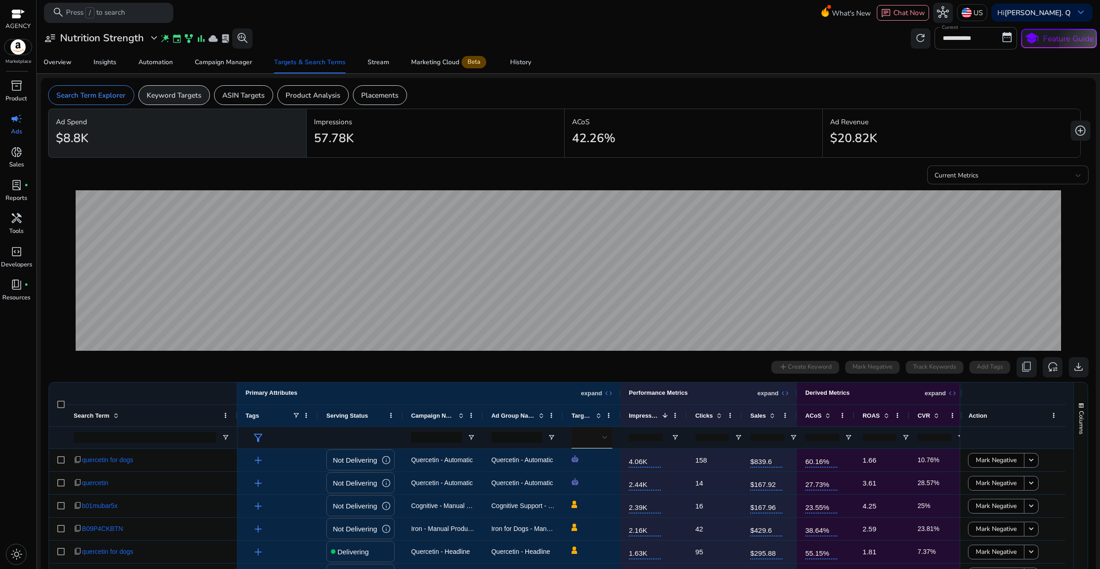
click at [196, 95] on p "Keyword Targets" at bounding box center [174, 95] width 55 height 11
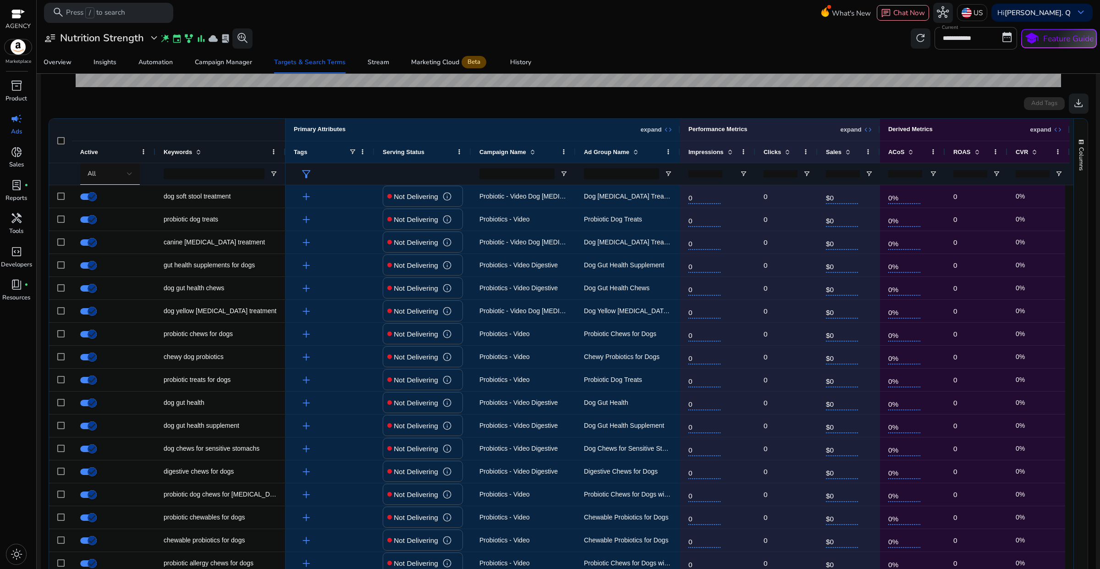
scroll to position [316, 0]
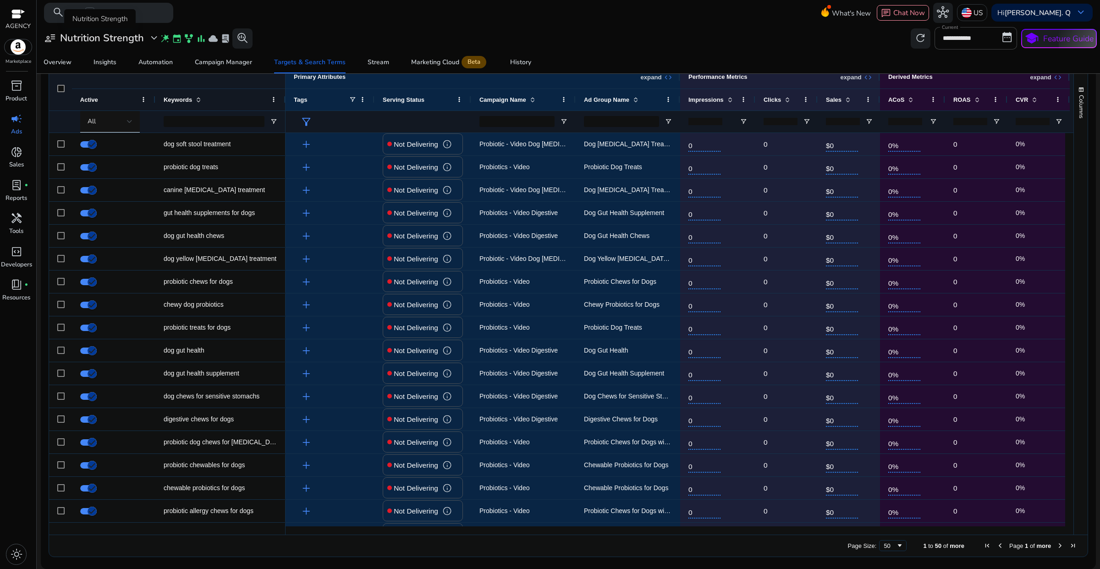
click at [136, 35] on h3 "Nutrition Strength" at bounding box center [102, 38] width 84 height 12
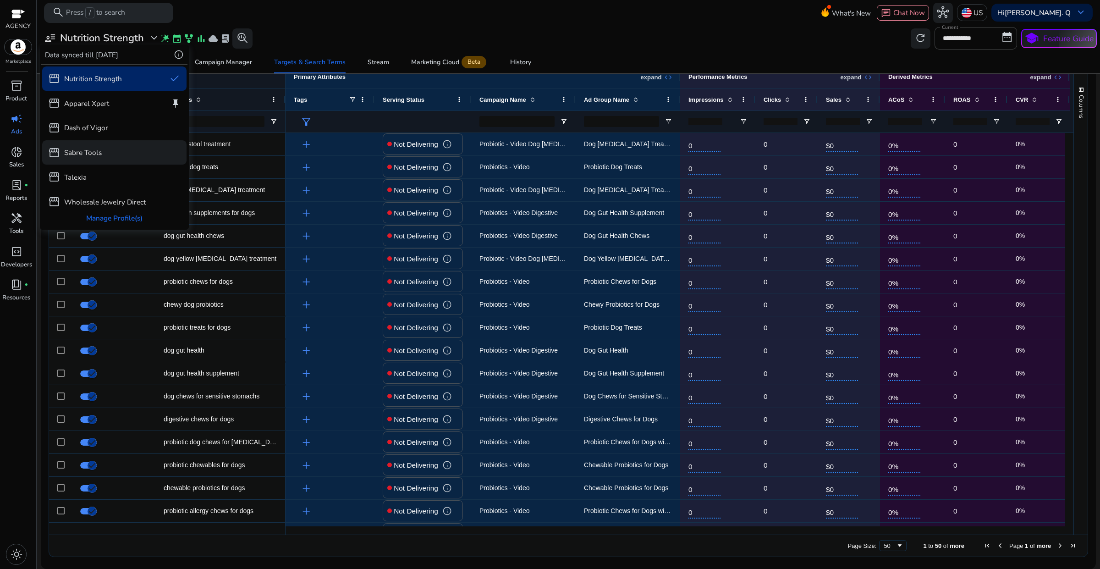
click at [99, 152] on p "Sabre Tools" at bounding box center [83, 152] width 38 height 11
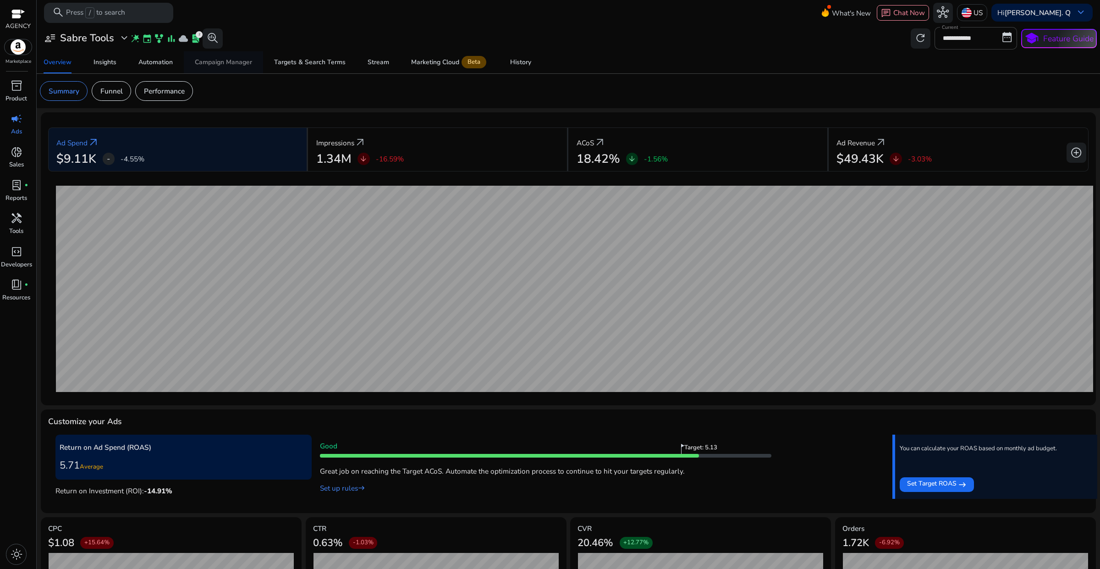
click at [237, 60] on div "Campaign Manager" at bounding box center [223, 62] width 57 height 6
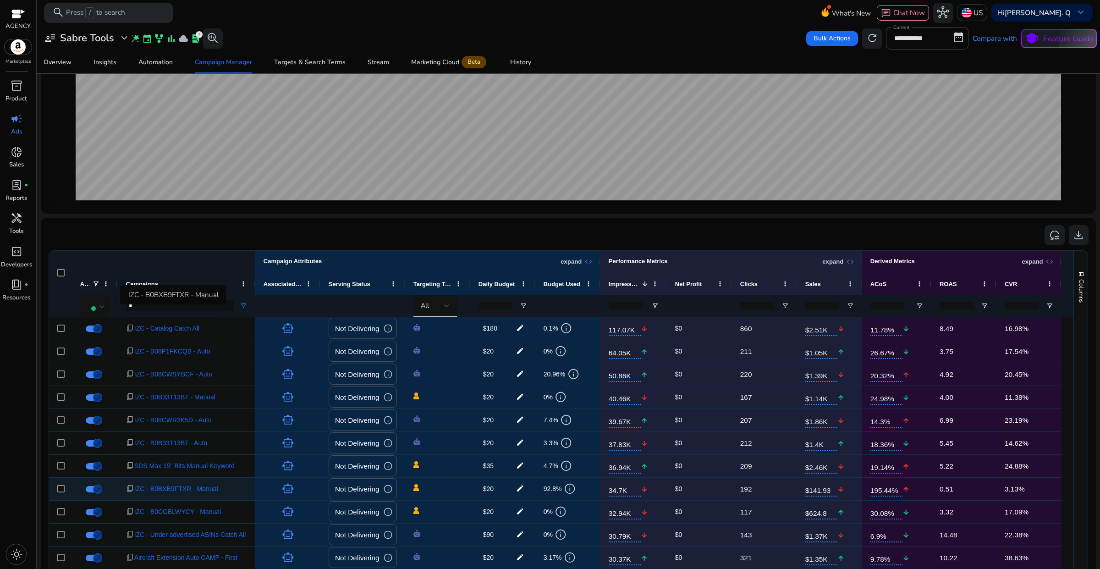
scroll to position [172, 0]
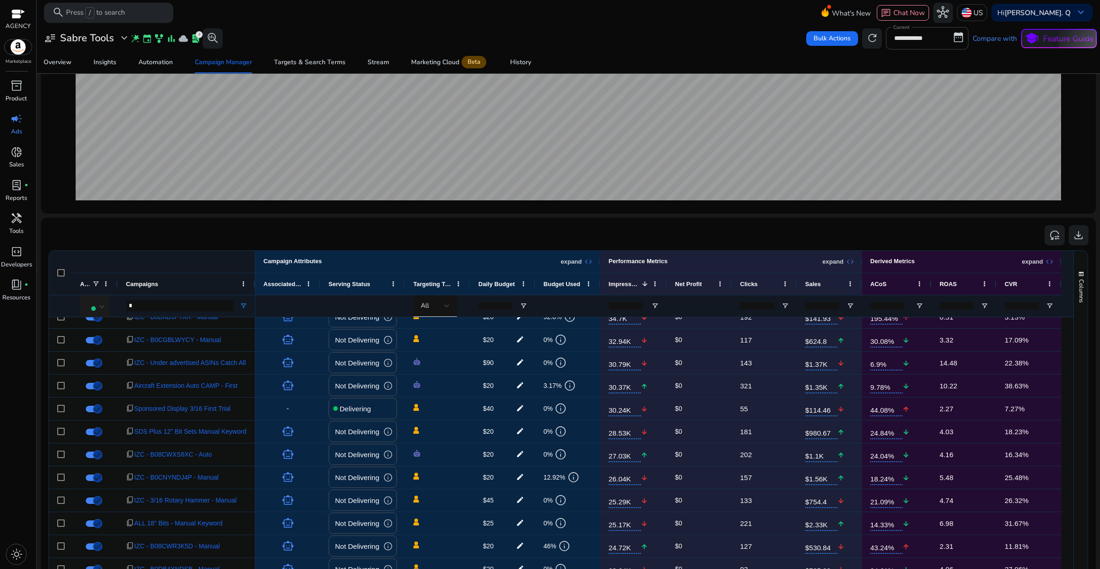
click at [99, 306] on div at bounding box center [102, 307] width 6 height 4
click at [108, 353] on span "Delivering" at bounding box center [108, 355] width 33 height 10
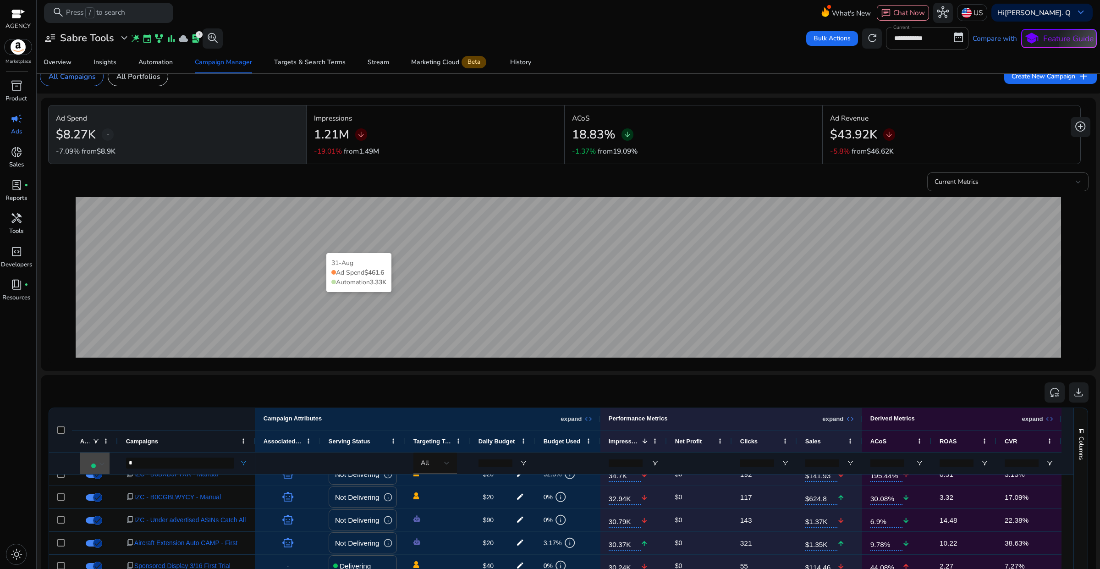
scroll to position [0, 0]
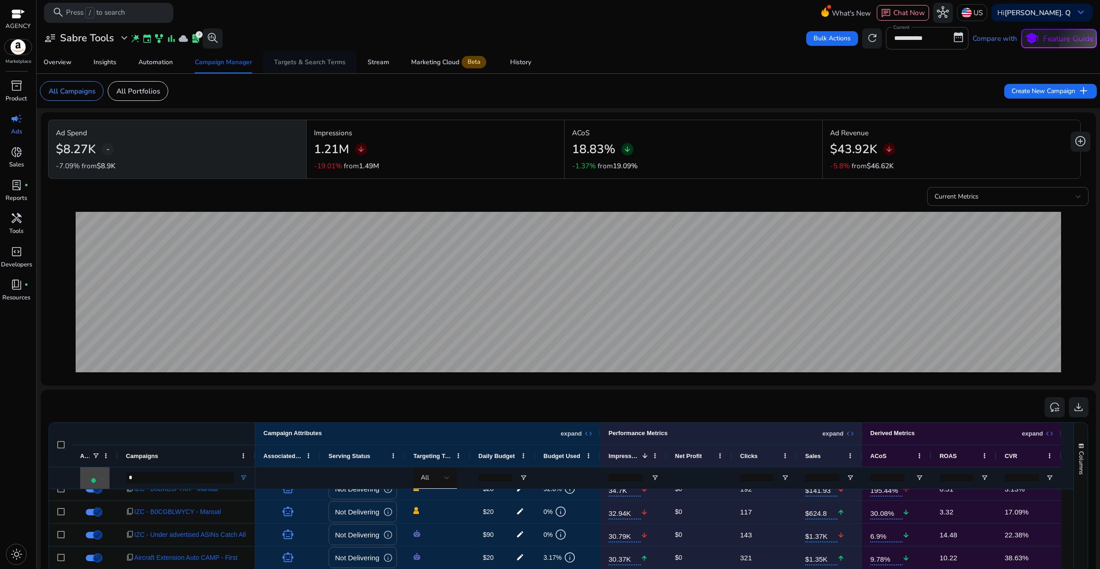
click at [316, 65] on div "Targets & Search Terms" at bounding box center [310, 62] width 72 height 6
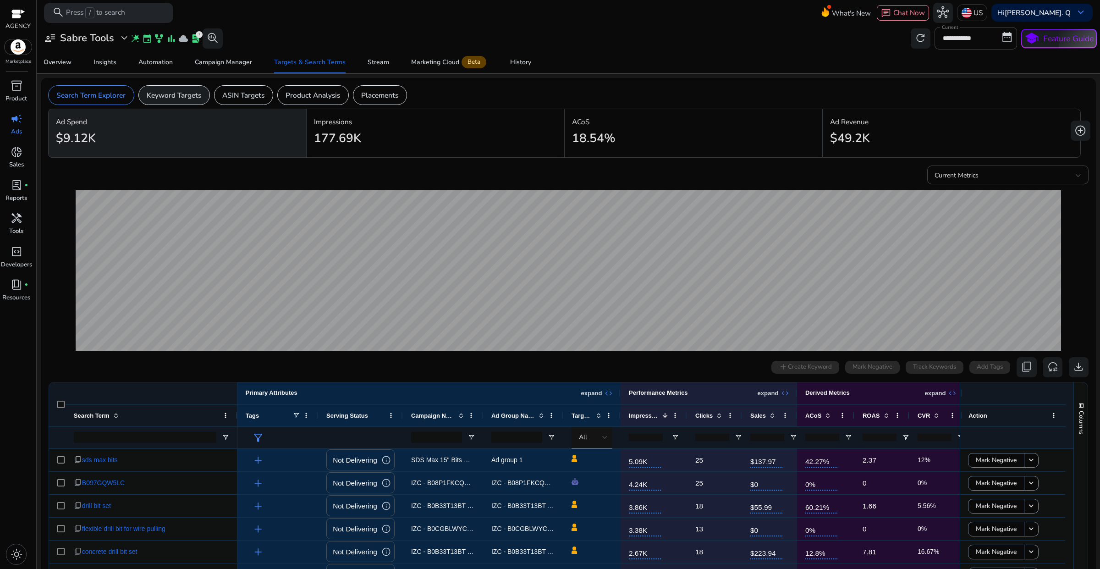
click at [184, 101] on div "Keyword Targets" at bounding box center [174, 95] width 72 height 20
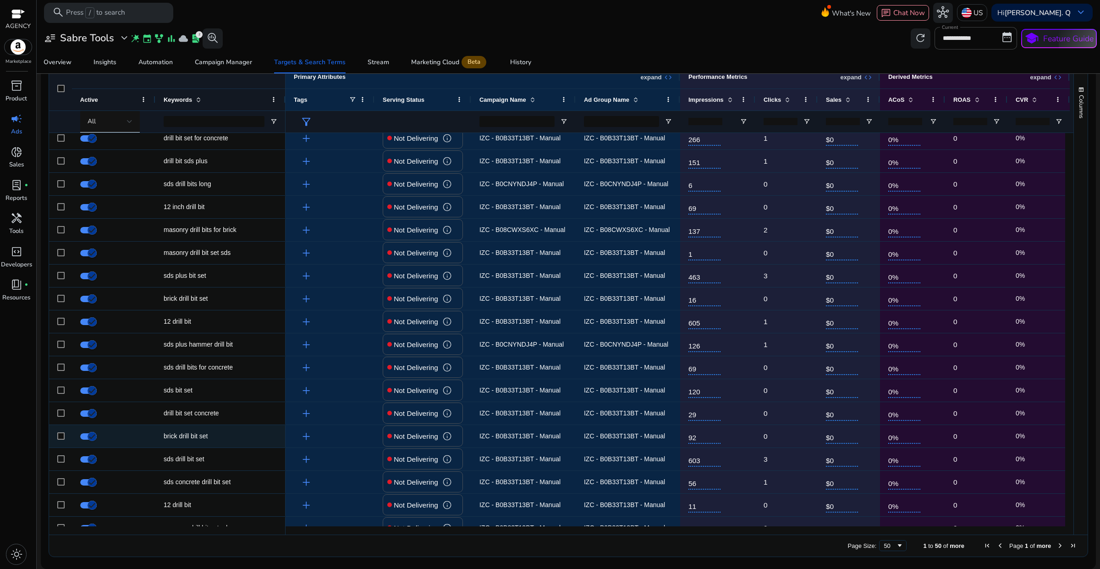
scroll to position [458, 0]
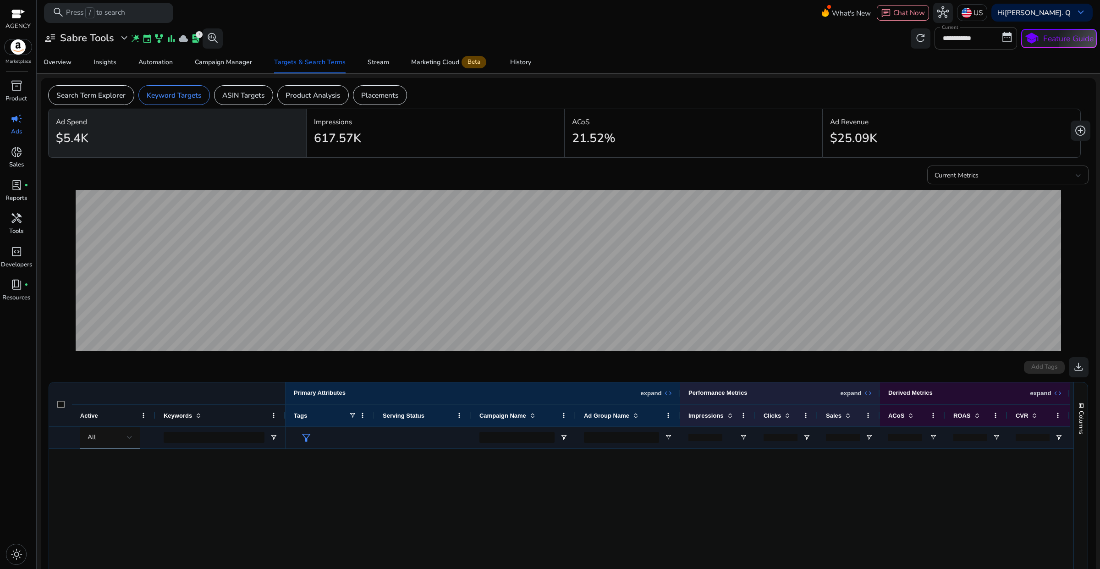
scroll to position [458, 0]
